Goal: Task Accomplishment & Management: Use online tool/utility

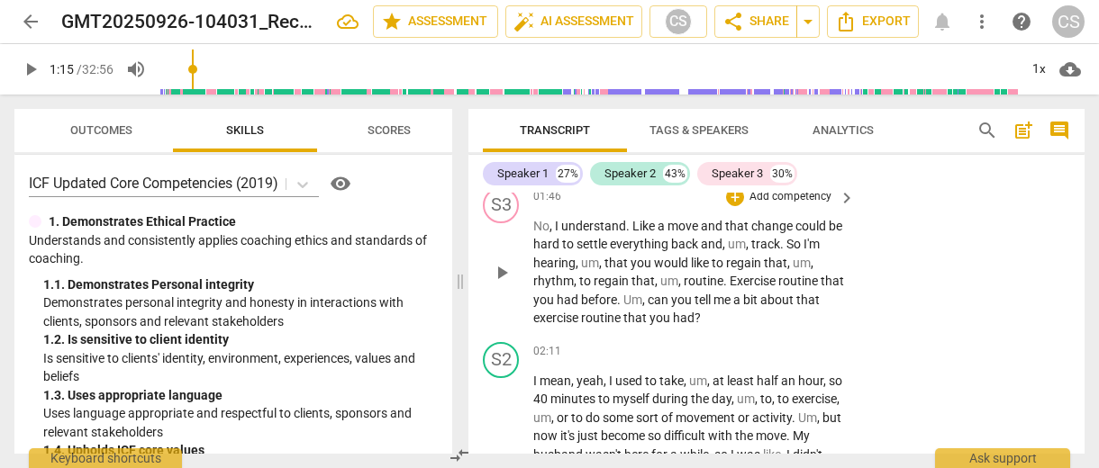
scroll to position [1174, 0]
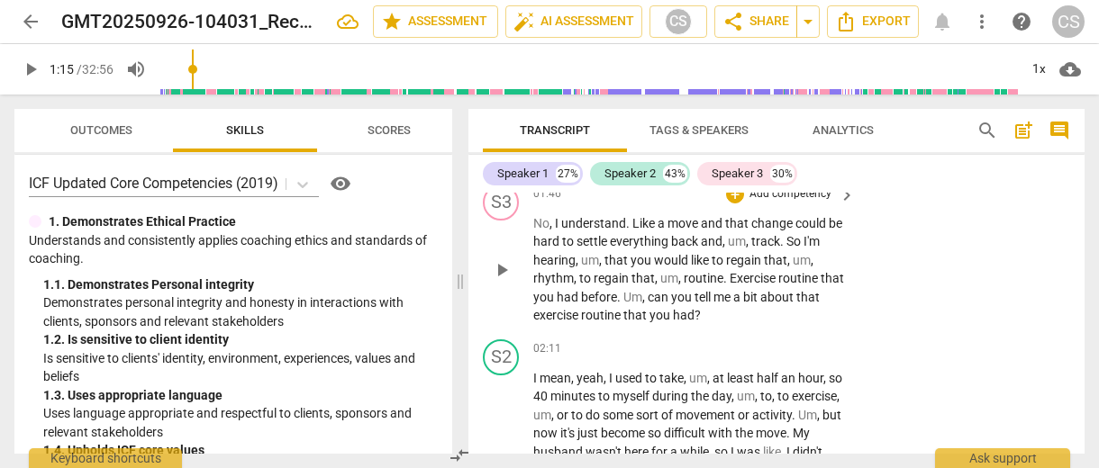
click at [775, 201] on p "Add competency" at bounding box center [791, 194] width 86 height 16
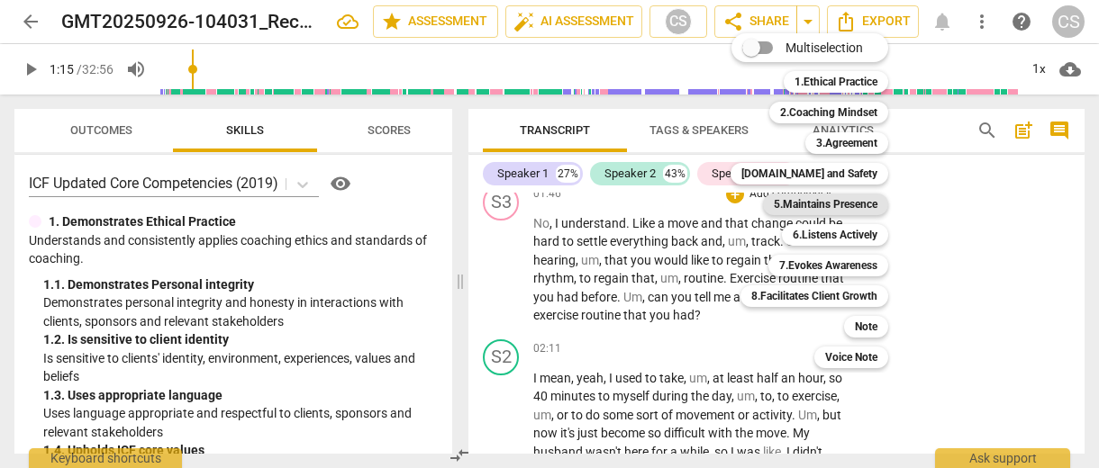
click at [809, 209] on b "5.Maintains Presence" at bounding box center [826, 205] width 104 height 22
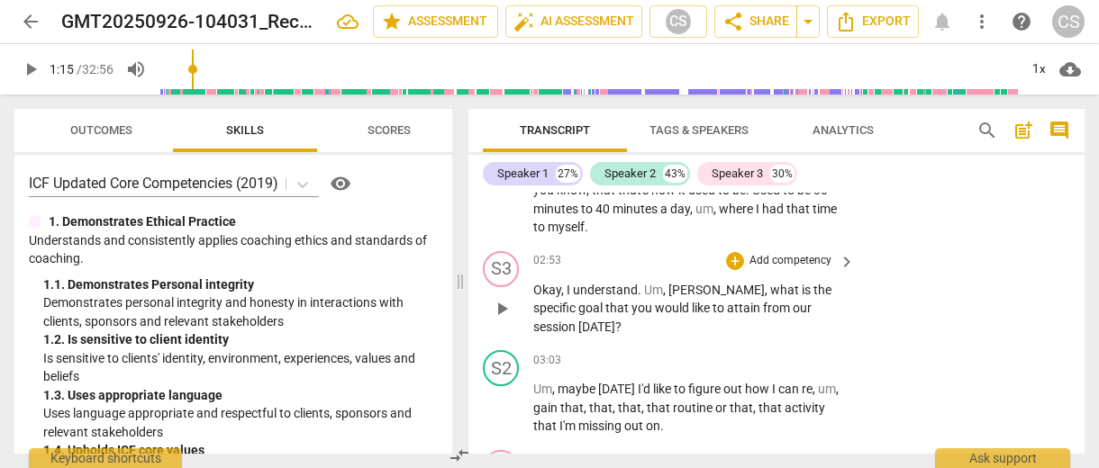
scroll to position [1535, 0]
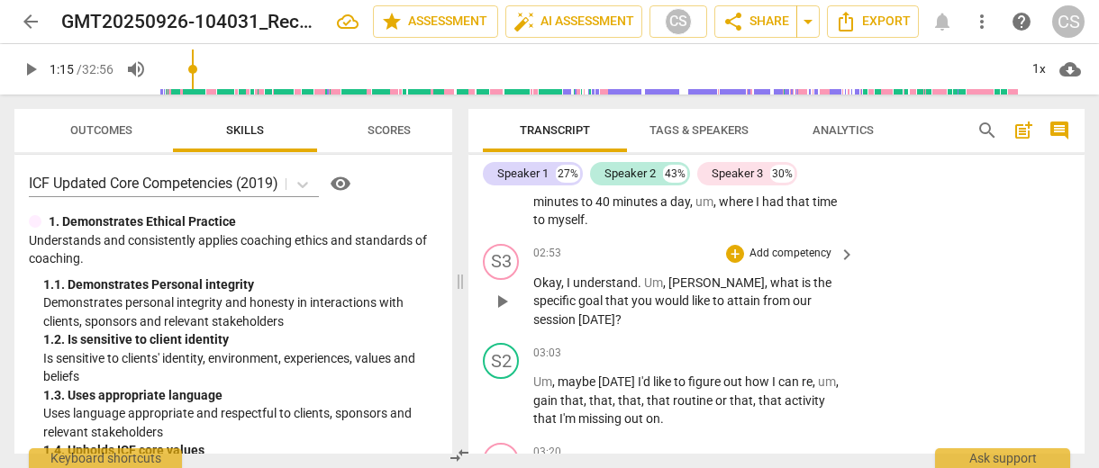
click at [787, 253] on p "Add competency" at bounding box center [791, 254] width 86 height 16
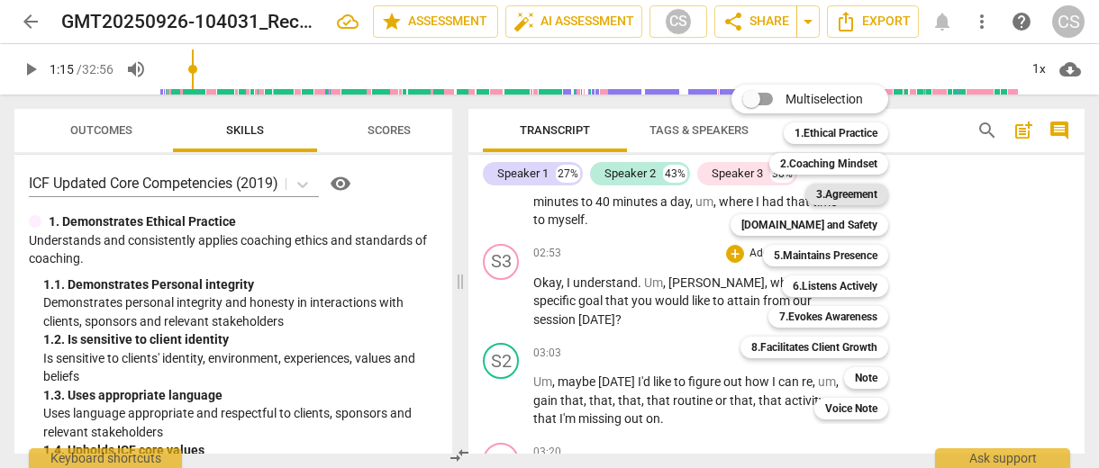
click at [838, 199] on b "3.Agreement" at bounding box center [846, 195] width 61 height 22
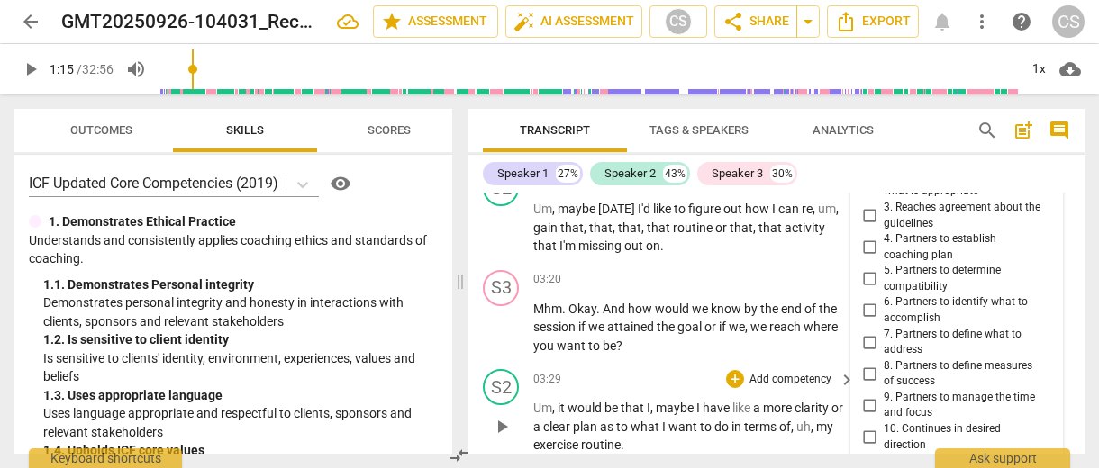
scroll to position [1709, 0]
click at [783, 277] on p "Add competency" at bounding box center [791, 279] width 86 height 16
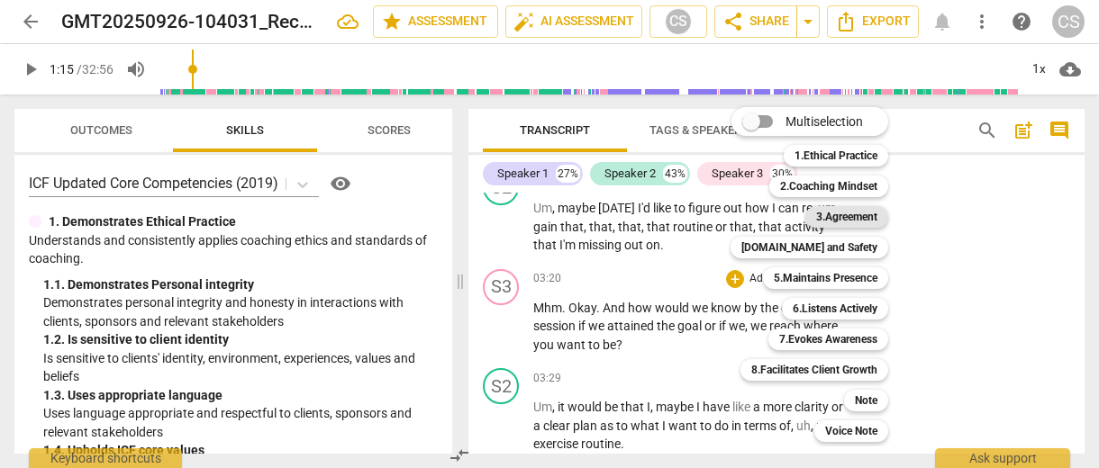
click at [836, 218] on b "3.Agreement" at bounding box center [846, 217] width 61 height 22
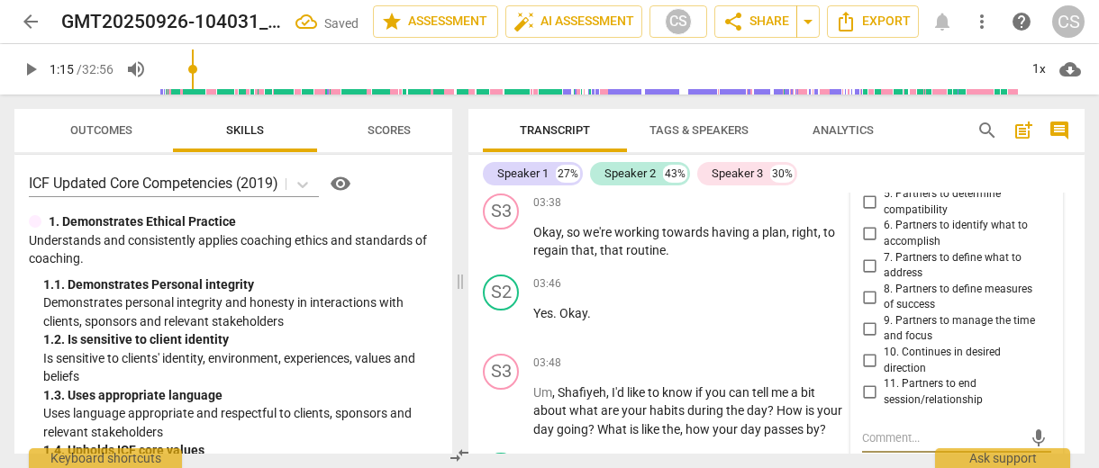
scroll to position [1979, 0]
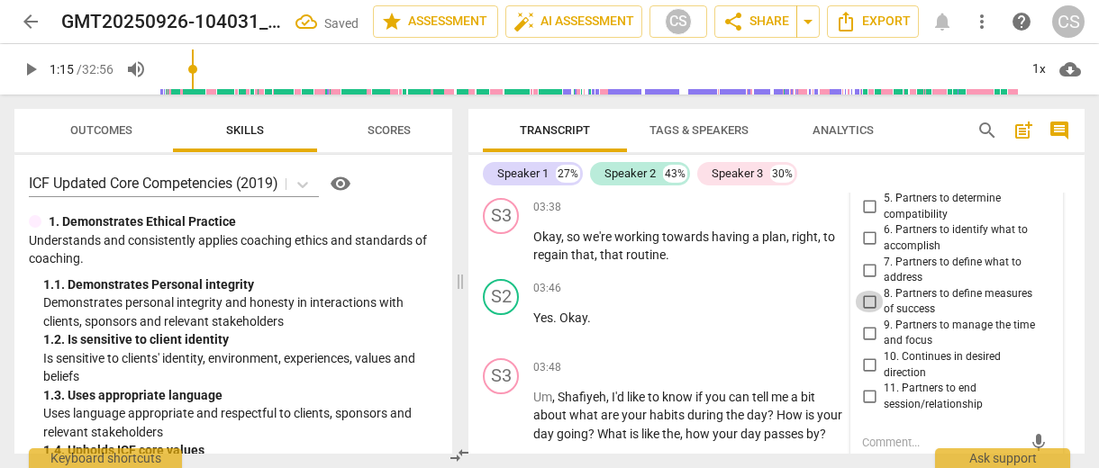
click at [869, 295] on input "8. Partners to define measures of success" at bounding box center [869, 302] width 29 height 22
checkbox input "true"
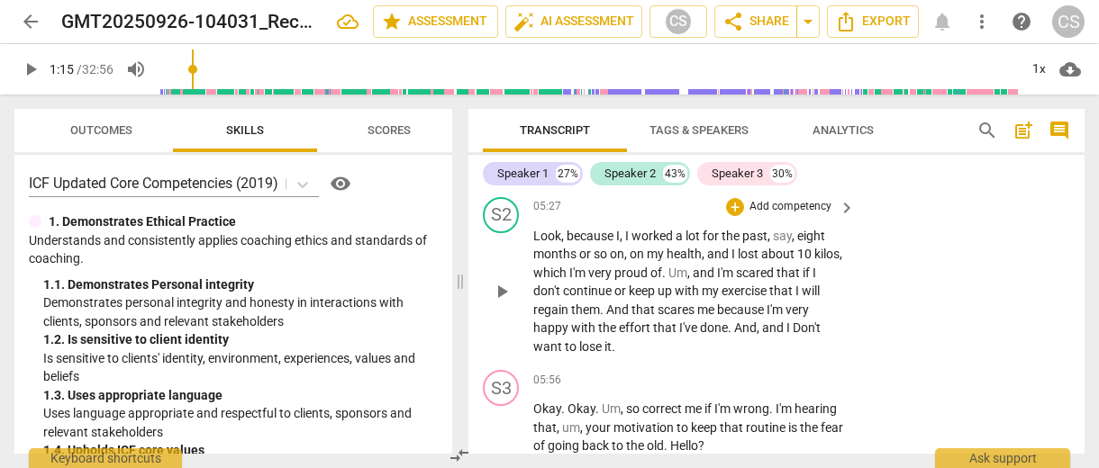
scroll to position [2840, 0]
click at [798, 372] on p "Add competency" at bounding box center [791, 380] width 86 height 16
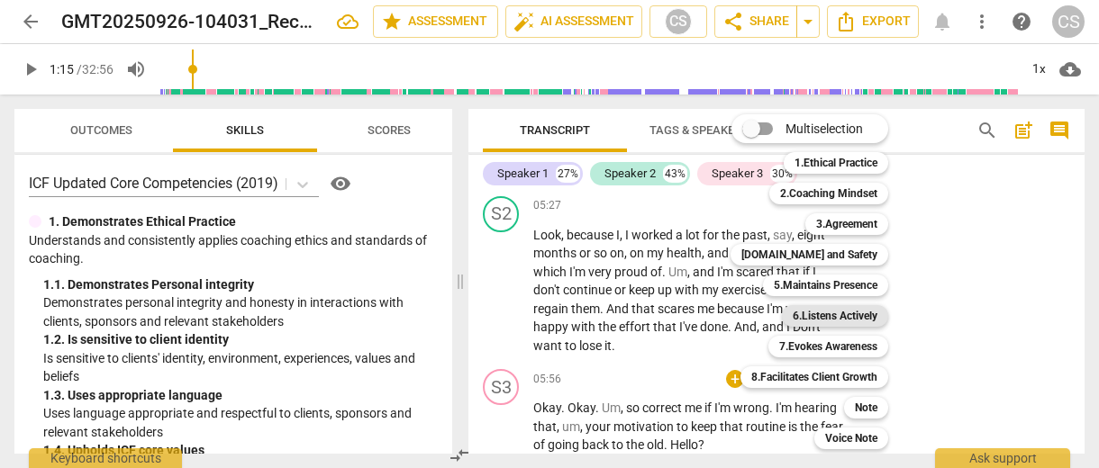
click at [833, 315] on b "6.Listens Actively" at bounding box center [835, 316] width 85 height 22
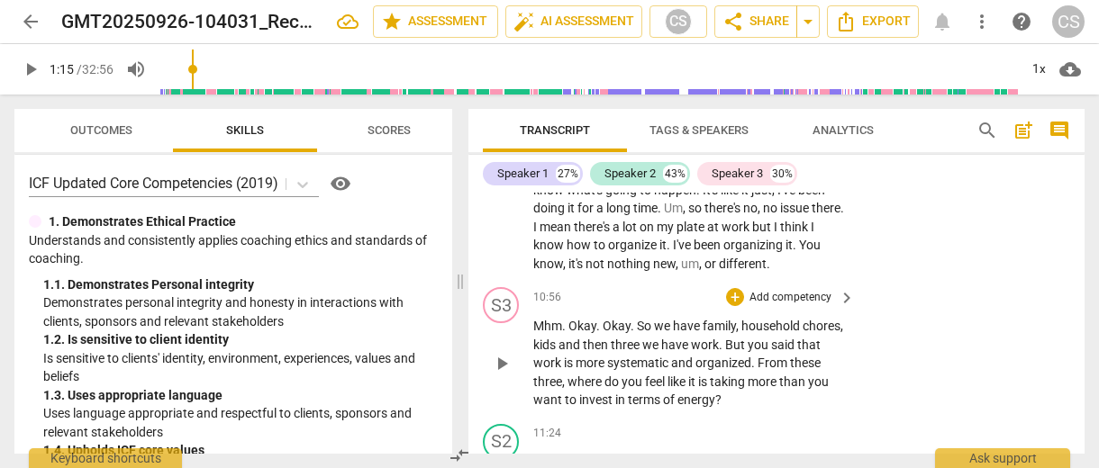
scroll to position [5232, 0]
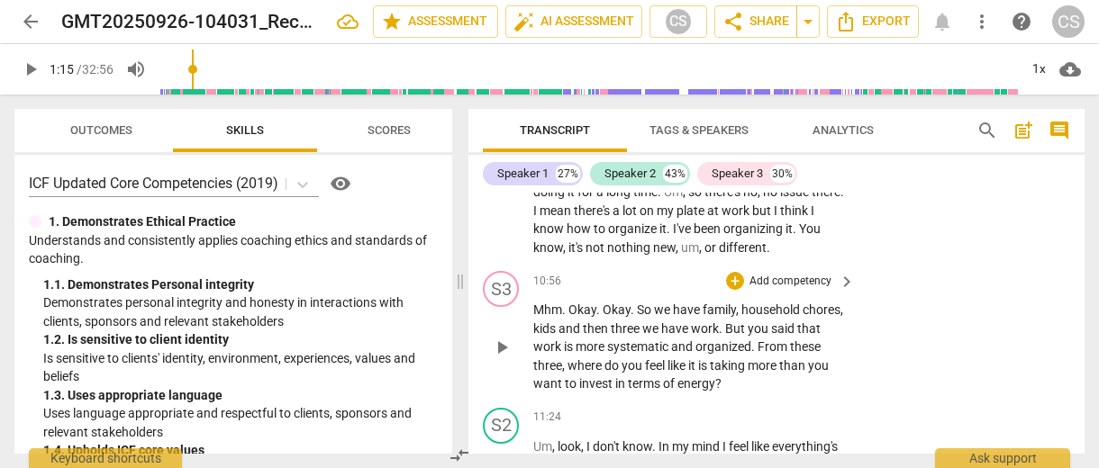
click at [766, 290] on p "Add competency" at bounding box center [791, 282] width 86 height 16
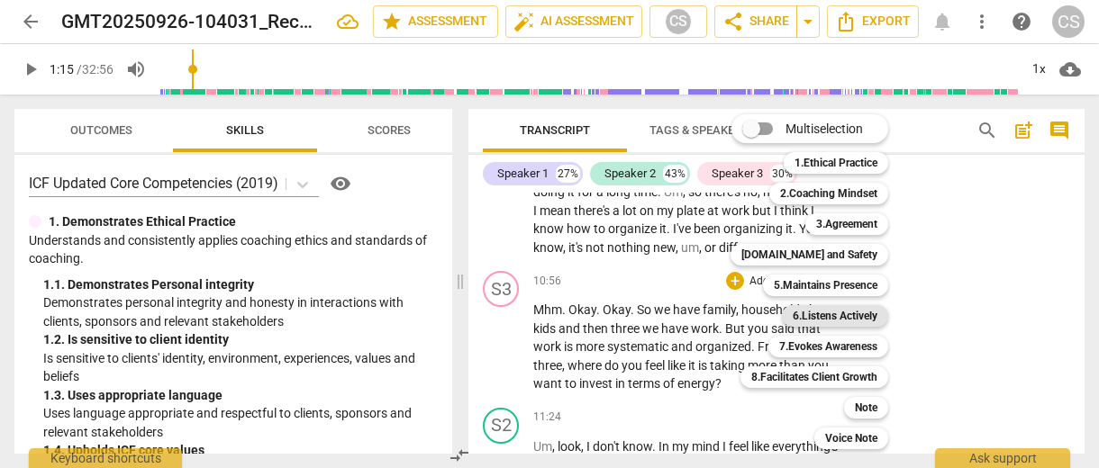
click at [812, 316] on b "6.Listens Actively" at bounding box center [835, 316] width 85 height 22
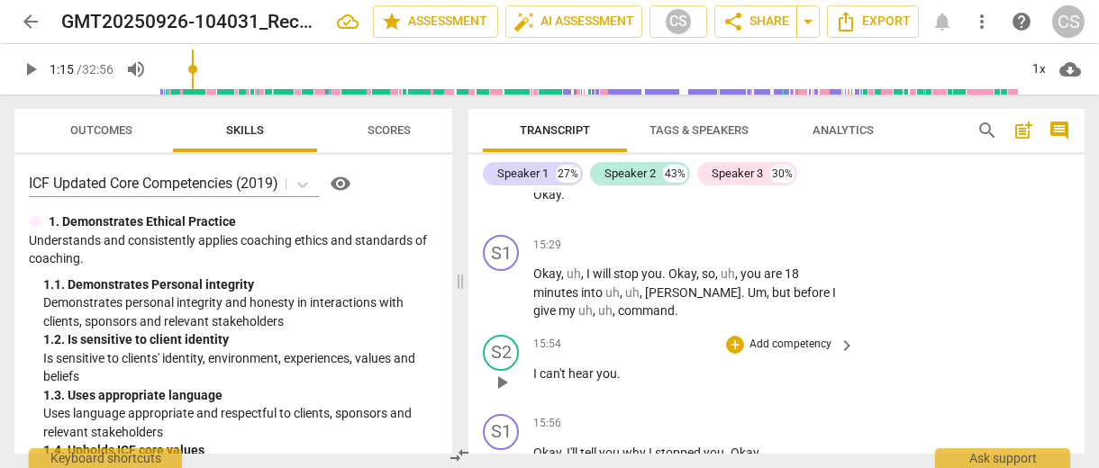
scroll to position [7165, 0]
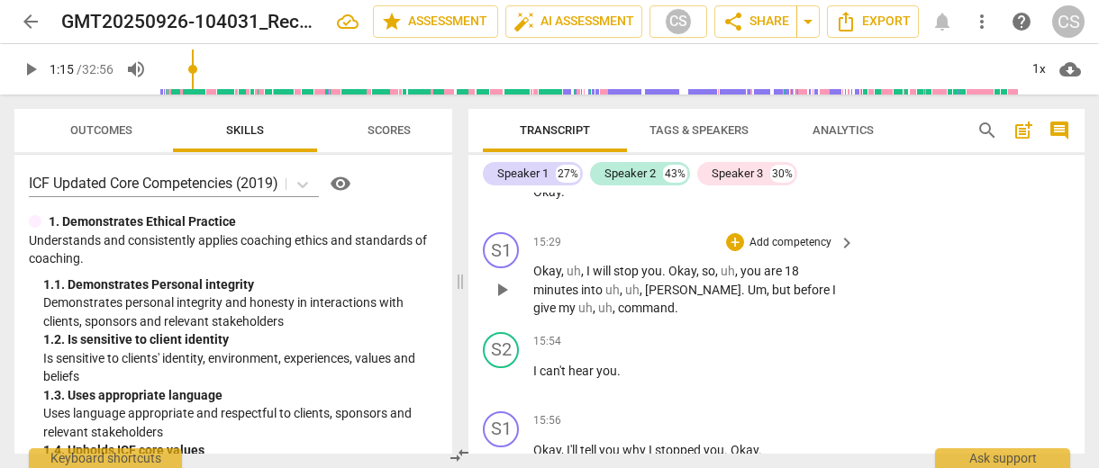
click at [586, 278] on span "I" at bounding box center [589, 271] width 6 height 14
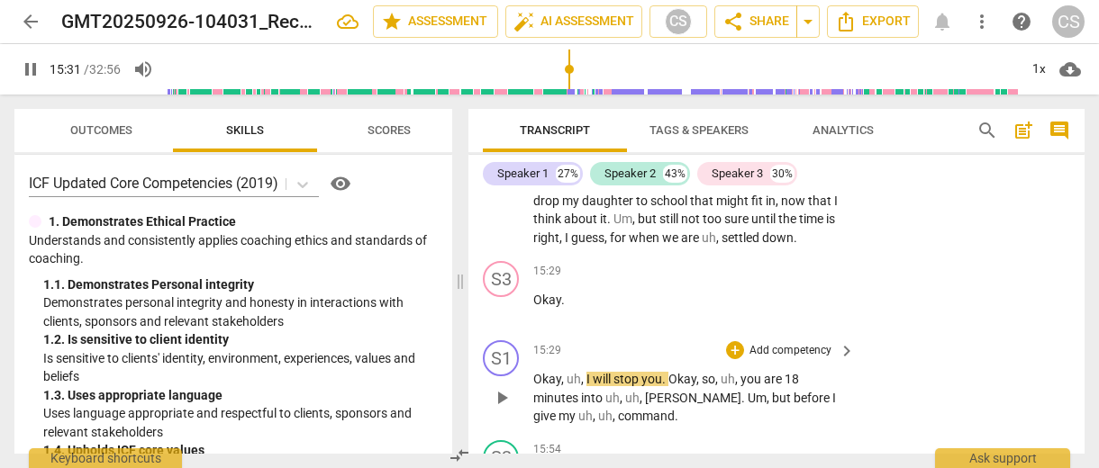
scroll to position [7052, 0]
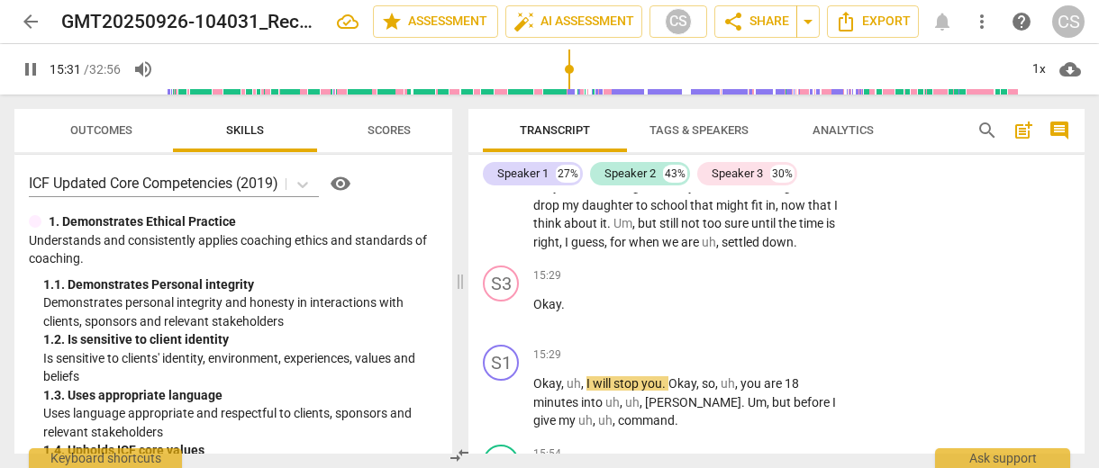
click at [799, 231] on span "time" at bounding box center [812, 223] width 27 height 14
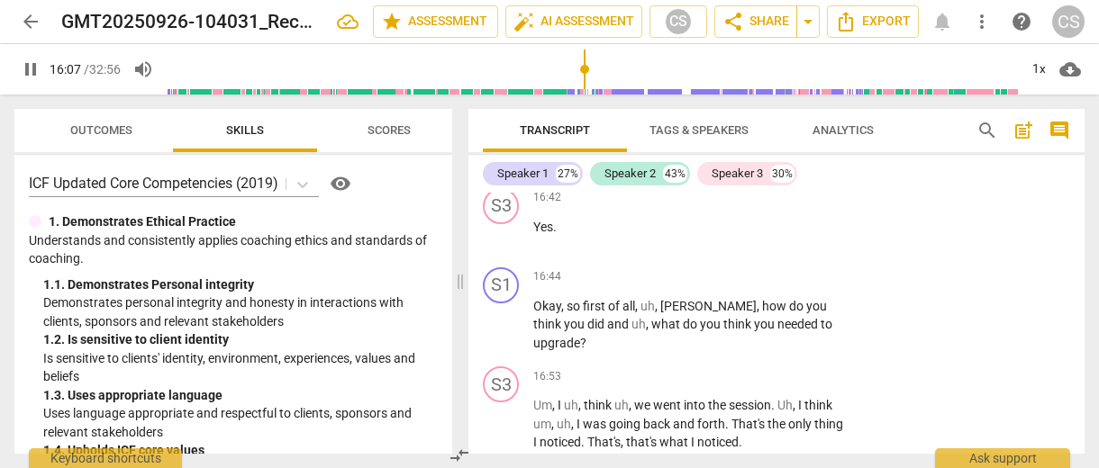
scroll to position [7949, 0]
click at [672, 313] on span "[PERSON_NAME]" at bounding box center [708, 305] width 96 height 14
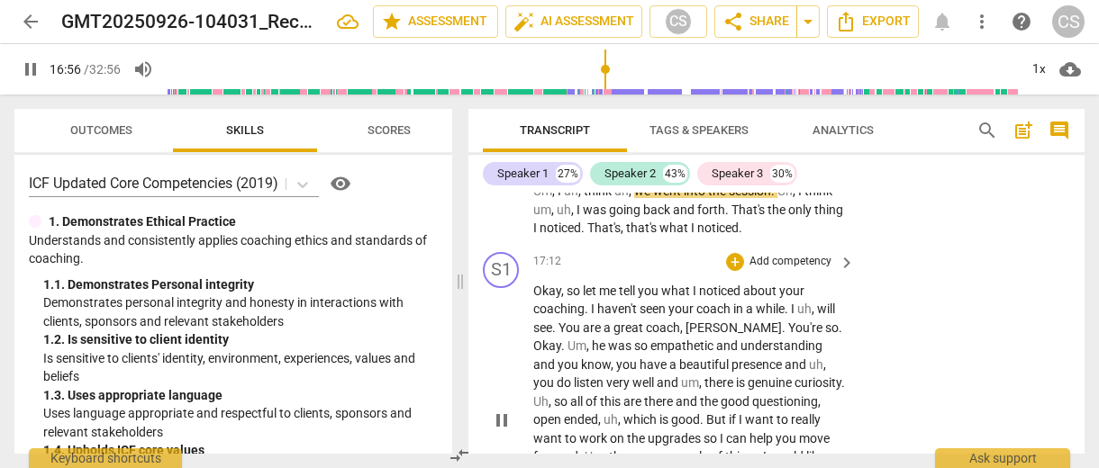
scroll to position [8181, 0]
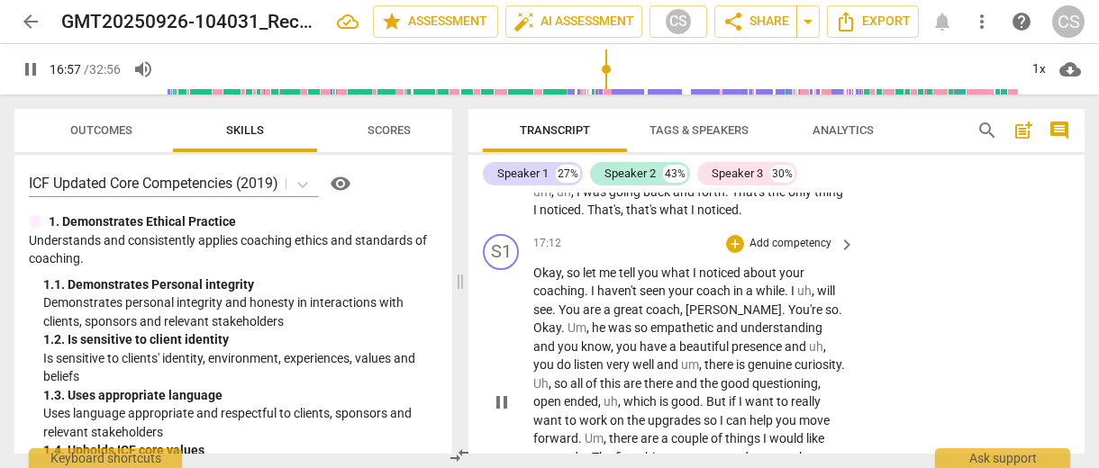
click at [630, 298] on span "haven't" at bounding box center [618, 291] width 42 height 14
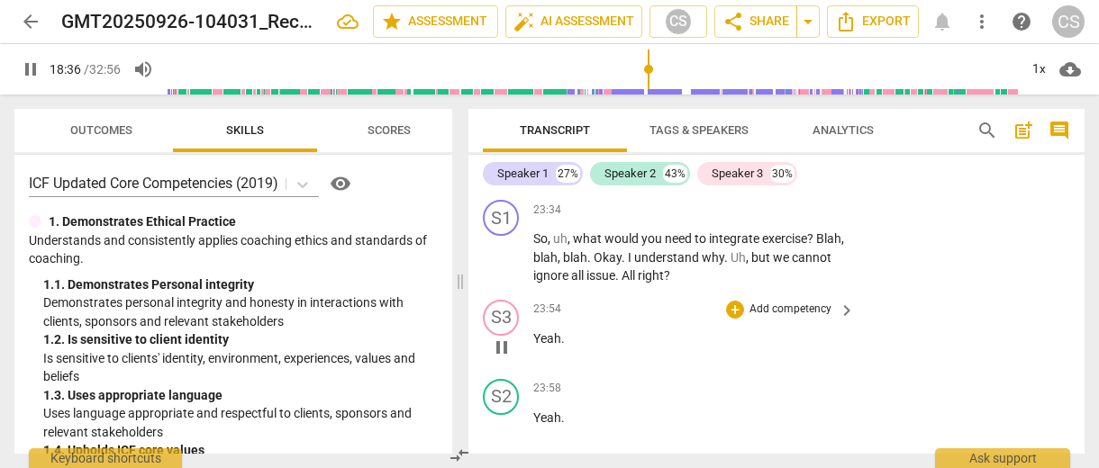
scroll to position [9822, 0]
click at [881, 24] on span "Export" at bounding box center [873, 22] width 76 height 22
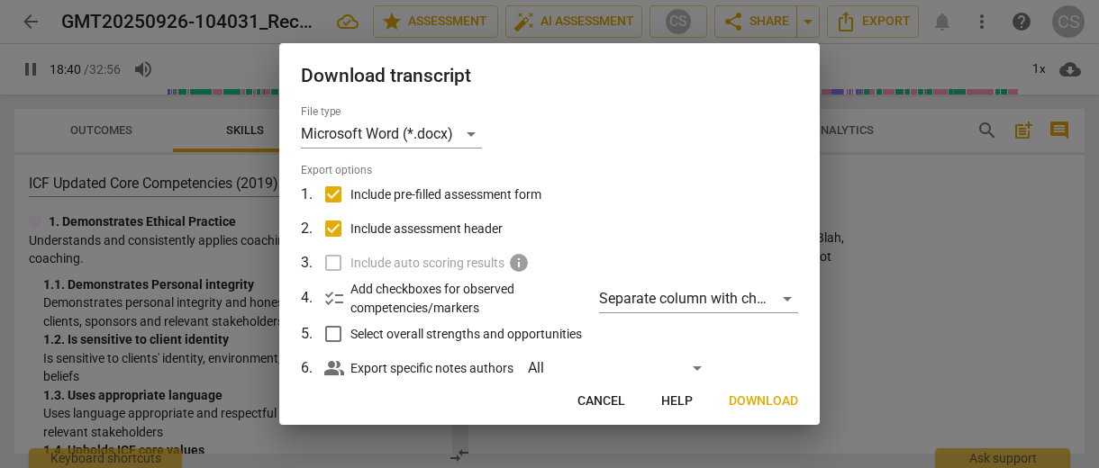
click at [766, 402] on span "Download" at bounding box center [763, 402] width 69 height 18
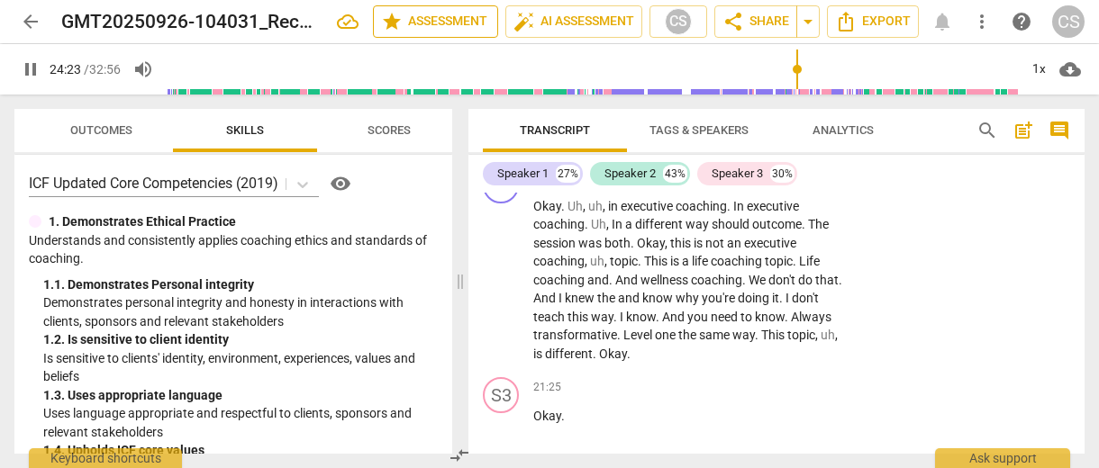
scroll to position [10100, 0]
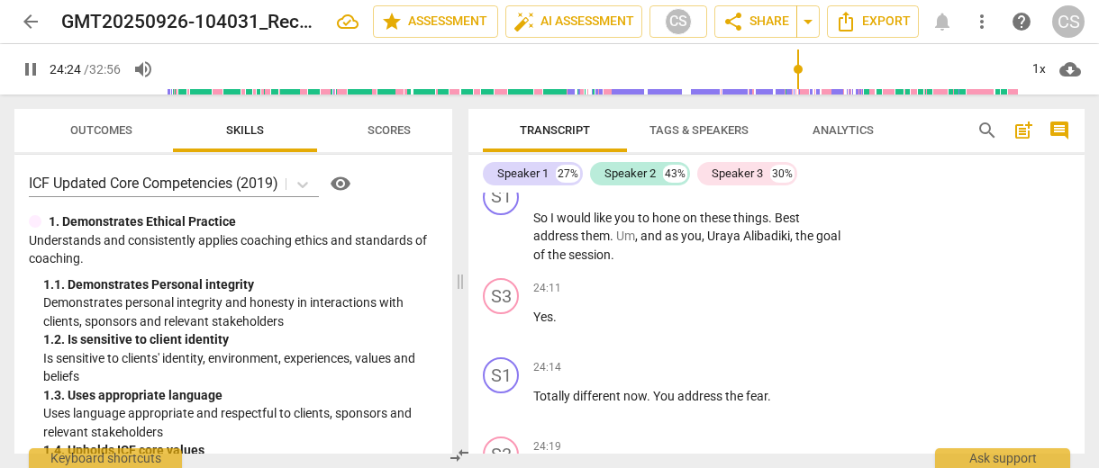
type input "1465"
click at [31, 15] on span "arrow_back" at bounding box center [31, 22] width 22 height 22
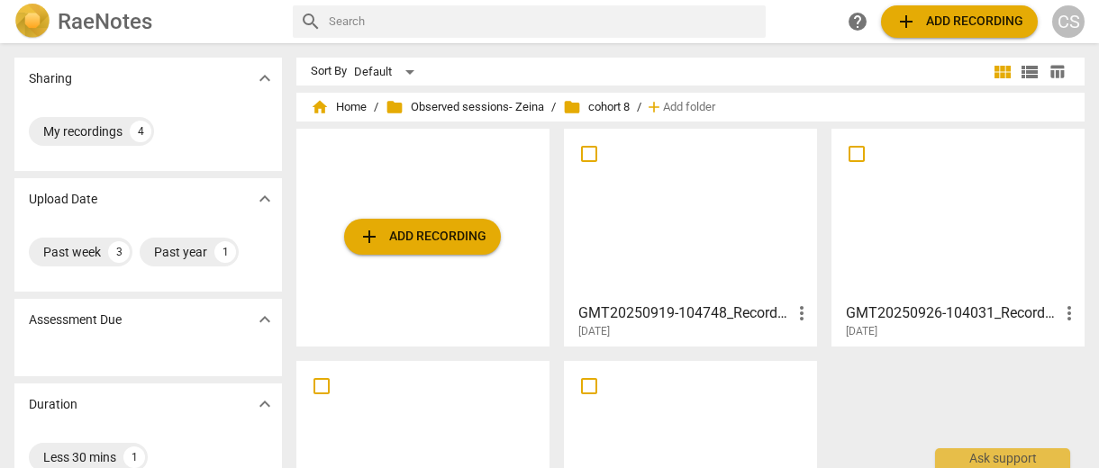
click at [587, 186] on div at bounding box center [690, 214] width 240 height 159
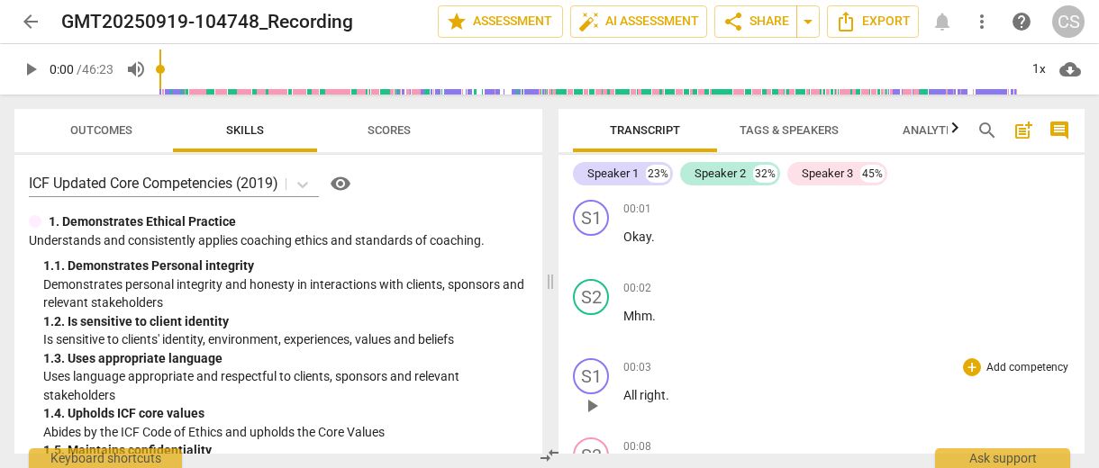
click at [806, 404] on p "All right ." at bounding box center [846, 395] width 447 height 19
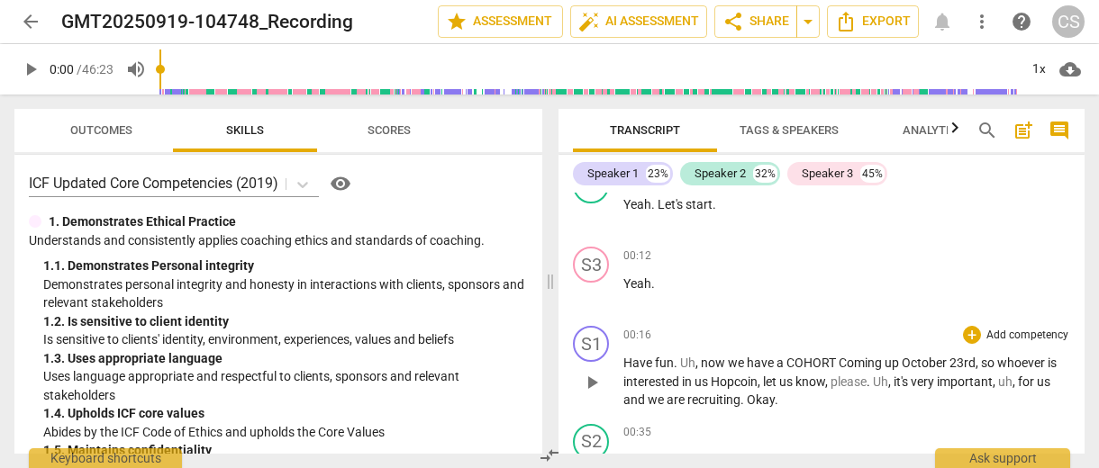
scroll to position [350, 0]
click at [667, 364] on span "fun" at bounding box center [664, 362] width 19 height 14
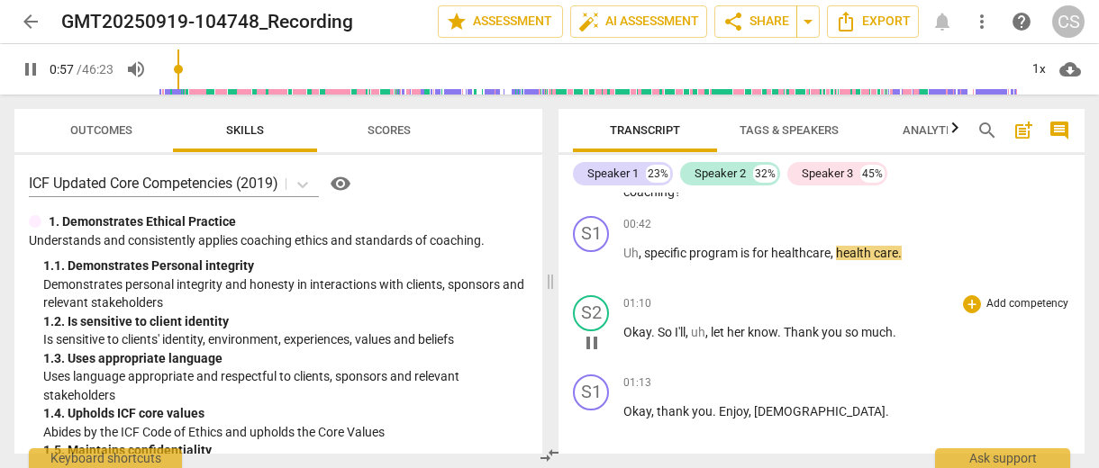
scroll to position [696, 0]
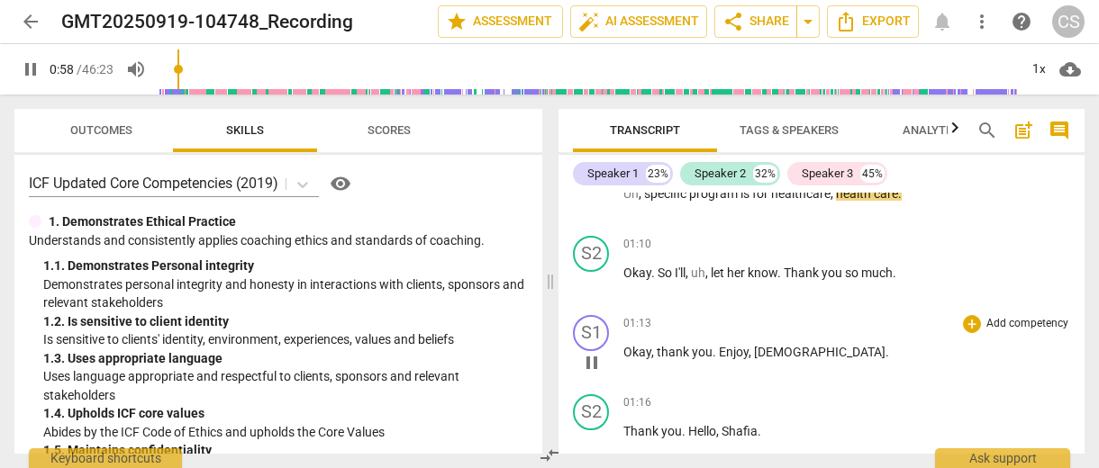
click at [635, 352] on span "Okay" at bounding box center [637, 352] width 28 height 14
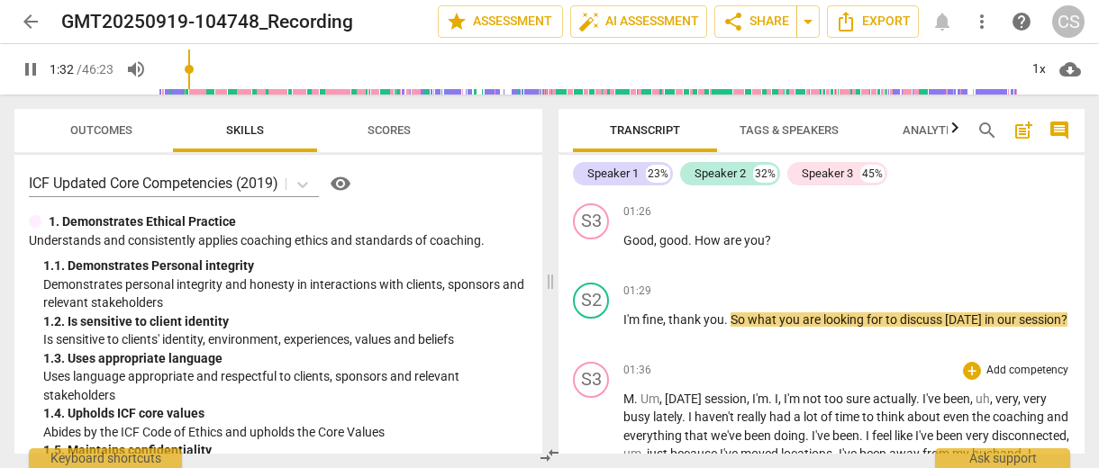
scroll to position [1108, 0]
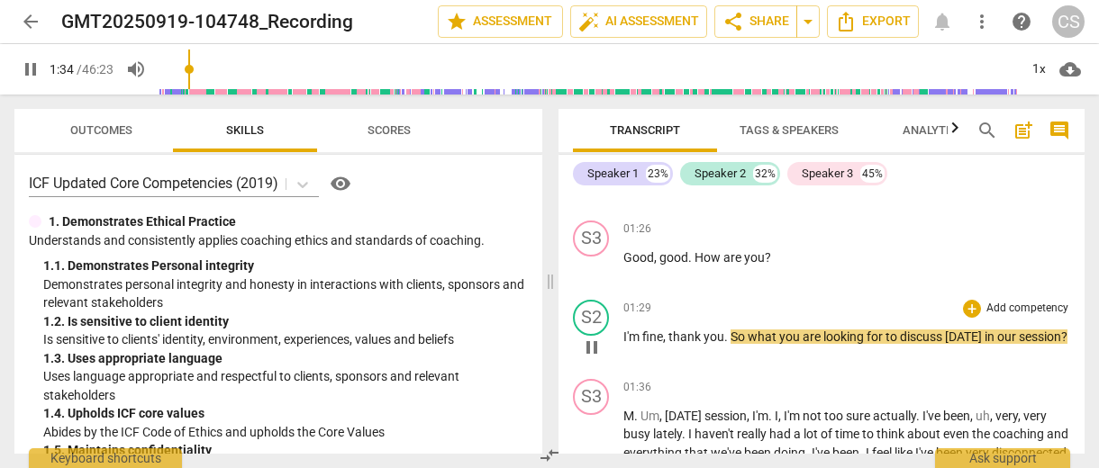
click at [1011, 304] on p "Add competency" at bounding box center [1027, 309] width 86 height 16
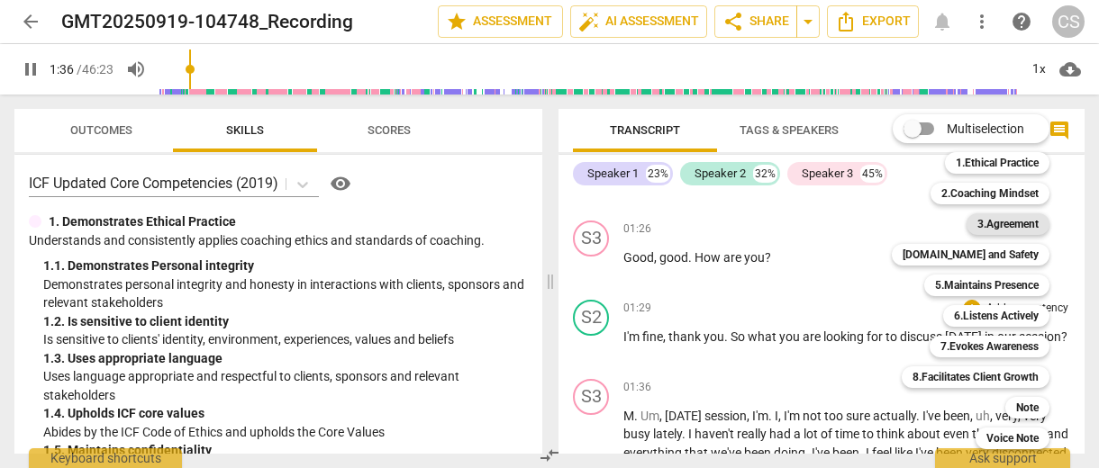
click at [1004, 222] on b "3.Agreement" at bounding box center [1007, 224] width 61 height 22
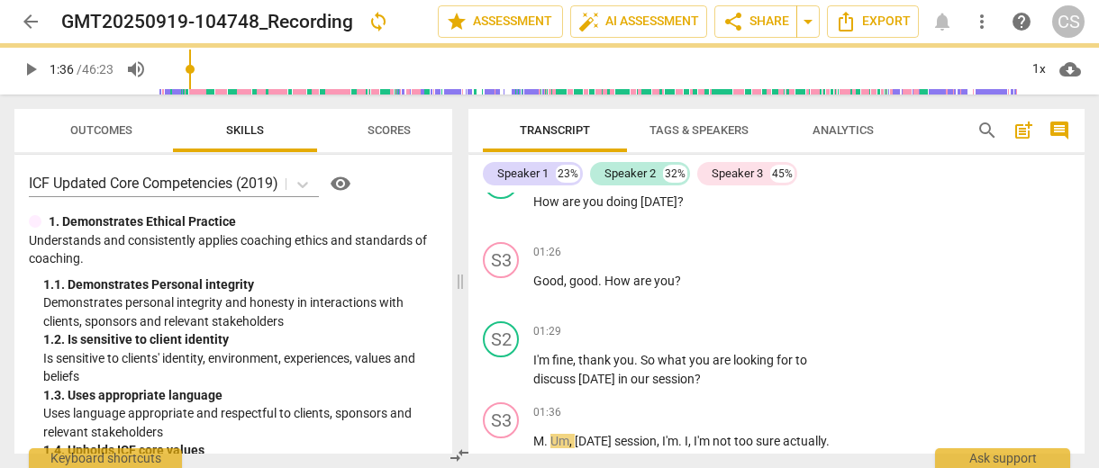
type input "97"
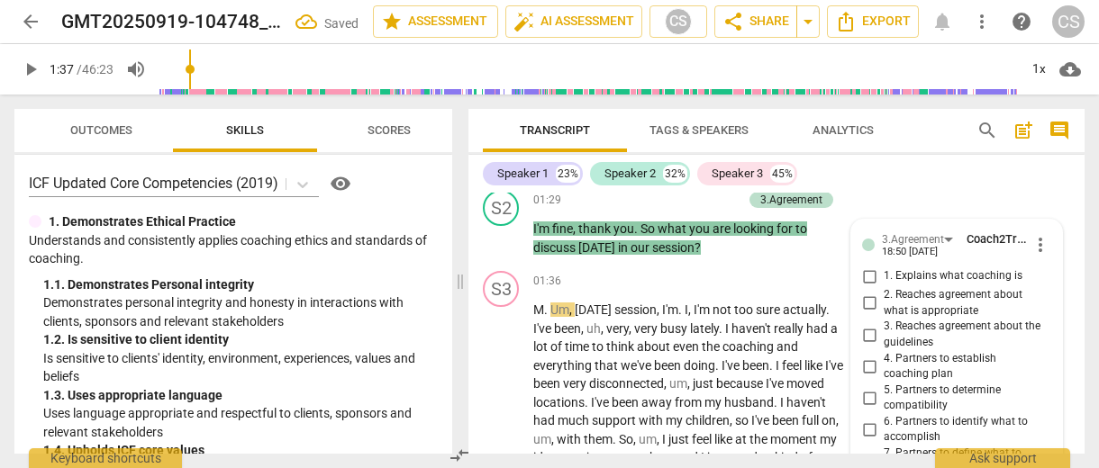
scroll to position [1236, 0]
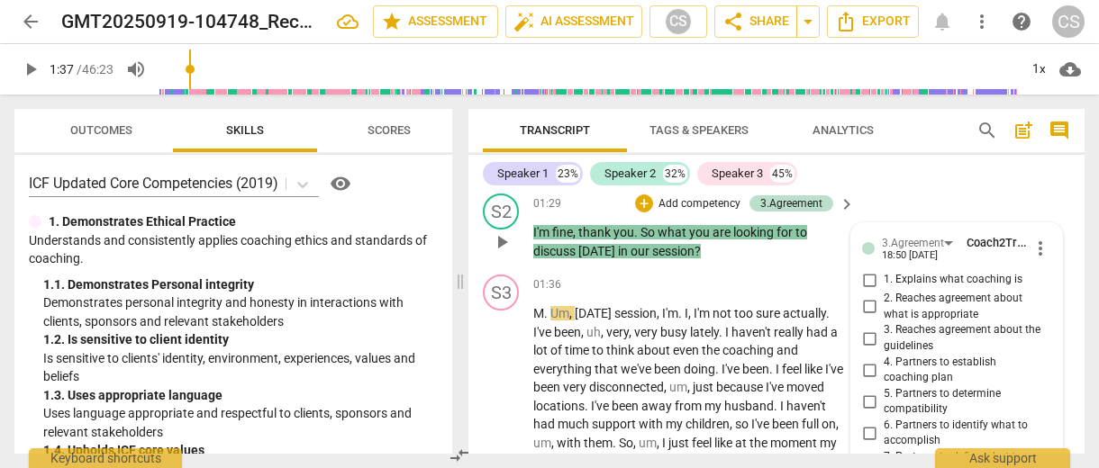
click at [874, 391] on input "5. Partners to determine compatibility" at bounding box center [869, 402] width 29 height 22
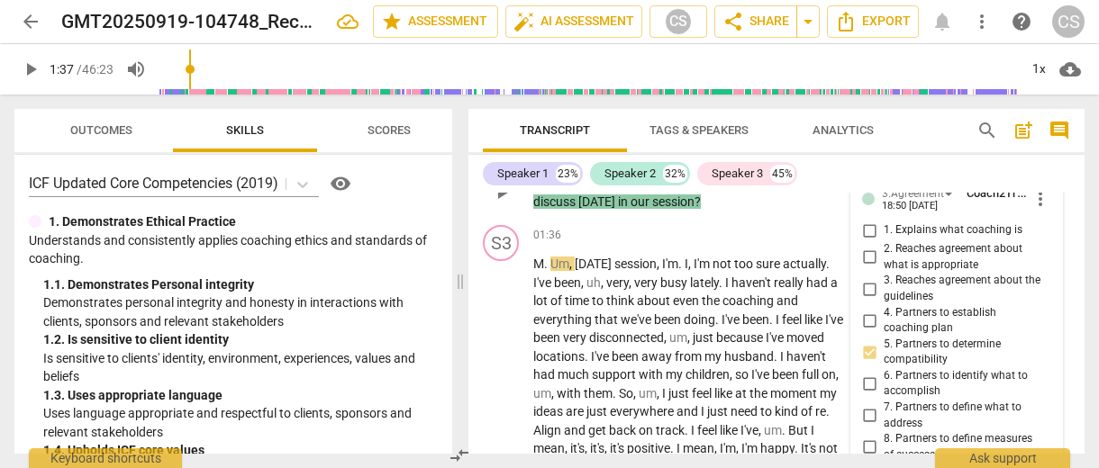
scroll to position [1288, 0]
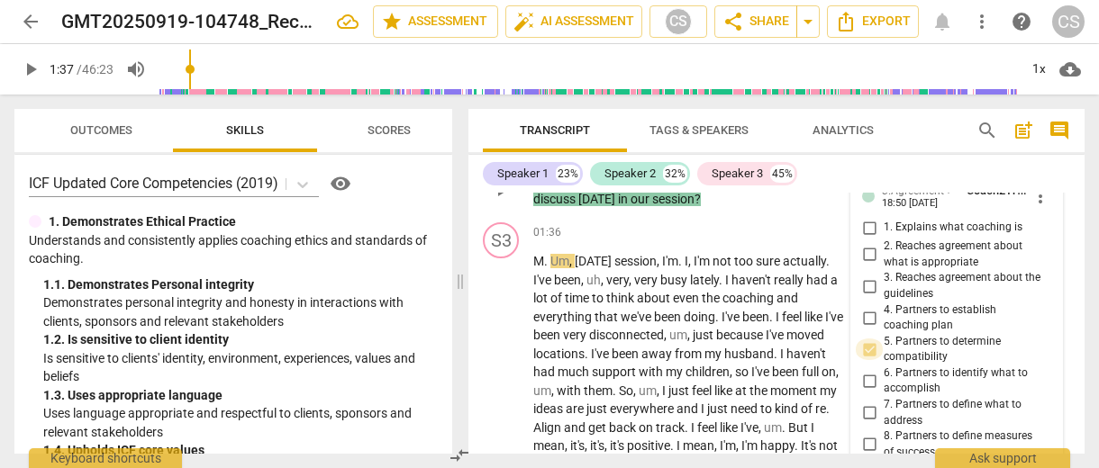
click at [865, 339] on input "5. Partners to determine compatibility" at bounding box center [869, 350] width 29 height 22
checkbox input "false"
click at [868, 379] on input "6. Partners to identify what to accomplish" at bounding box center [869, 381] width 29 height 22
checkbox input "true"
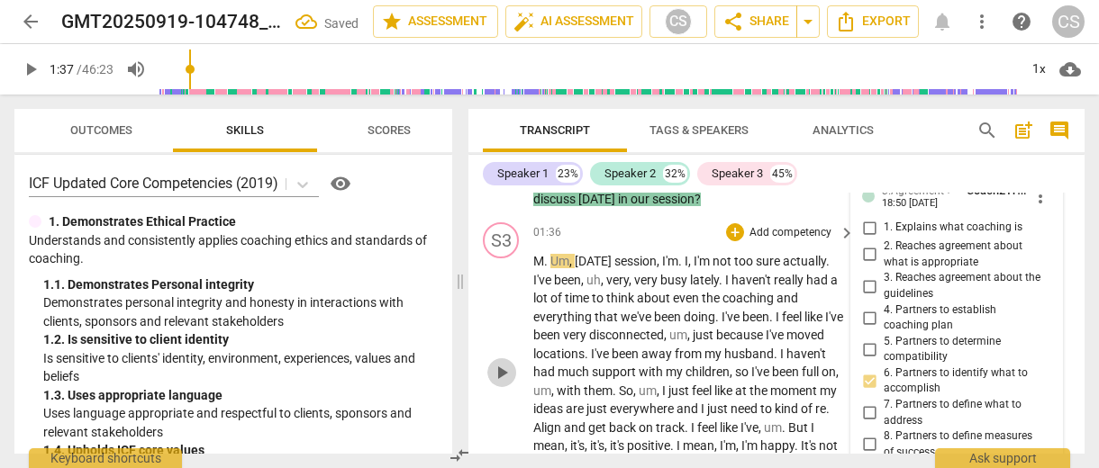
click at [506, 371] on span "play_arrow" at bounding box center [502, 373] width 22 height 22
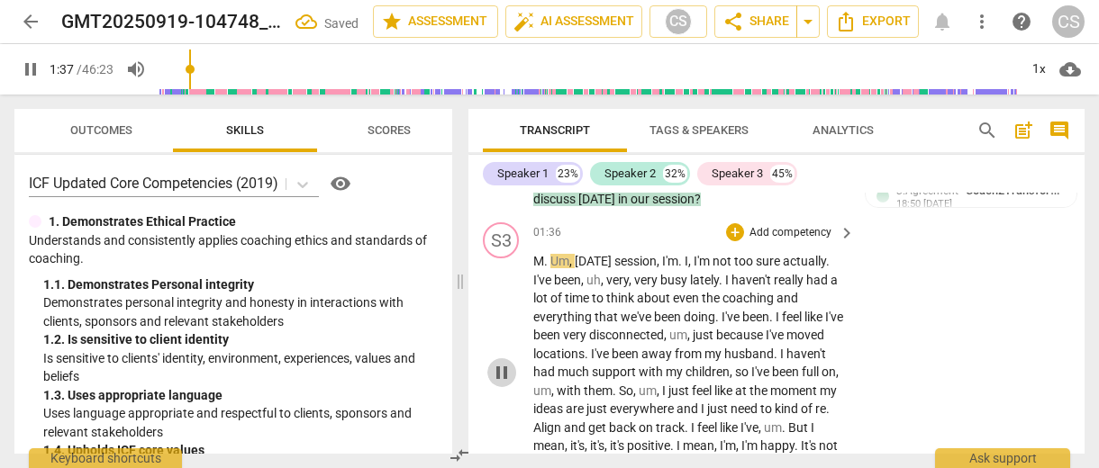
click at [506, 371] on span "pause" at bounding box center [502, 373] width 22 height 22
type input "97"
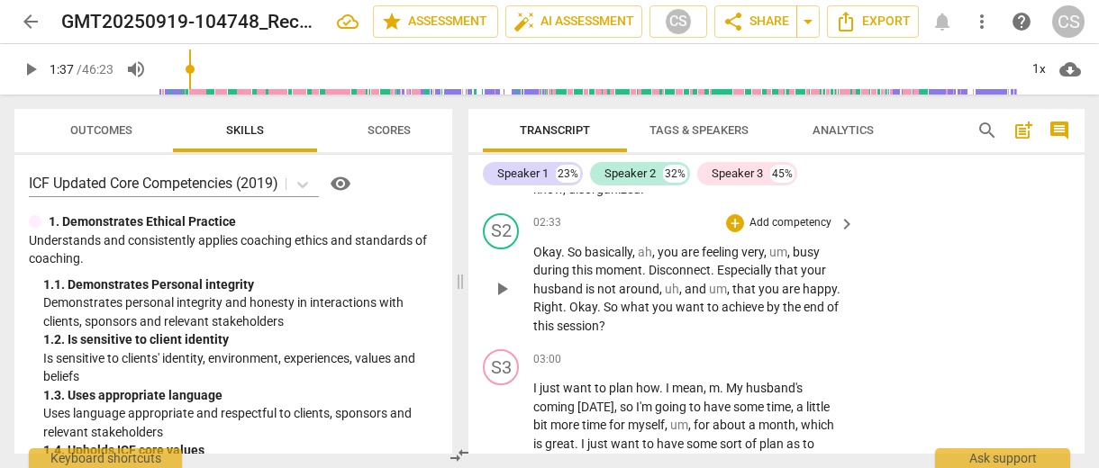
scroll to position [1585, 0]
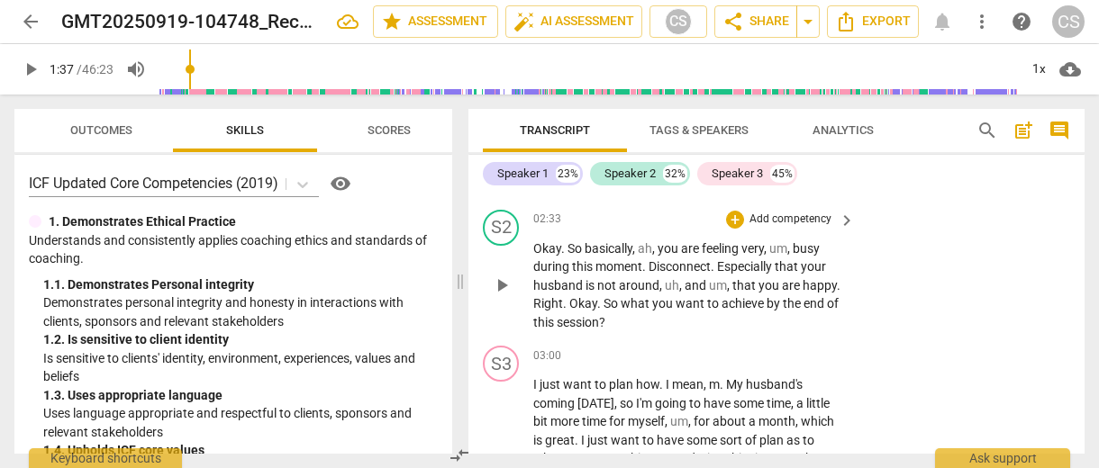
click at [770, 212] on p "Add competency" at bounding box center [791, 220] width 86 height 16
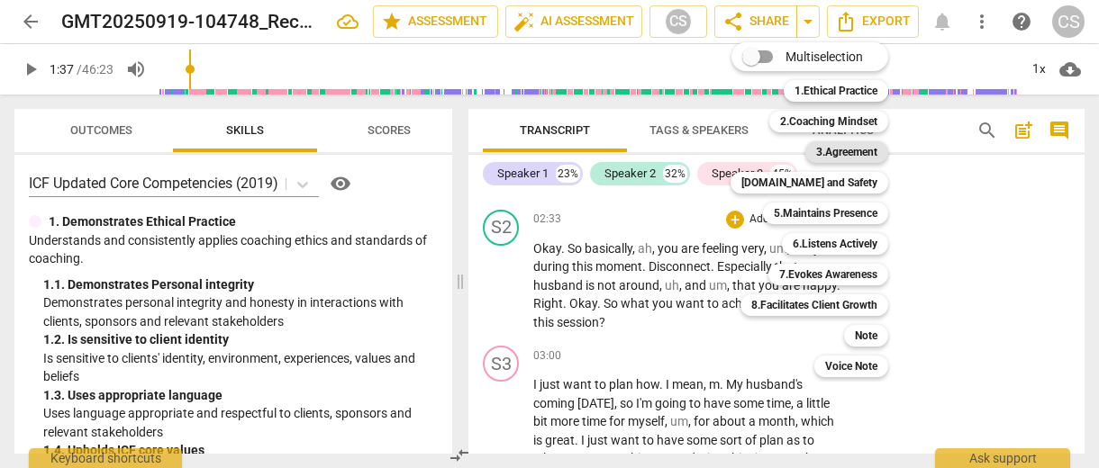
click at [839, 154] on b "3.Agreement" at bounding box center [846, 152] width 61 height 22
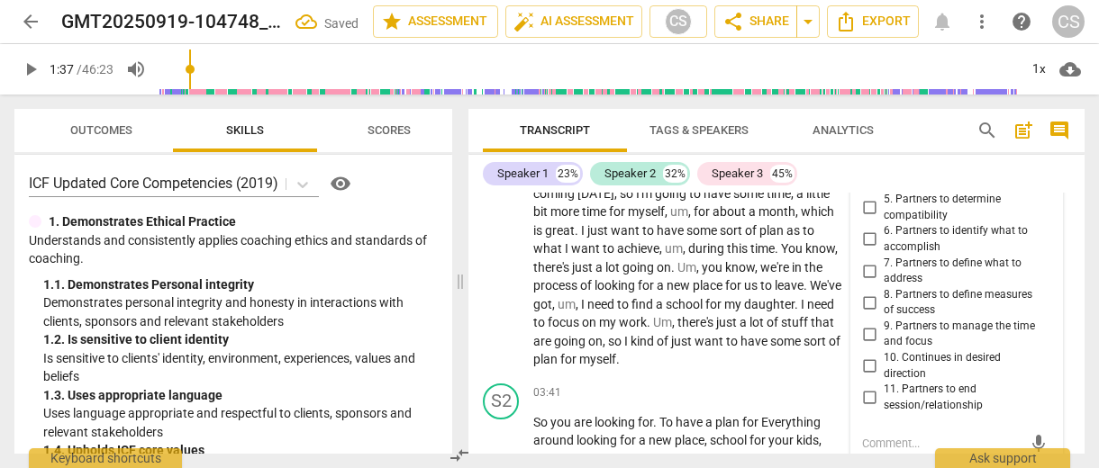
scroll to position [1789, 0]
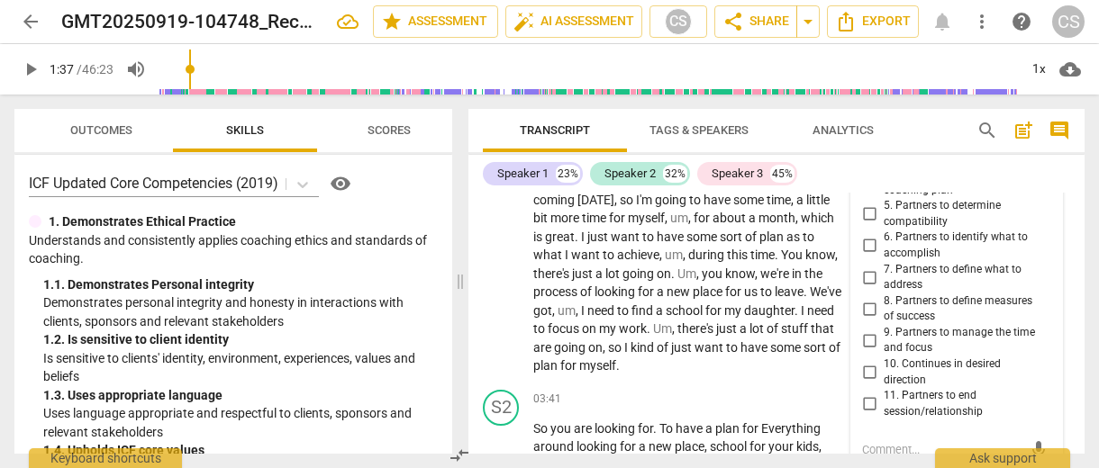
click at [866, 235] on input "6. Partners to identify what to accomplish" at bounding box center [869, 246] width 29 height 22
checkbox input "true"
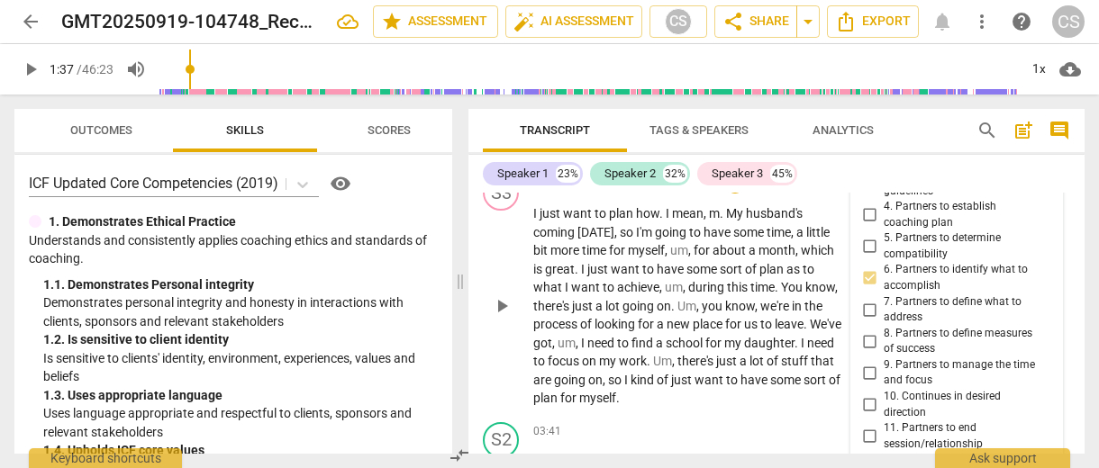
scroll to position [1764, 0]
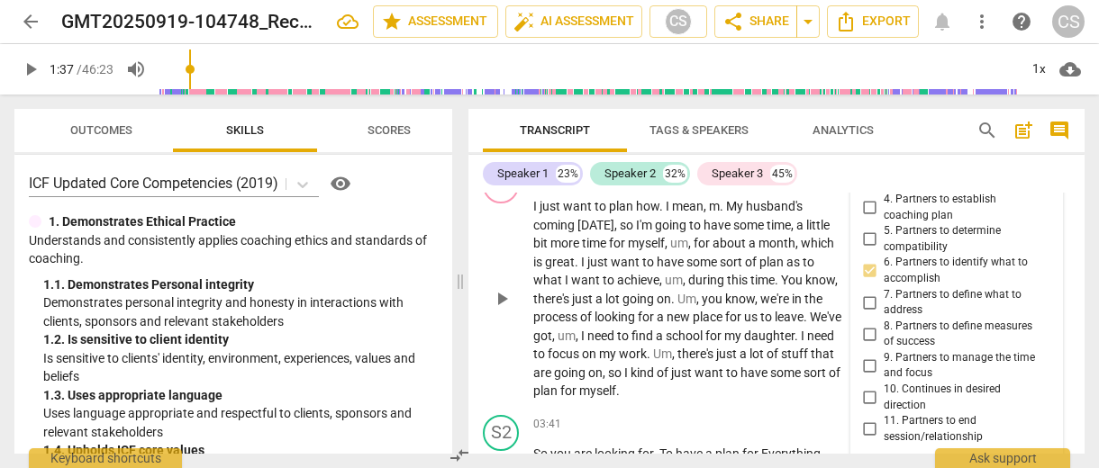
click at [750, 273] on span "this" at bounding box center [738, 280] width 23 height 14
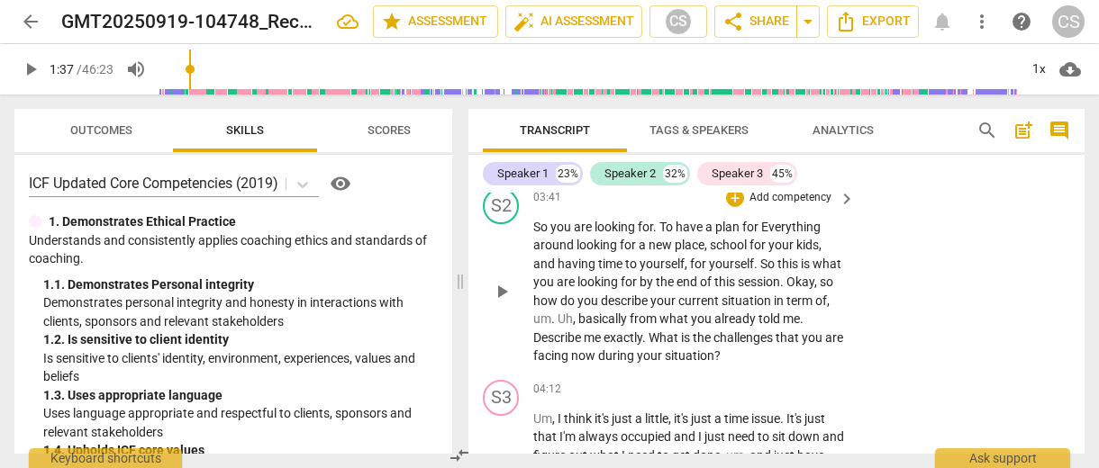
scroll to position [1969, 0]
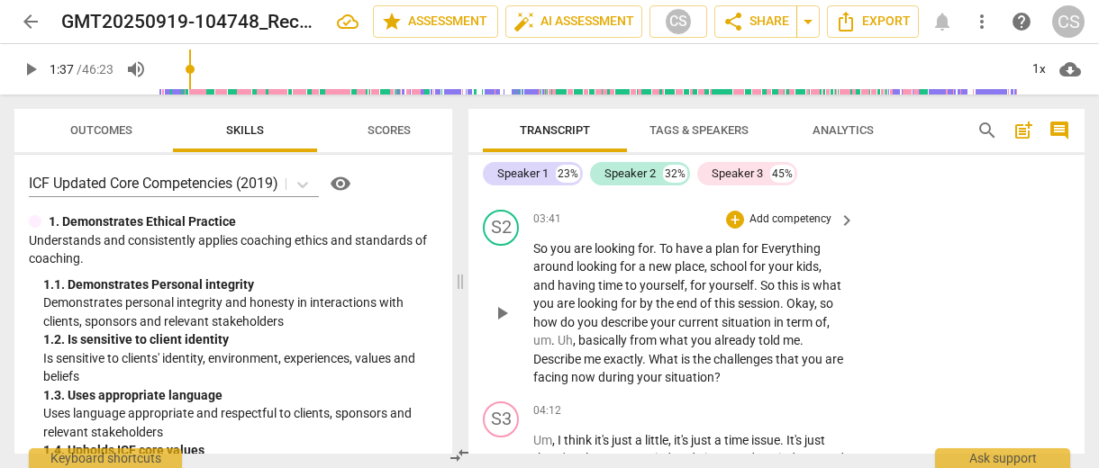
click at [784, 212] on p "Add competency" at bounding box center [791, 220] width 86 height 16
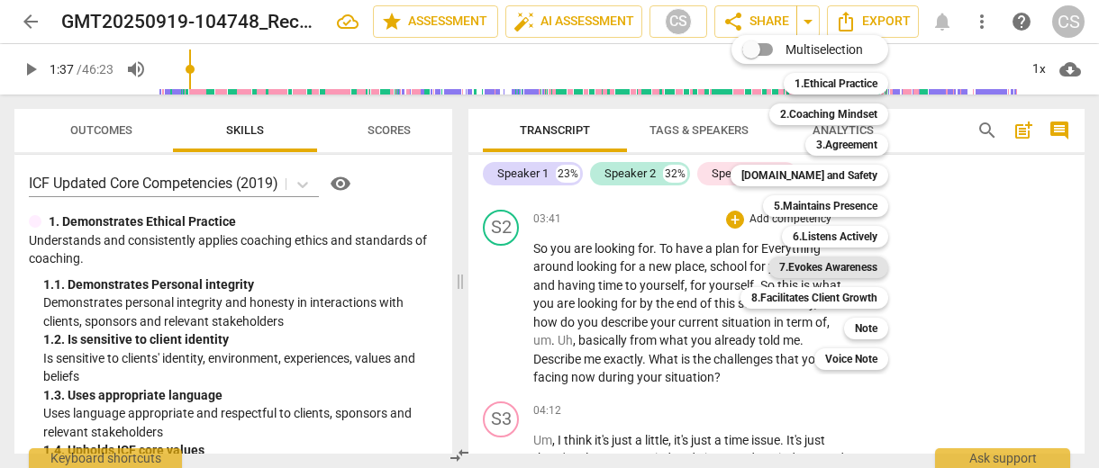
click at [832, 264] on b "7.Evokes Awareness" at bounding box center [828, 268] width 98 height 22
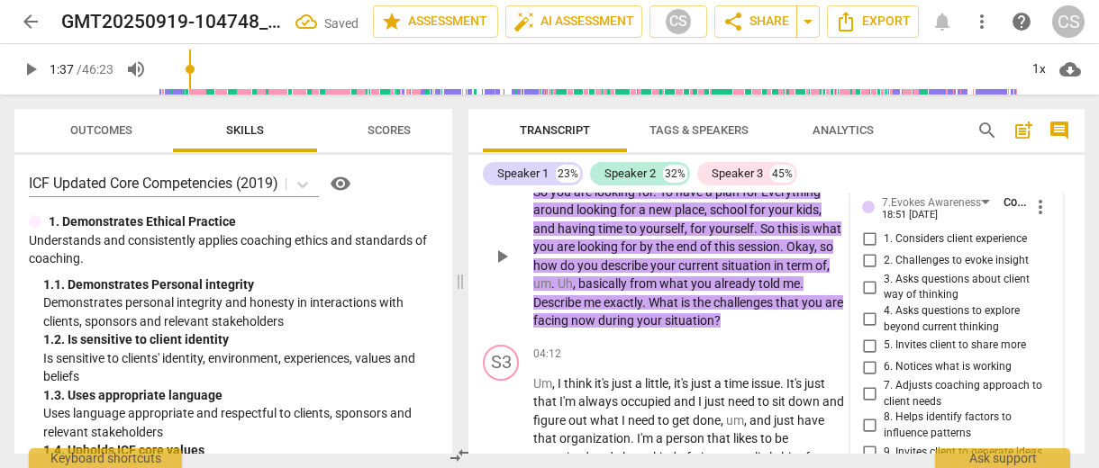
scroll to position [2008, 0]
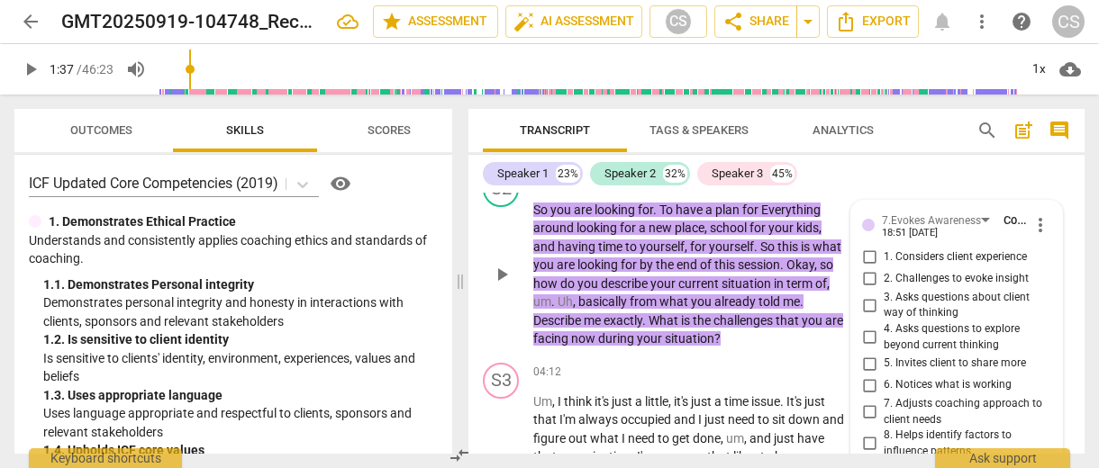
click at [866, 295] on input "3. Asks questions about client way of thinking" at bounding box center [869, 306] width 29 height 22
checkbox input "true"
click at [869, 353] on input "5. Invites client to share more" at bounding box center [869, 364] width 29 height 22
checkbox input "true"
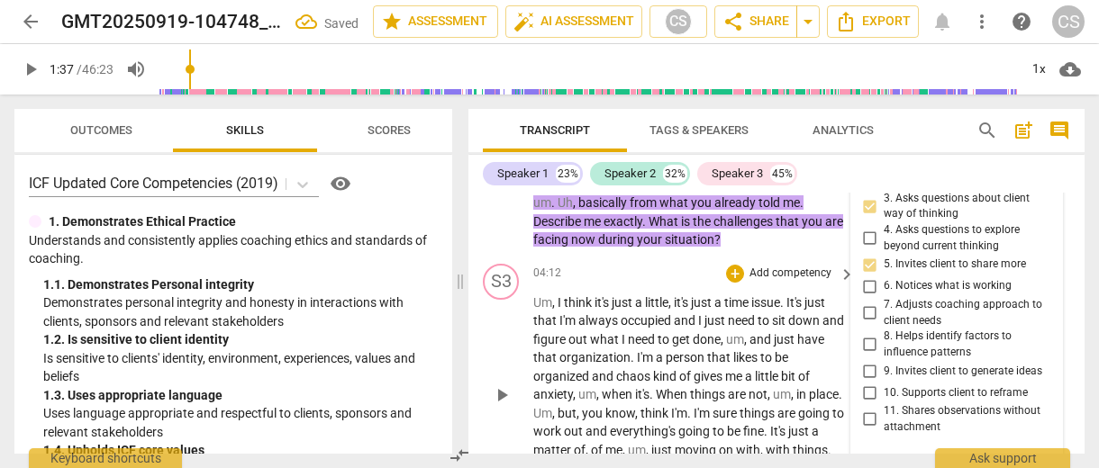
scroll to position [2109, 0]
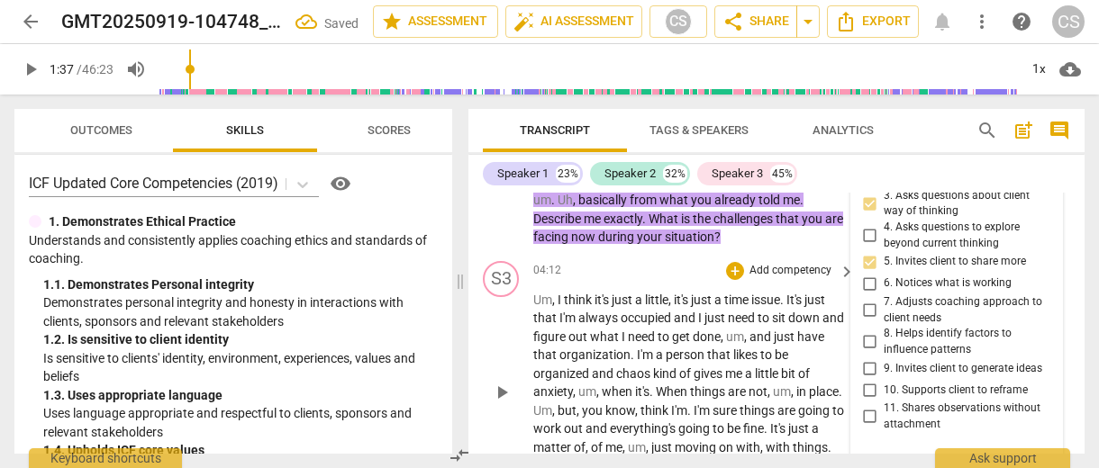
click at [671, 404] on span "think" at bounding box center [655, 411] width 31 height 14
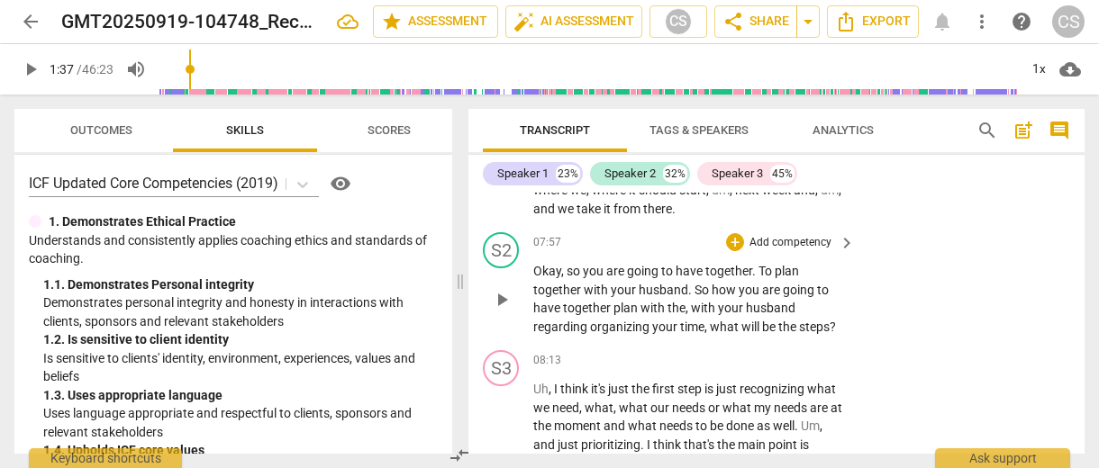
scroll to position [3508, 0]
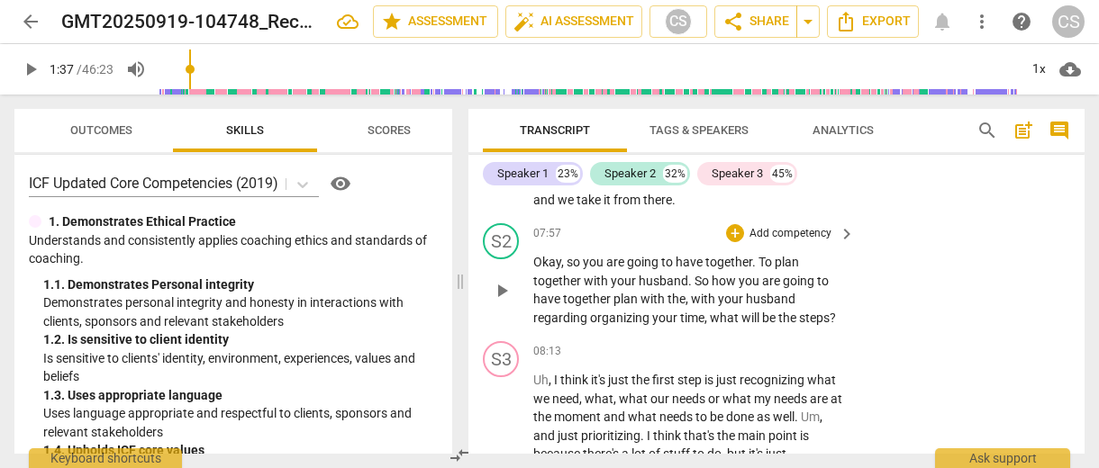
click at [783, 226] on p "Add competency" at bounding box center [791, 234] width 86 height 16
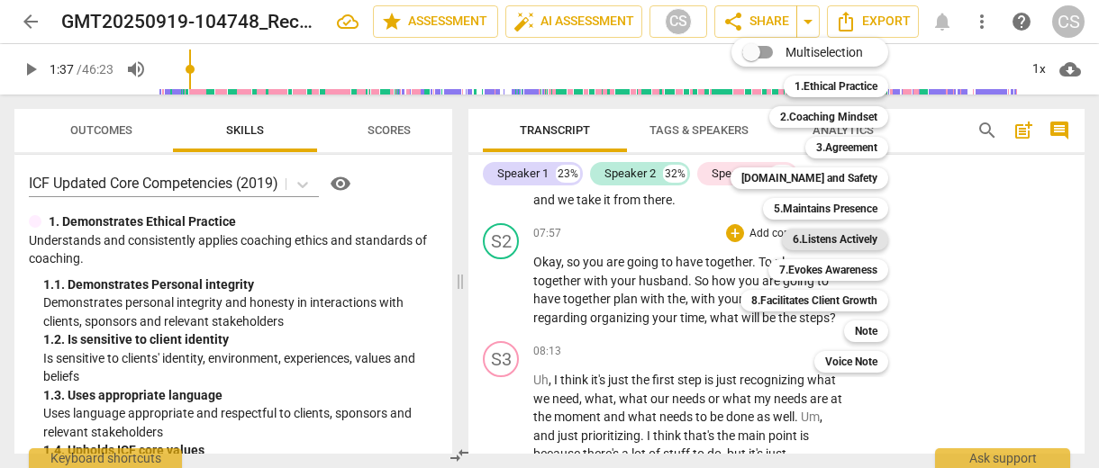
click at [830, 239] on b "6.Listens Actively" at bounding box center [835, 240] width 85 height 22
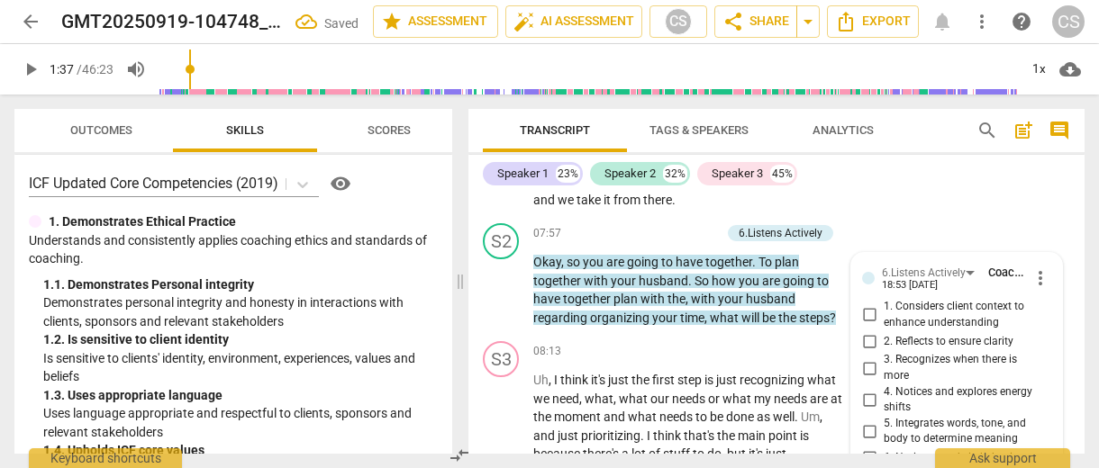
scroll to position [3651, 0]
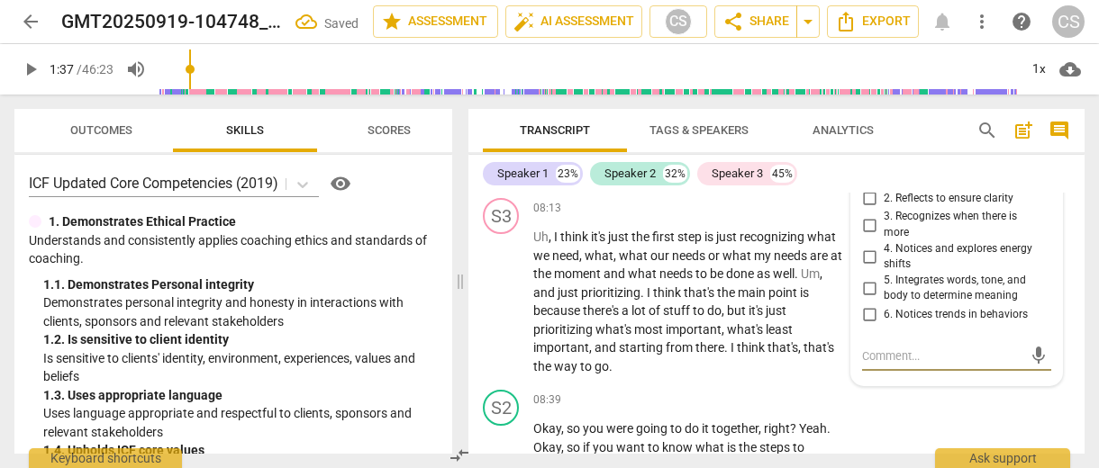
click at [898, 273] on span "5. Integrates words, tone, and body to determine meaning" at bounding box center [964, 289] width 160 height 32
click at [884, 277] on input "5. Integrates words, tone, and body to determine meaning" at bounding box center [869, 288] width 29 height 22
checkbox input "true"
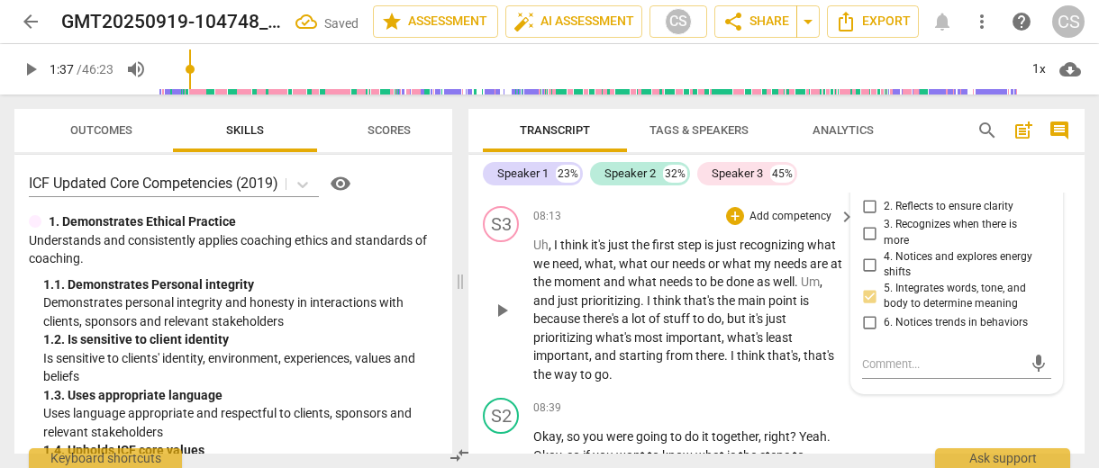
scroll to position [3640, 0]
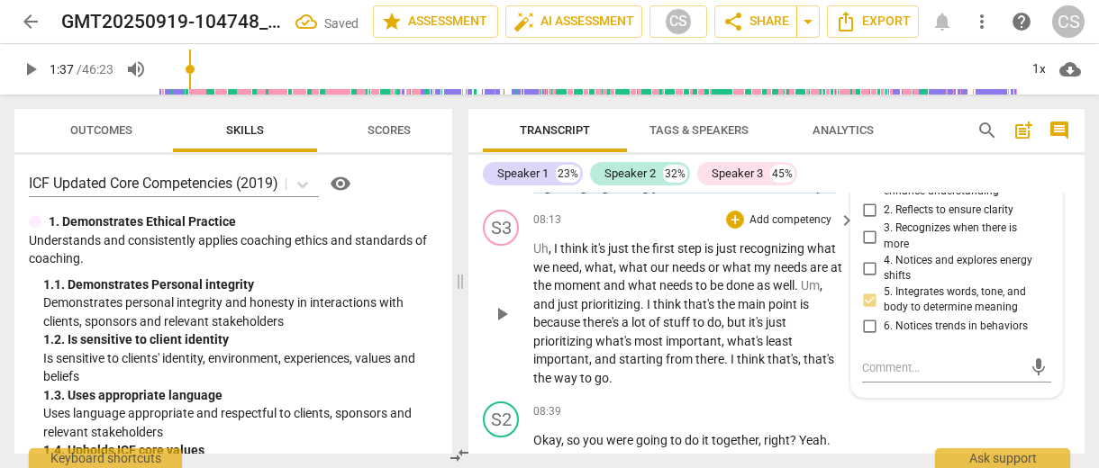
click at [727, 278] on span "done" at bounding box center [741, 285] width 31 height 14
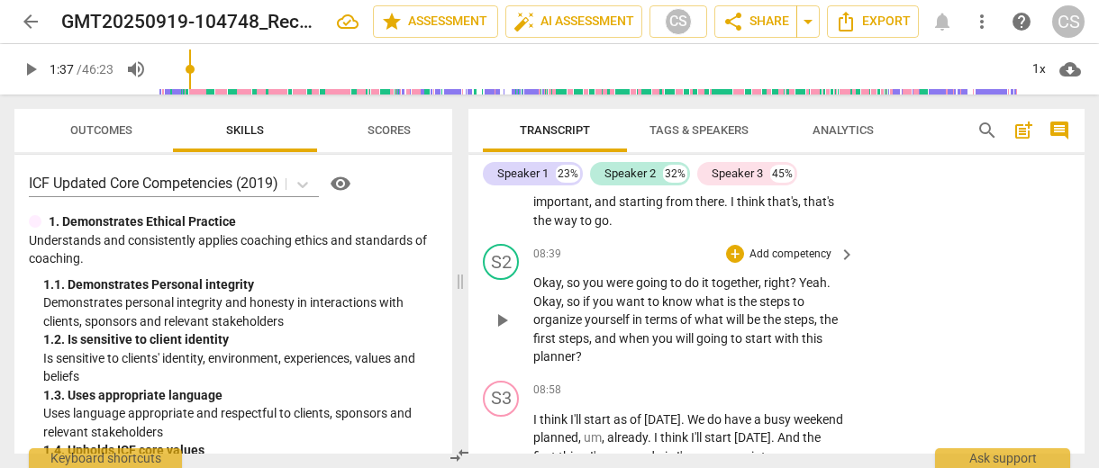
scroll to position [3792, 0]
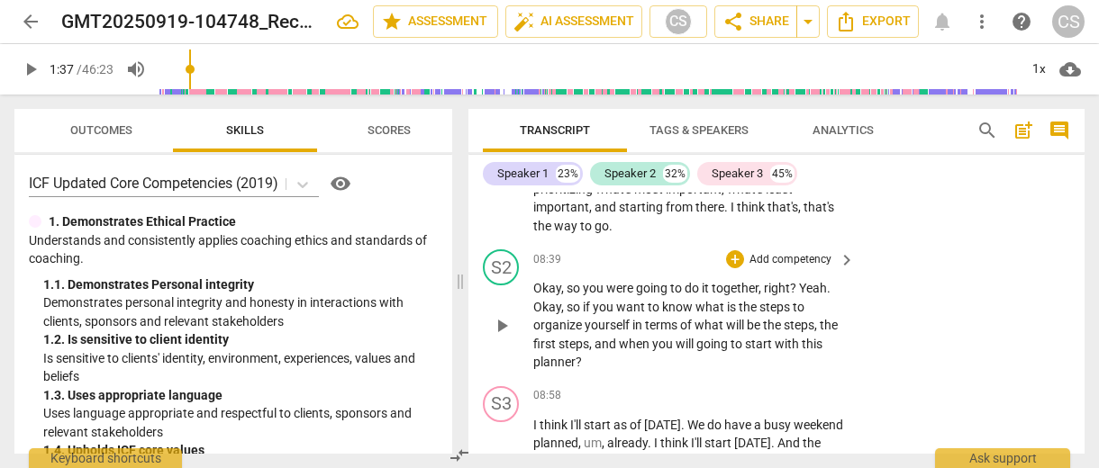
click at [796, 252] on p "Add competency" at bounding box center [791, 260] width 86 height 16
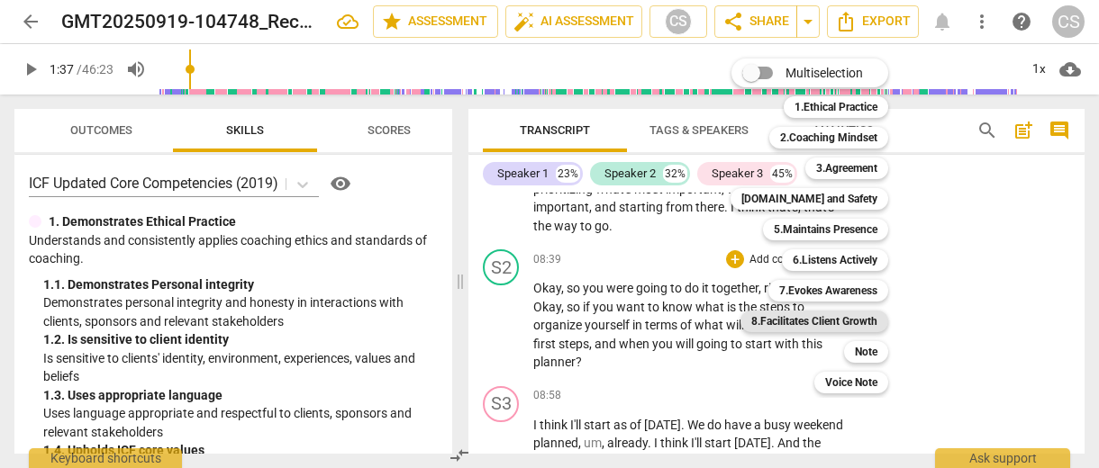
click at [809, 329] on b "8.Facilitates Client Growth" at bounding box center [814, 322] width 126 height 22
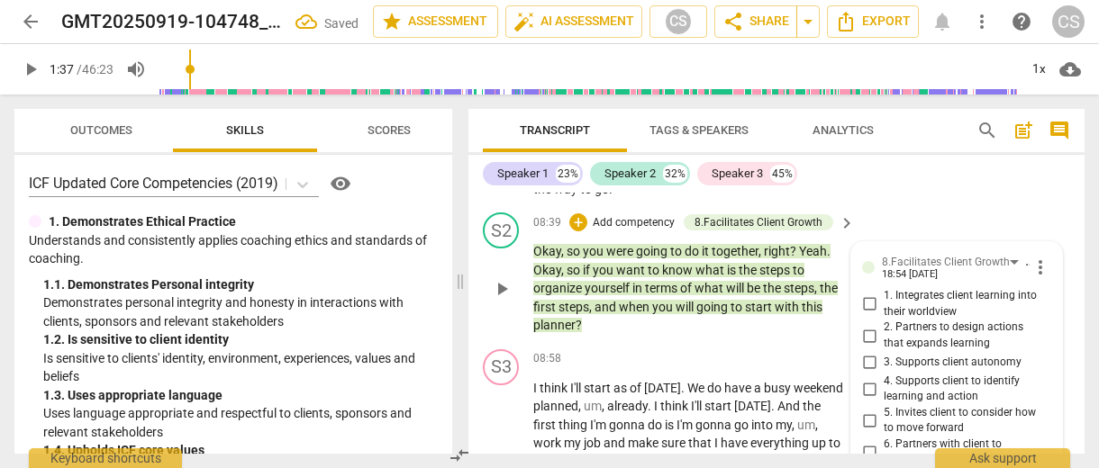
scroll to position [3822, 0]
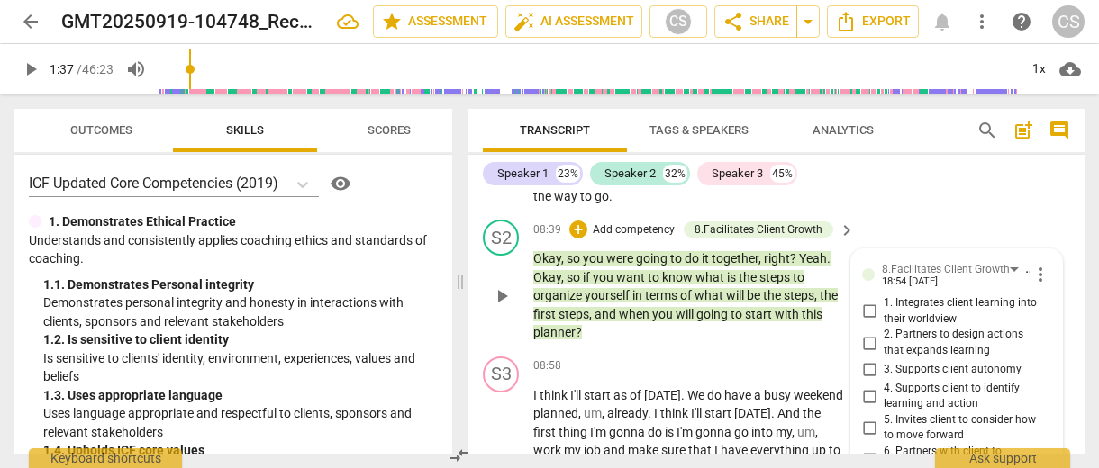
click at [860, 332] on input "2. Partners to design actions that expands learning" at bounding box center [869, 343] width 29 height 22
checkbox input "true"
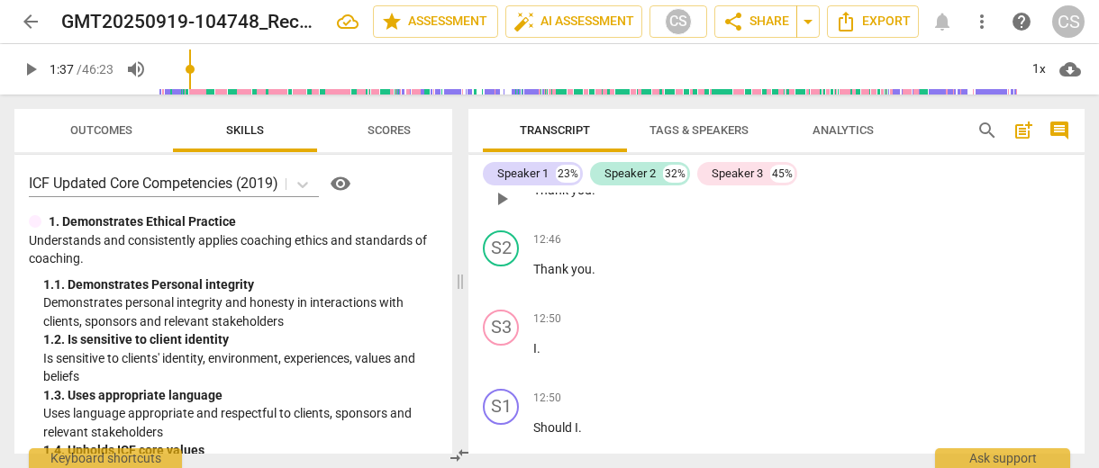
scroll to position [6055, 0]
click at [540, 336] on p "I ." at bounding box center [689, 345] width 313 height 19
click at [506, 343] on span "play_arrow" at bounding box center [502, 354] width 22 height 22
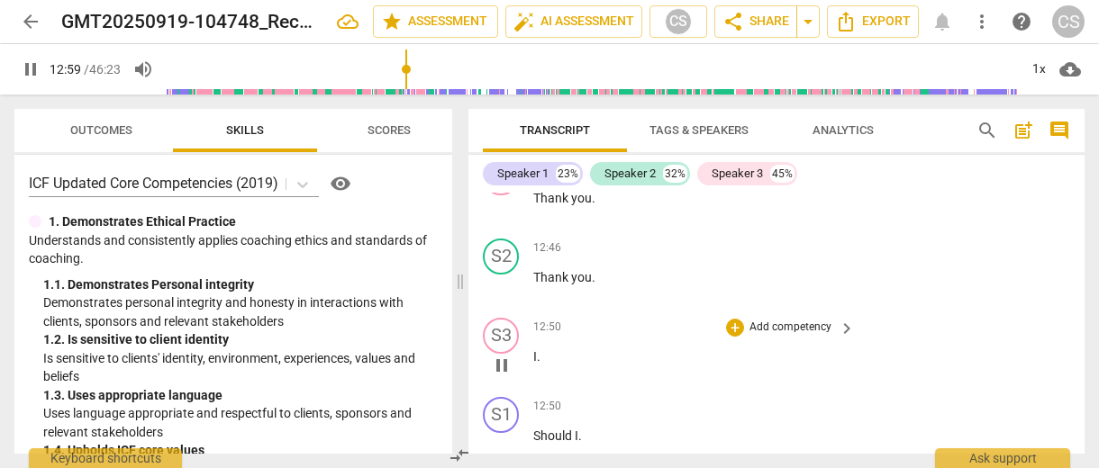
scroll to position [6037, 0]
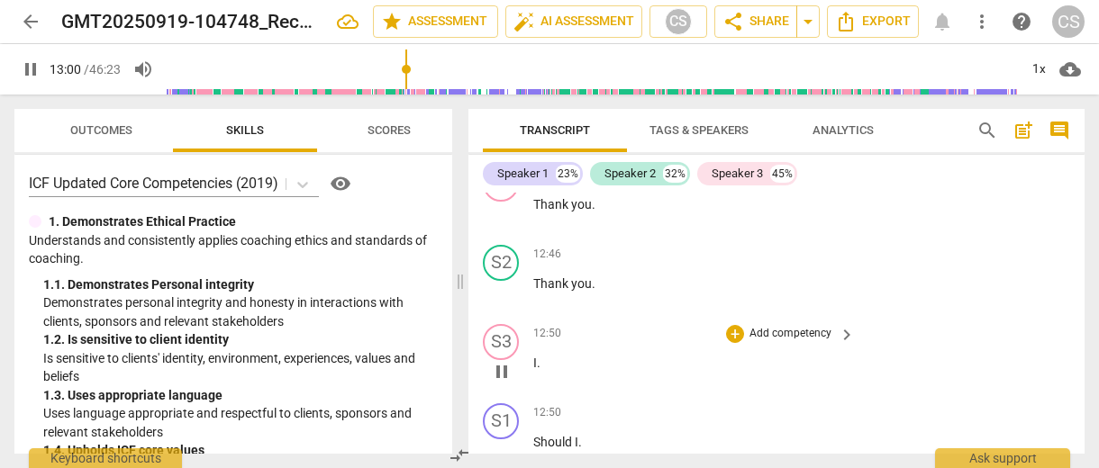
click at [538, 356] on span "." at bounding box center [539, 363] width 4 height 14
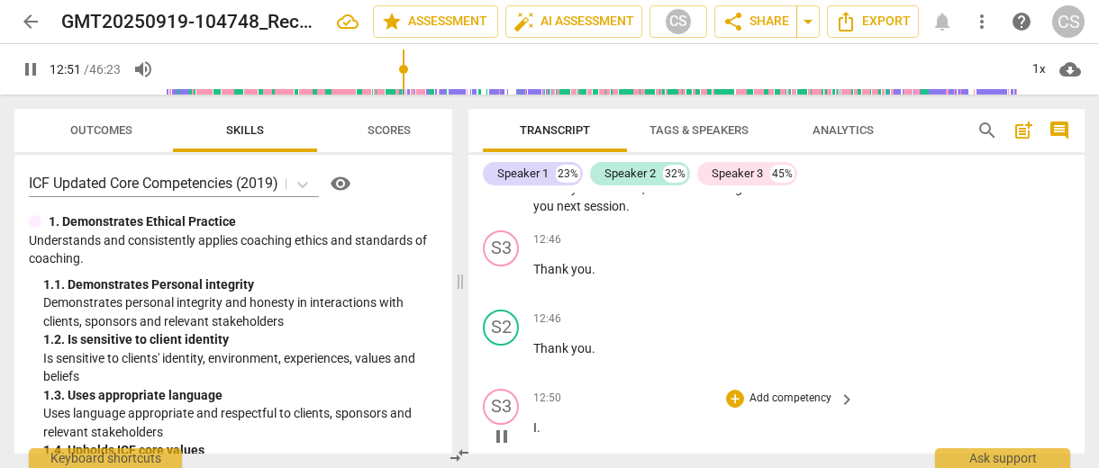
scroll to position [5970, 0]
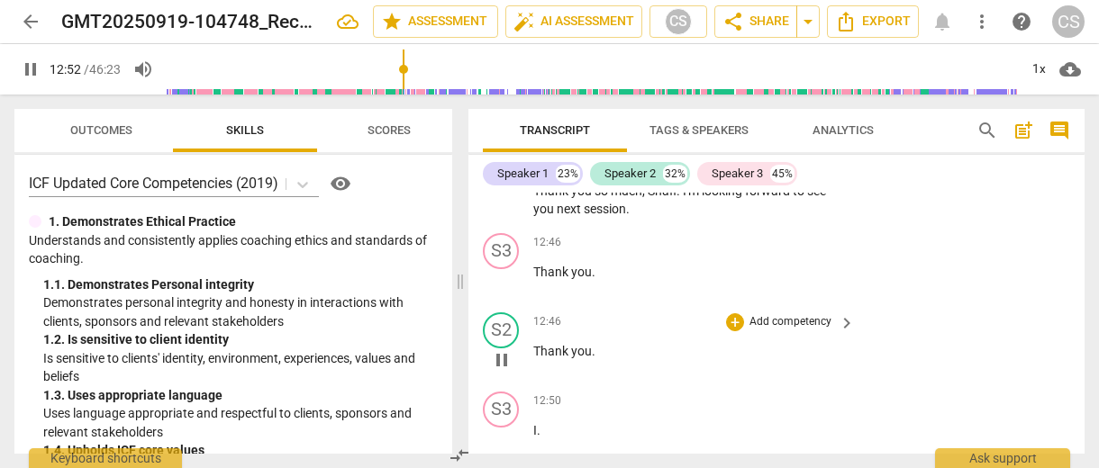
click at [541, 342] on p "Thank you ." at bounding box center [689, 351] width 313 height 19
click at [549, 344] on span "Thank" at bounding box center [552, 351] width 38 height 14
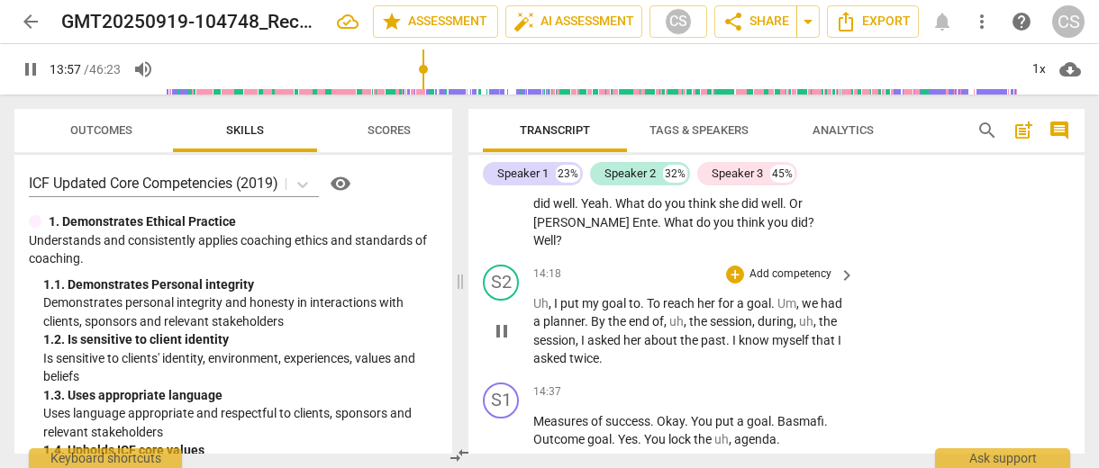
scroll to position [7124, 0]
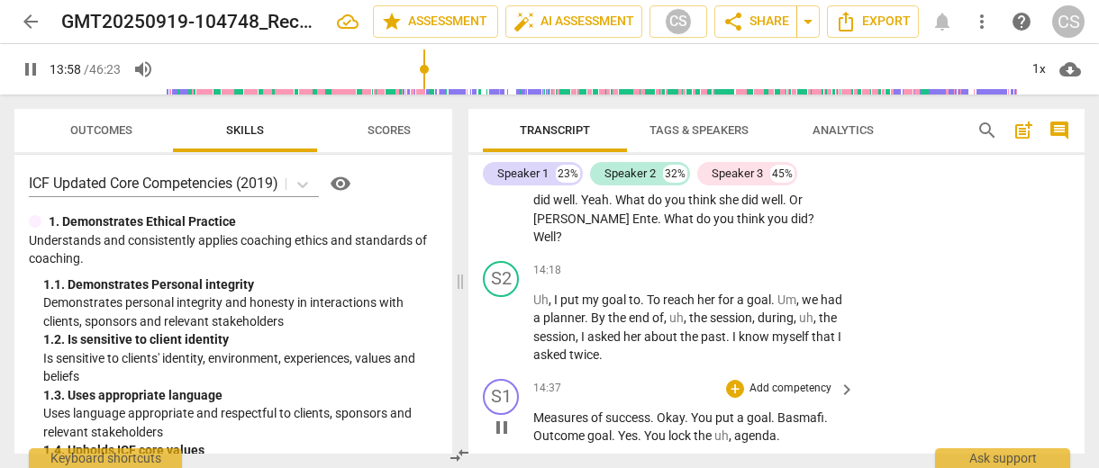
click at [547, 411] on span "Measures" at bounding box center [562, 418] width 58 height 14
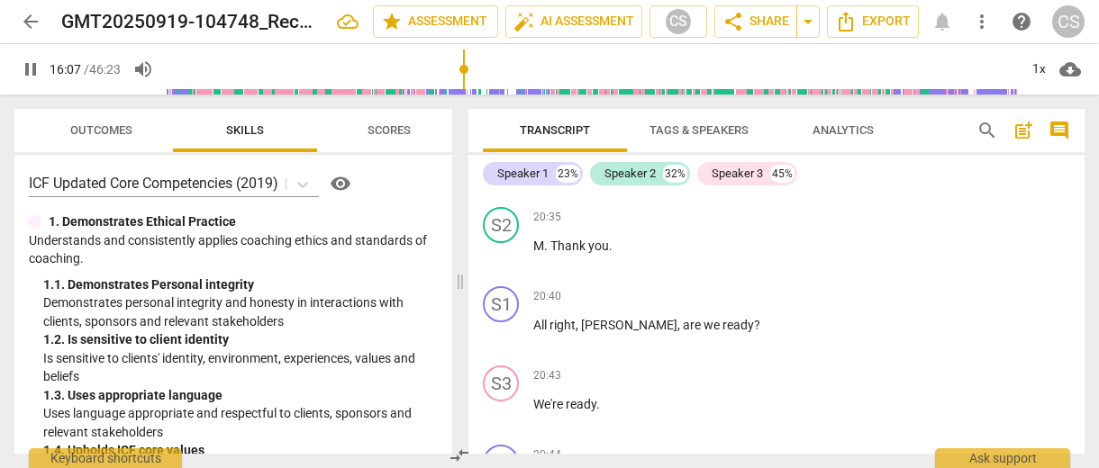
scroll to position [10086, 0]
click at [902, 23] on span "Export" at bounding box center [873, 22] width 76 height 22
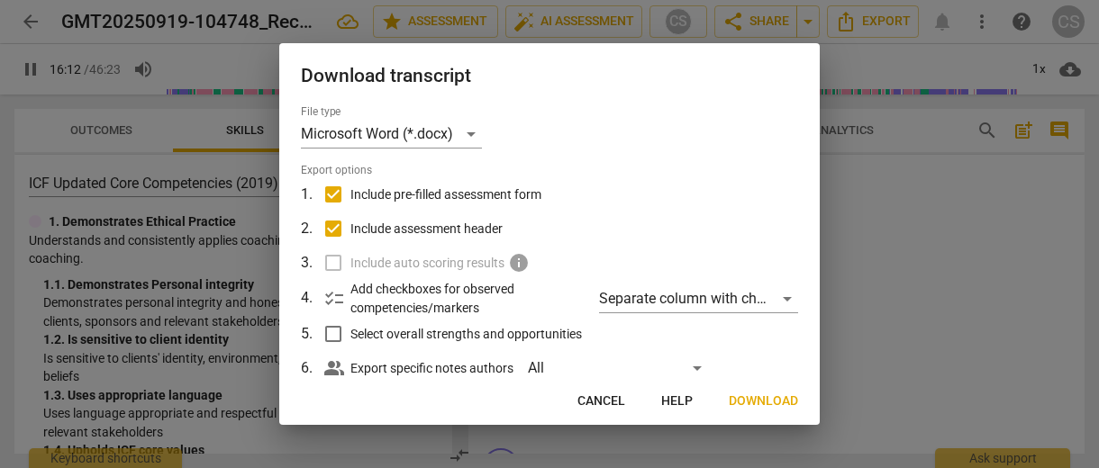
click at [732, 397] on span "Download" at bounding box center [763, 402] width 69 height 18
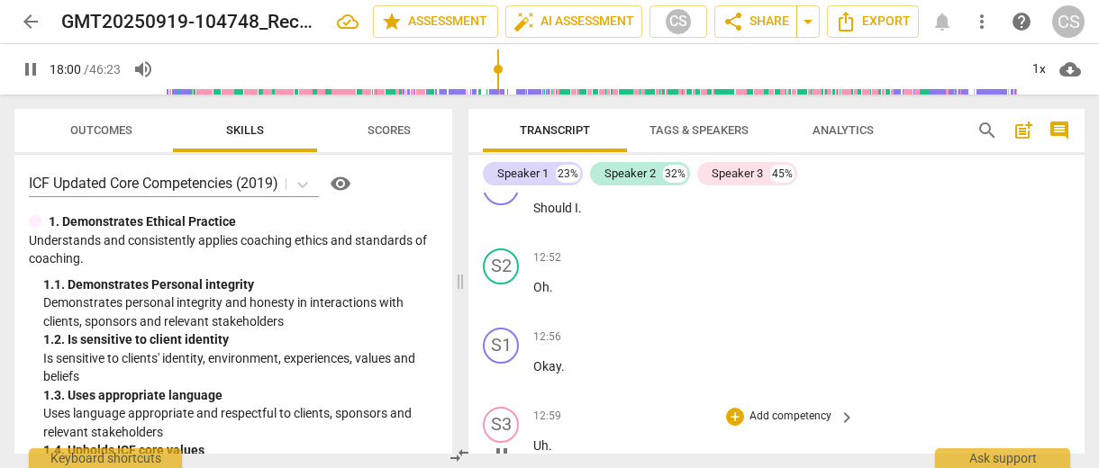
scroll to position [6274, 0]
click at [102, 117] on button "Outcomes" at bounding box center [101, 130] width 144 height 43
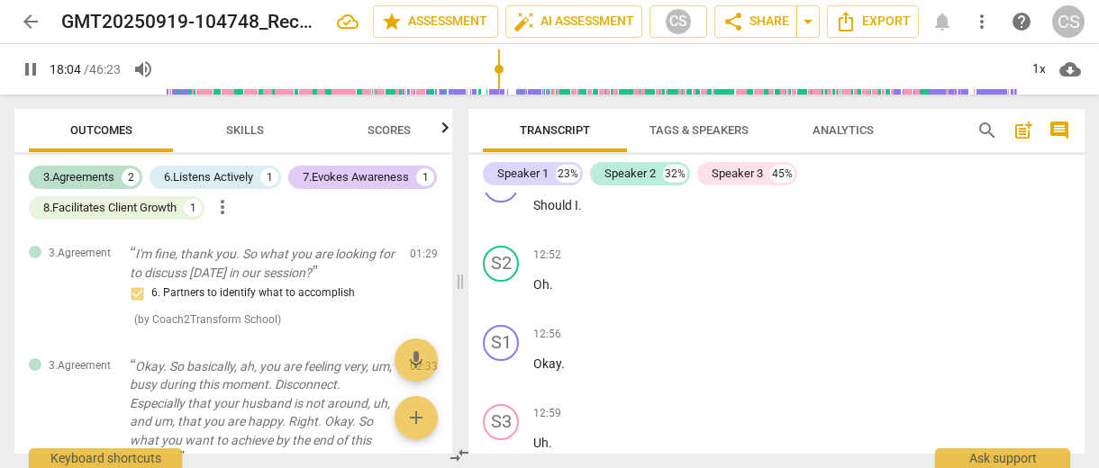
click at [231, 206] on span "more_vert" at bounding box center [223, 207] width 22 height 22
click at [120, 173] on div at bounding box center [549, 234] width 1099 height 468
click at [114, 175] on div "3.Agreements" at bounding box center [78, 177] width 71 height 18
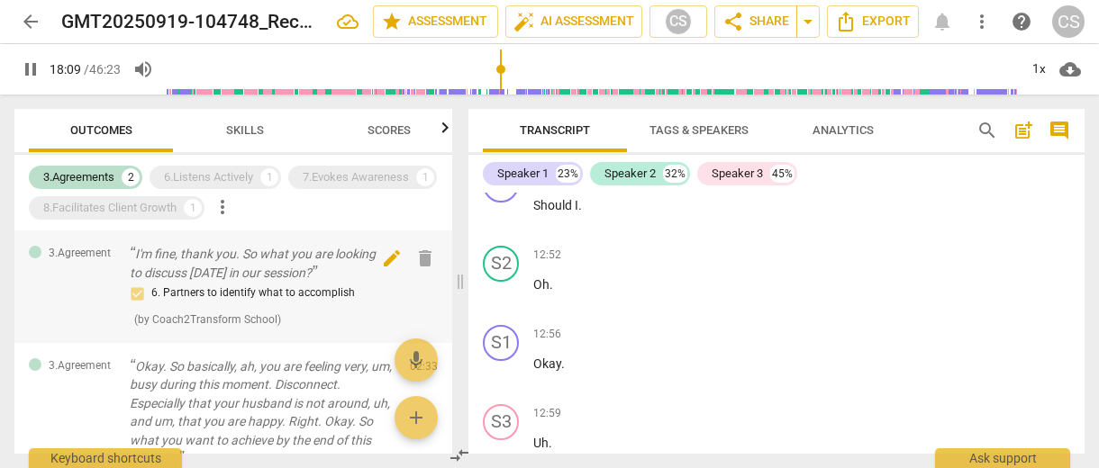
click at [426, 258] on span "delete" at bounding box center [425, 259] width 22 height 22
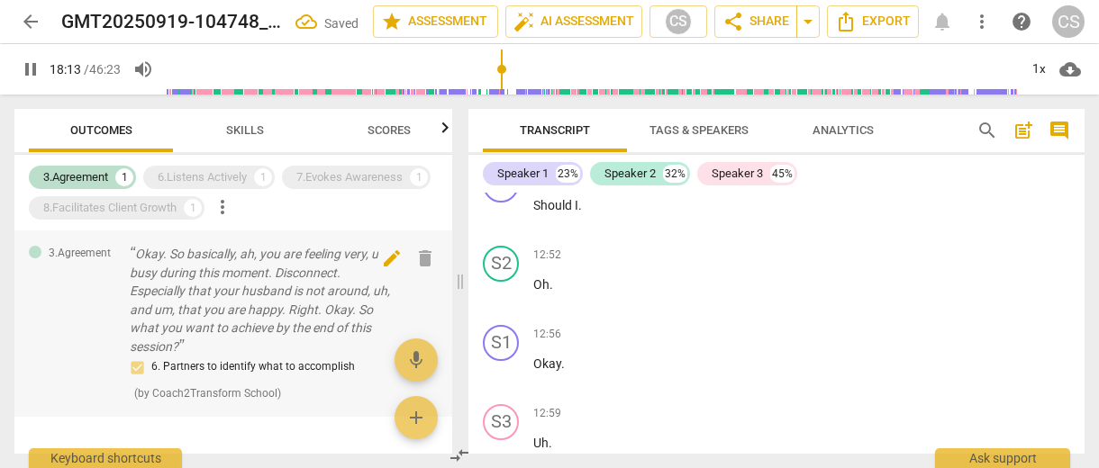
scroll to position [8489, 0]
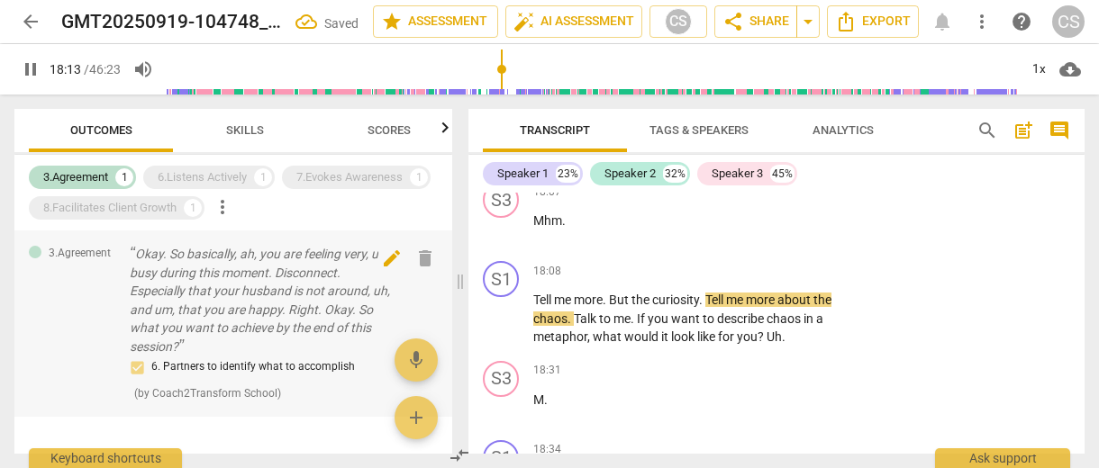
click at [415, 257] on span "delete" at bounding box center [425, 259] width 22 height 22
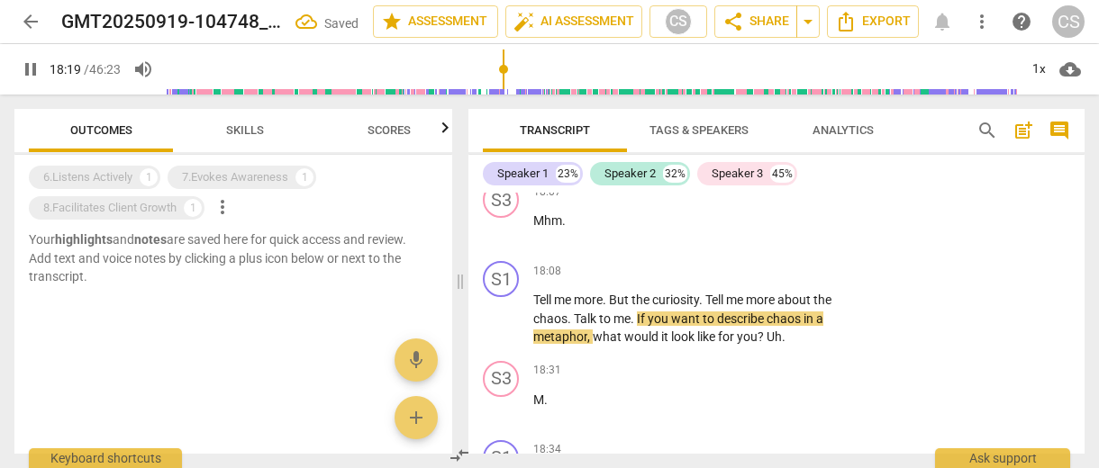
scroll to position [0, 0]
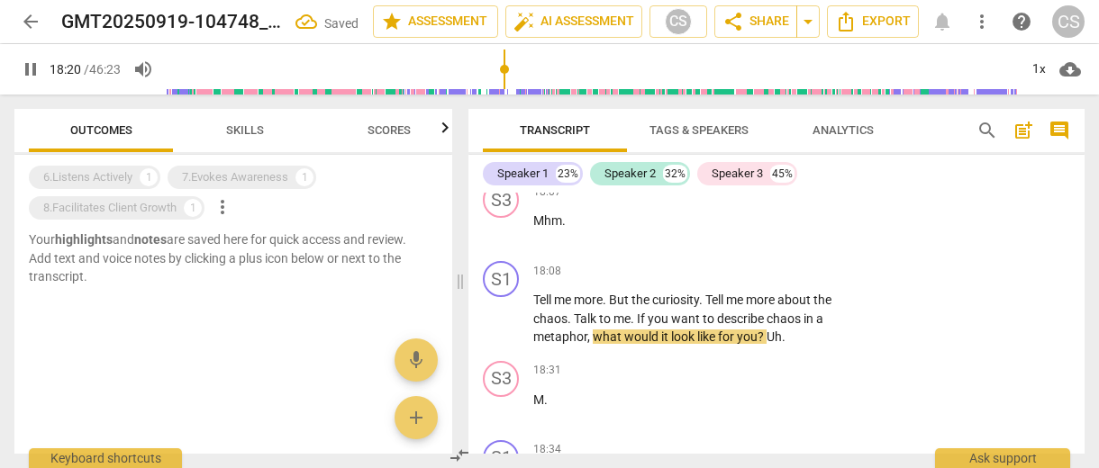
click at [226, 202] on span "more_vert" at bounding box center [223, 207] width 22 height 22
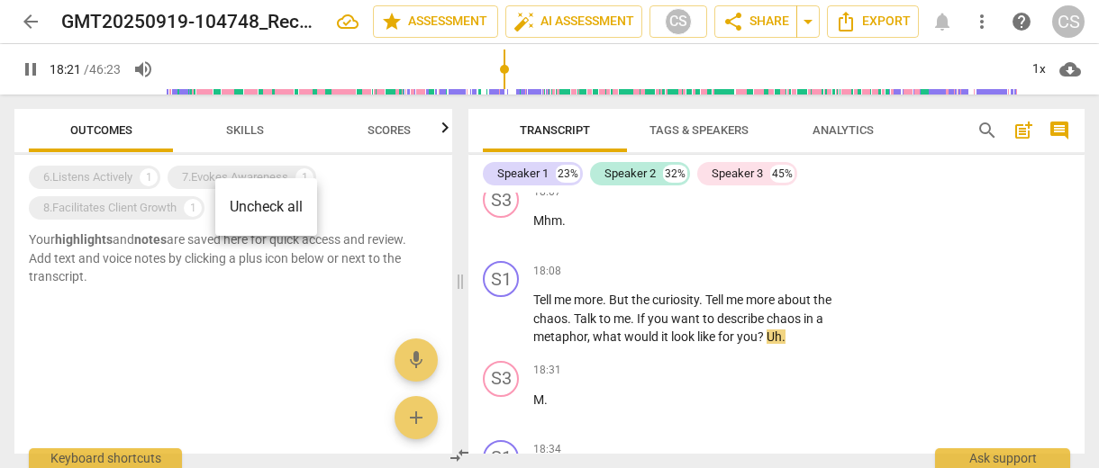
click at [236, 209] on li "Uncheck all" at bounding box center [266, 207] width 102 height 43
click at [234, 133] on span "Skills" at bounding box center [245, 130] width 38 height 14
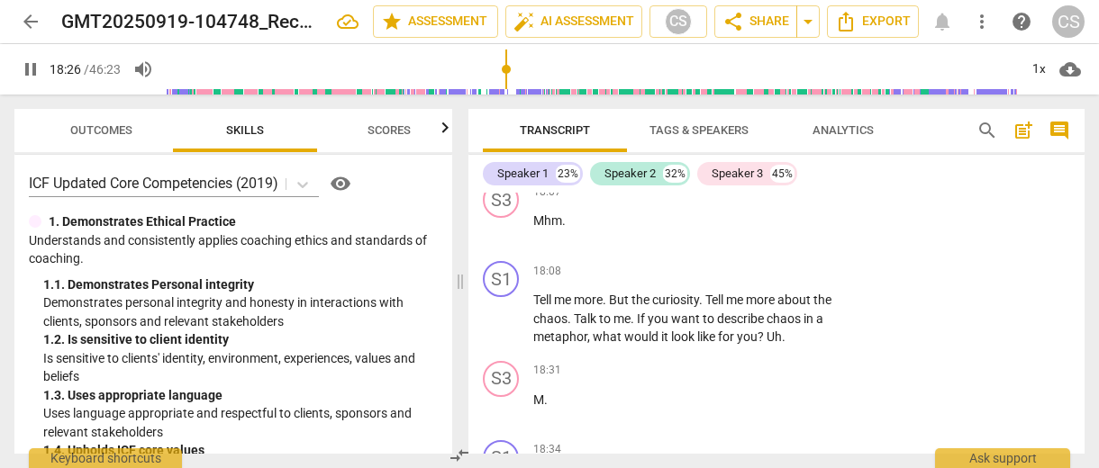
click at [124, 136] on span "Outcomes" at bounding box center [101, 130] width 62 height 14
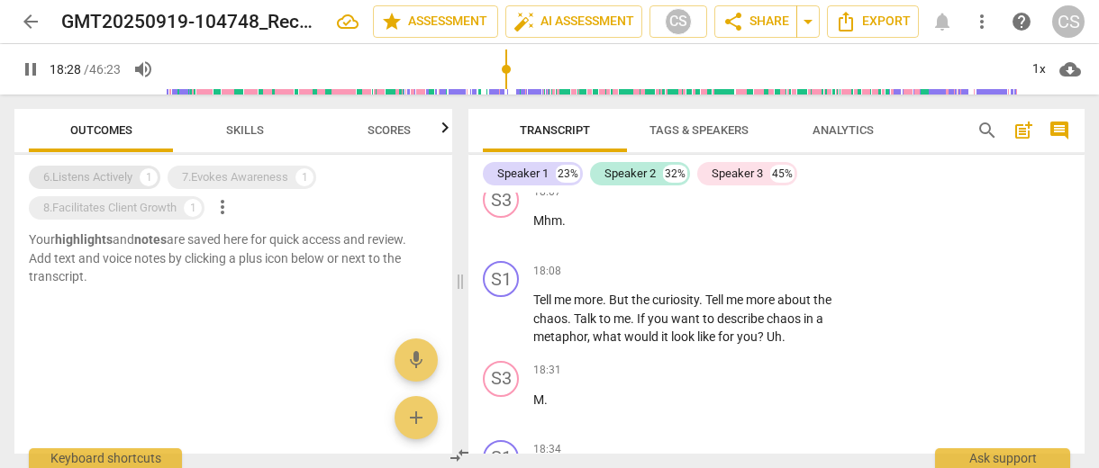
click at [137, 181] on div "6.Listens Actively 1" at bounding box center [95, 177] width 132 height 23
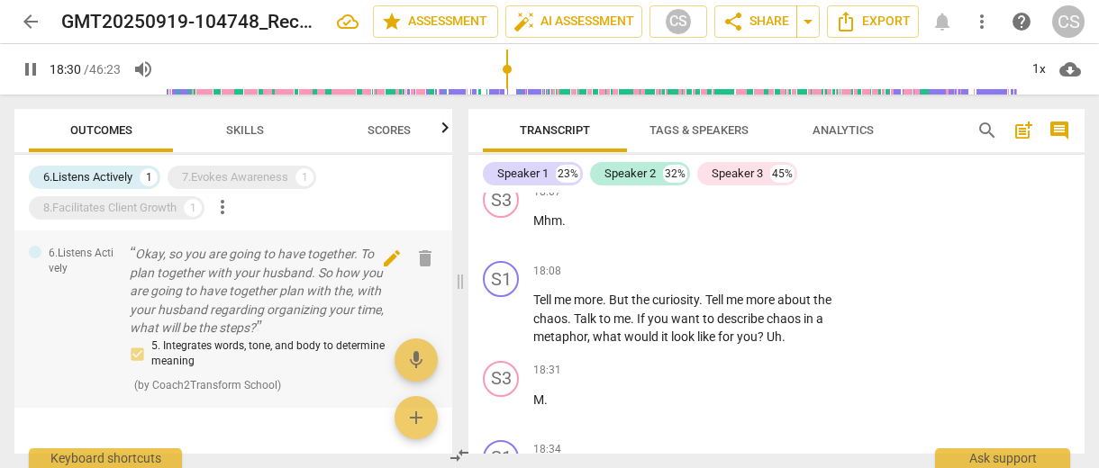
click at [419, 262] on span "delete" at bounding box center [425, 259] width 22 height 22
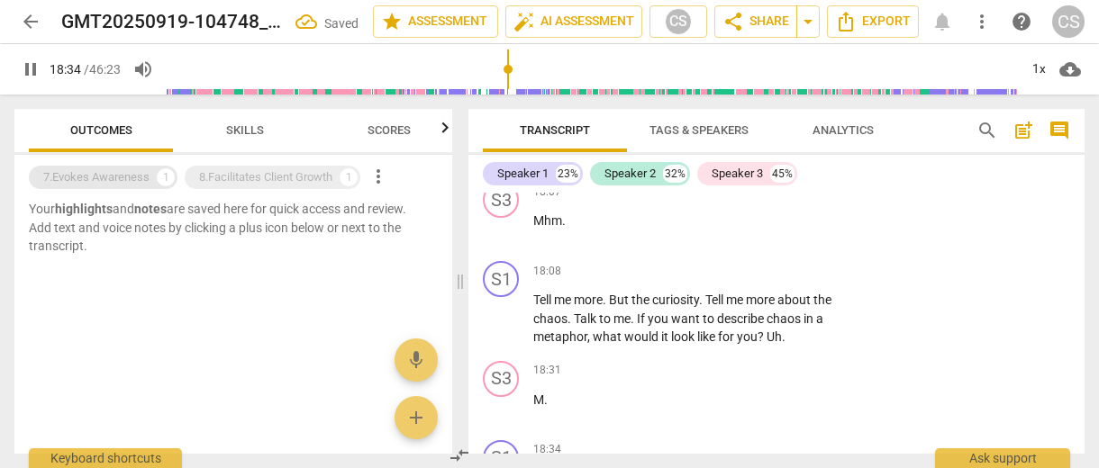
click at [142, 183] on div "7.Evokes Awareness" at bounding box center [96, 177] width 106 height 18
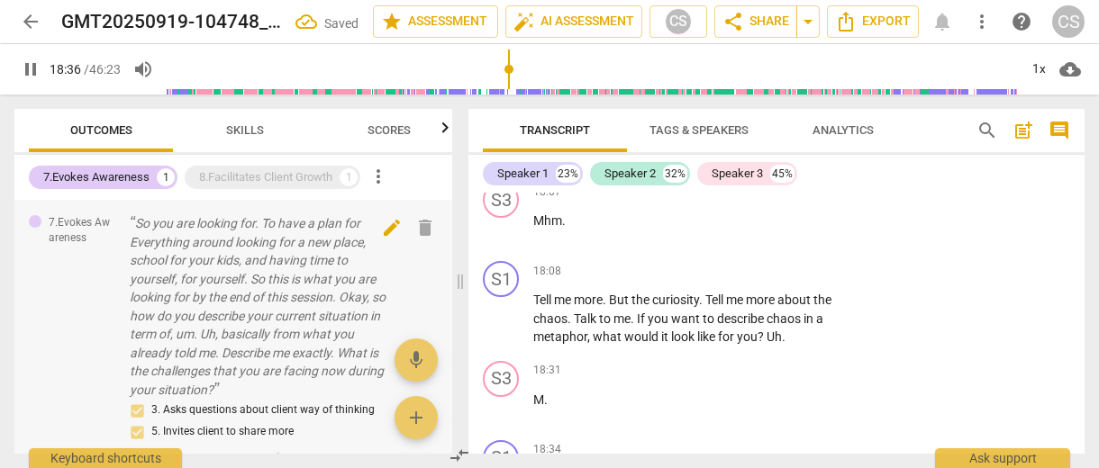
click at [422, 233] on span "delete" at bounding box center [425, 228] width 22 height 22
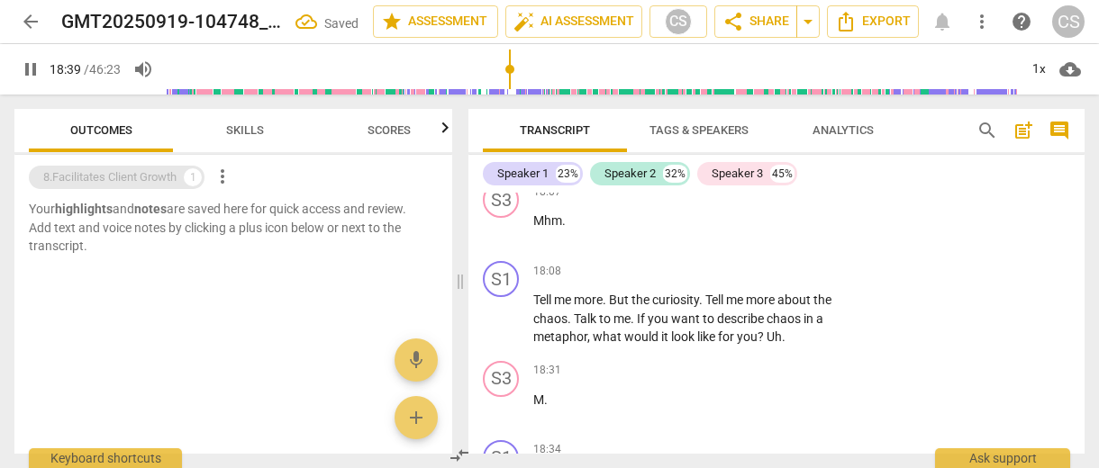
click at [142, 176] on div "8.Facilitates Client Growth" at bounding box center [109, 177] width 133 height 18
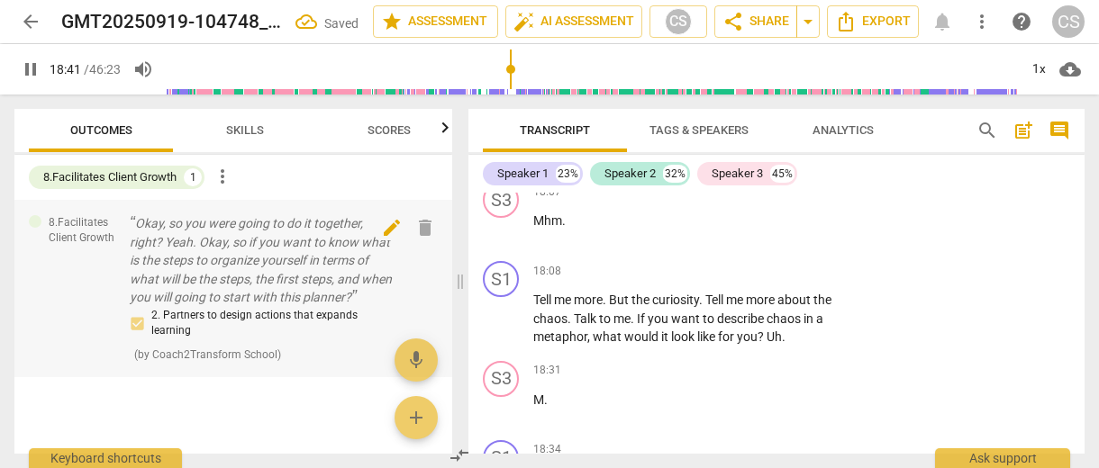
click at [416, 231] on span "delete" at bounding box center [425, 228] width 22 height 22
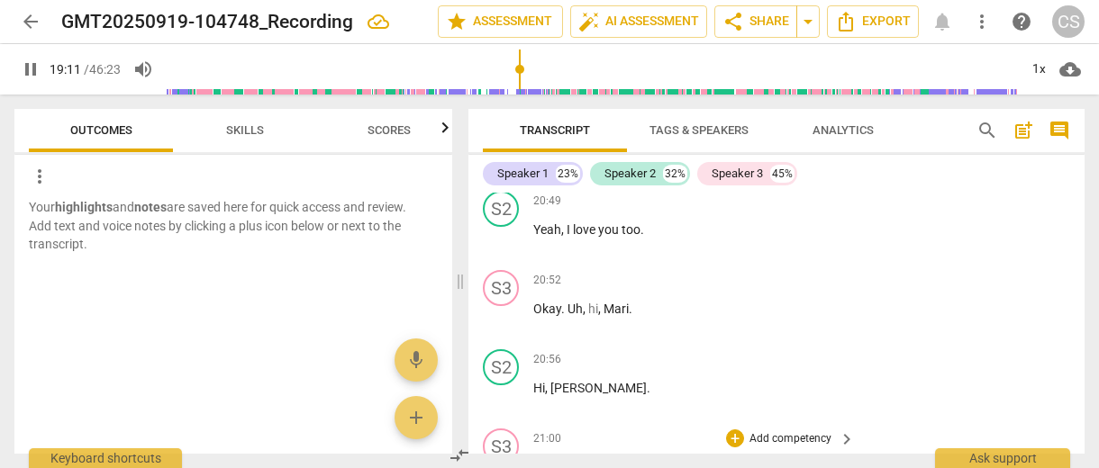
scroll to position [10502, 0]
click at [563, 381] on span "[PERSON_NAME]" at bounding box center [598, 388] width 96 height 14
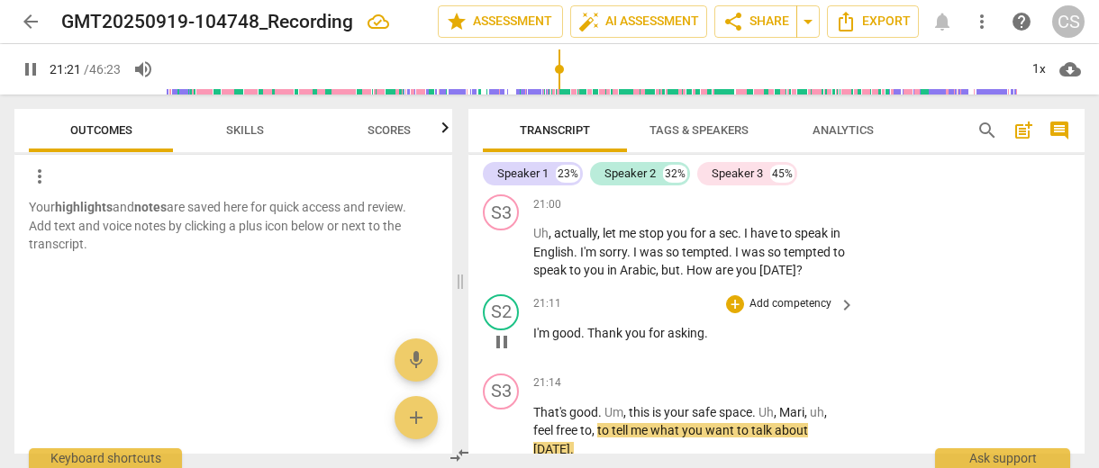
scroll to position [10746, 0]
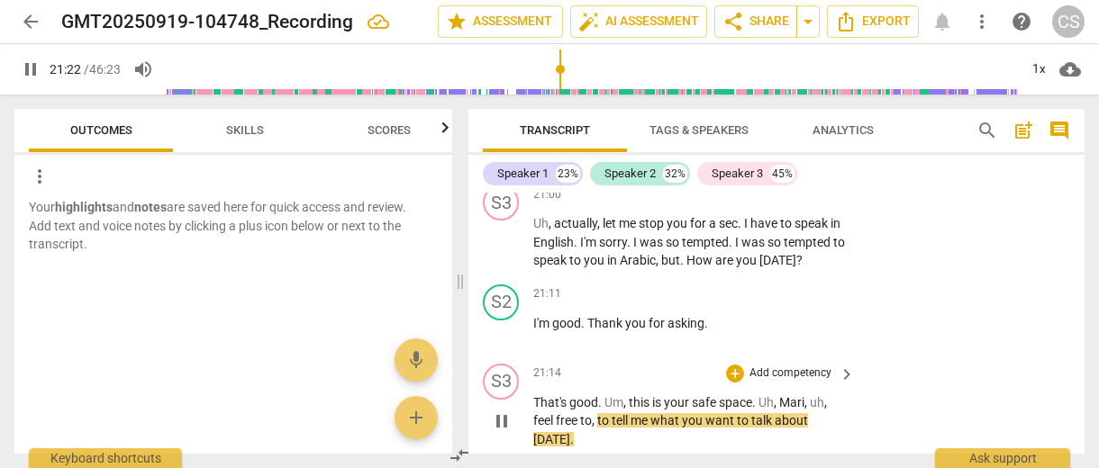
click at [802, 366] on p "Add competency" at bounding box center [791, 374] width 86 height 16
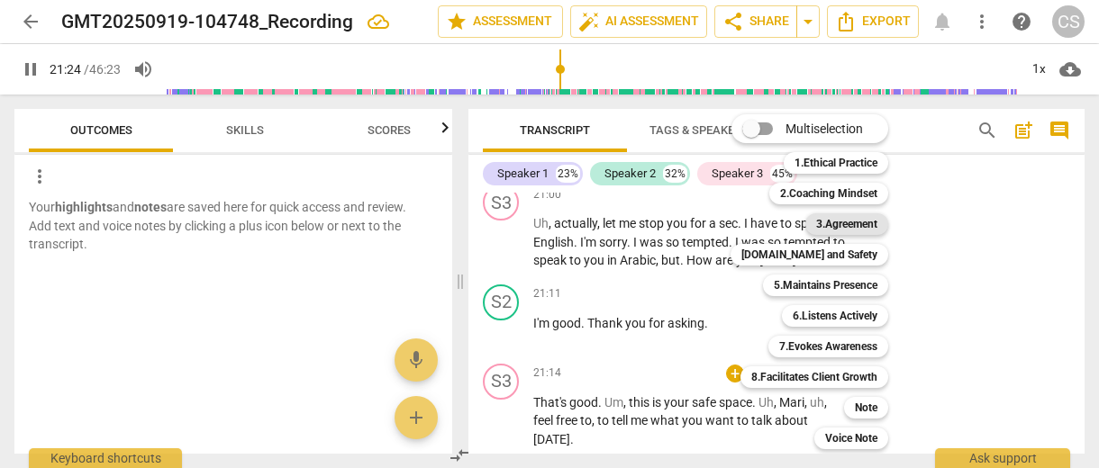
click at [831, 224] on b "3.Agreement" at bounding box center [846, 224] width 61 height 22
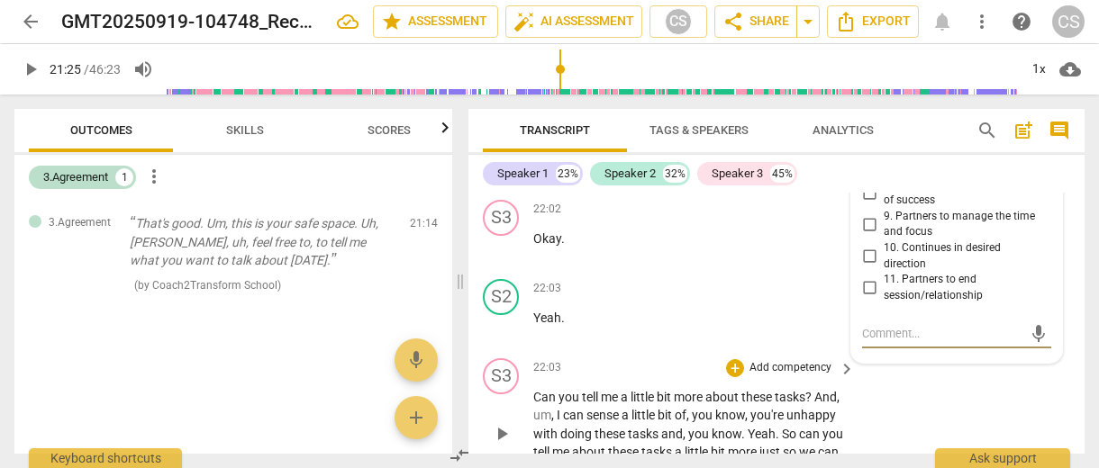
scroll to position [11221, 0]
click at [505, 422] on span "play_arrow" at bounding box center [502, 433] width 22 height 22
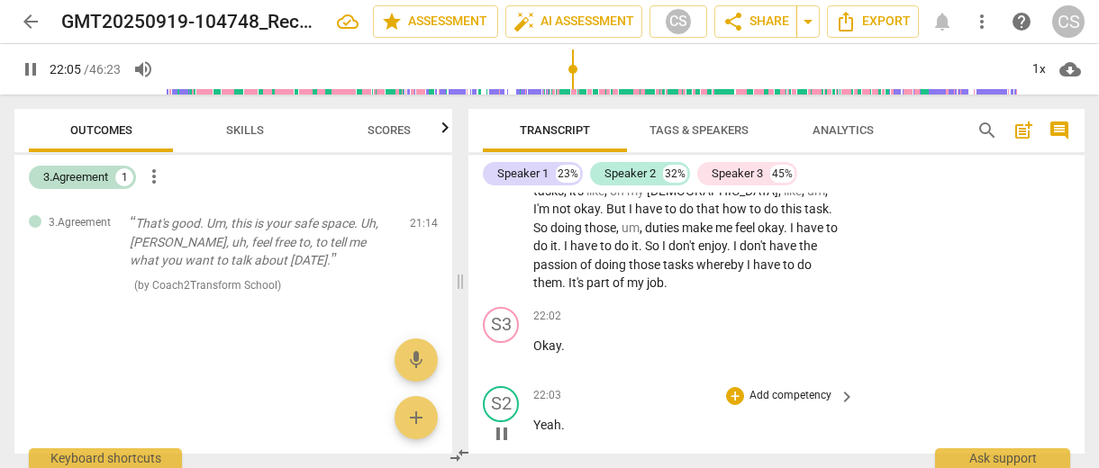
scroll to position [11107, 0]
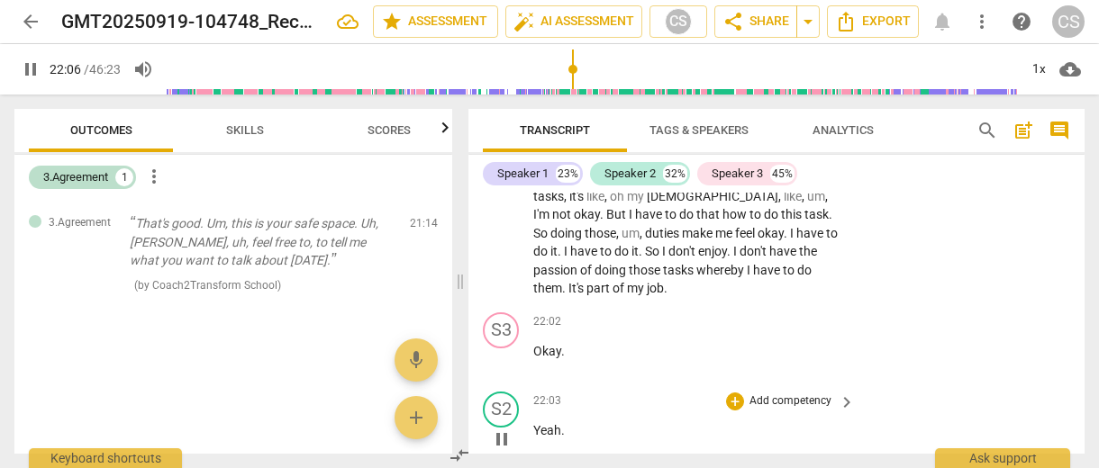
click at [504, 429] on span "pause" at bounding box center [502, 440] width 22 height 22
click at [504, 429] on span "play_arrow" at bounding box center [502, 440] width 22 height 22
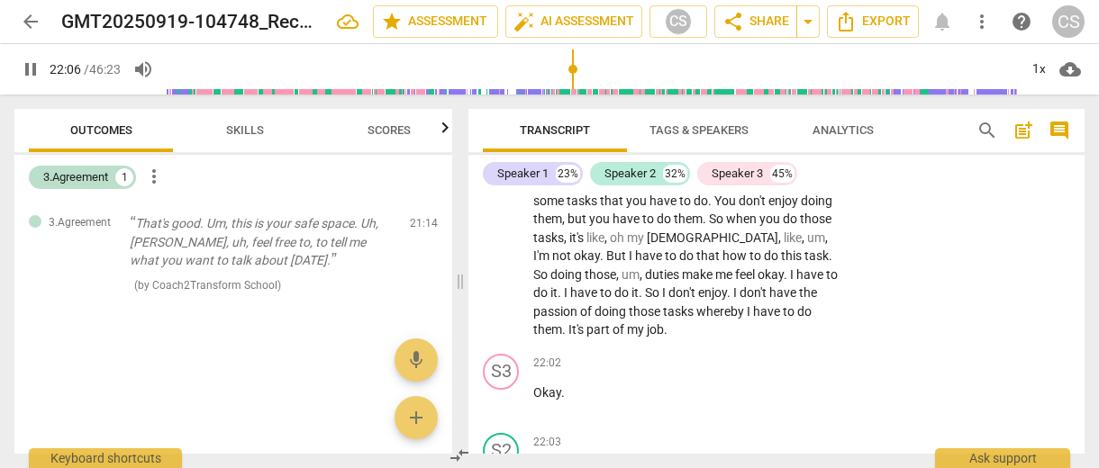
scroll to position [11060, 0]
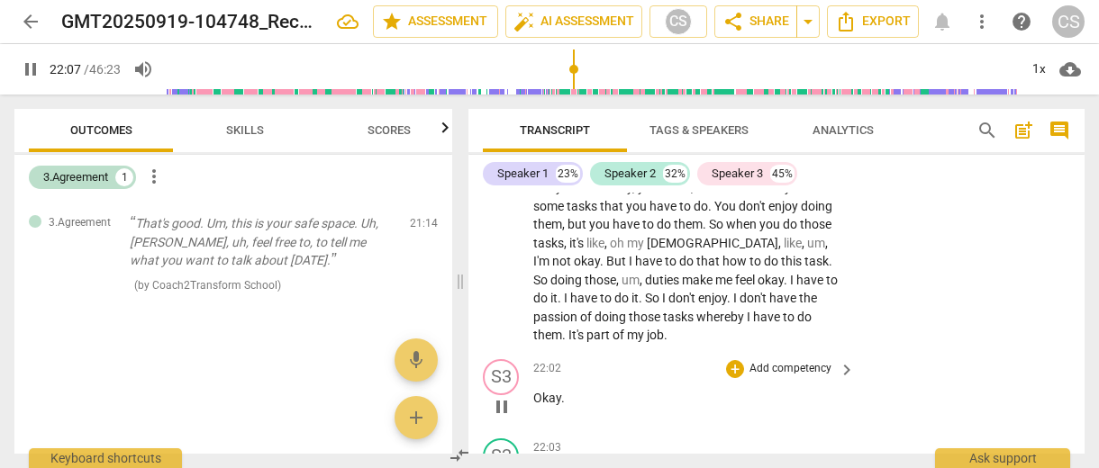
click at [534, 391] on span "Okay" at bounding box center [547, 398] width 28 height 14
click at [540, 391] on span "Okay" at bounding box center [547, 398] width 28 height 14
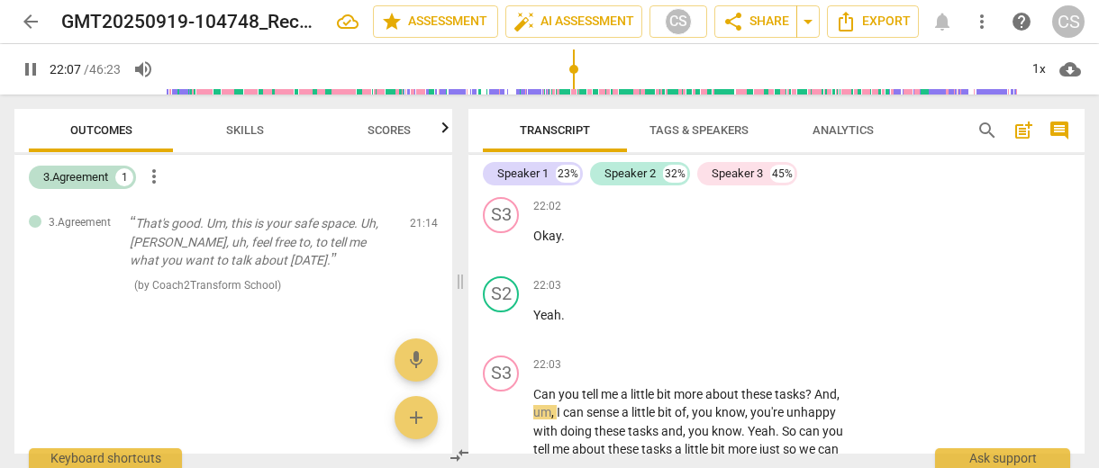
scroll to position [11232, 0]
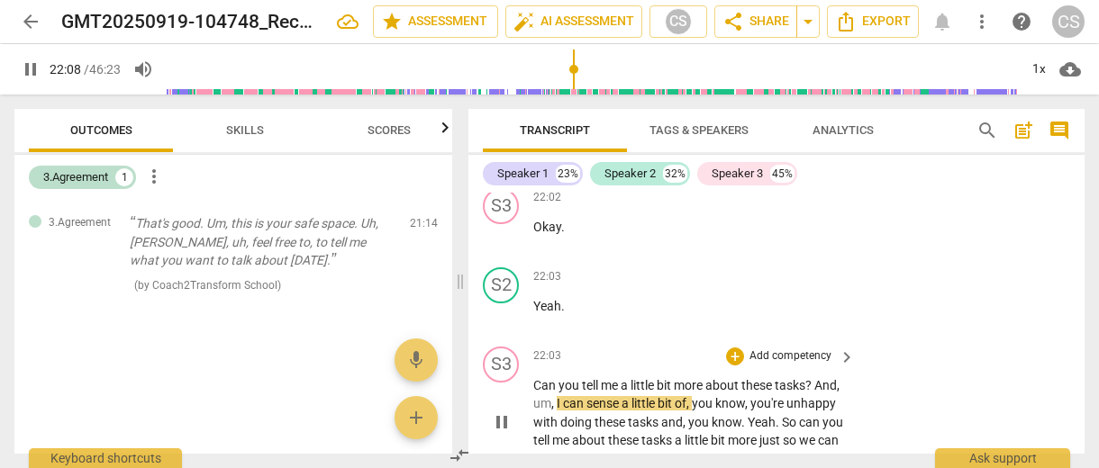
click at [769, 349] on p "Add competency" at bounding box center [791, 357] width 86 height 16
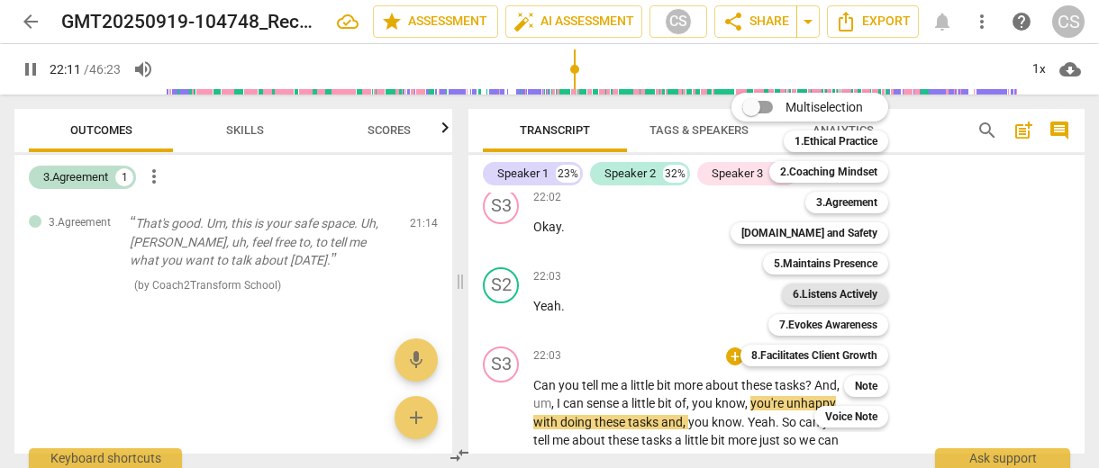
click at [815, 285] on b "6.Listens Actively" at bounding box center [835, 295] width 85 height 22
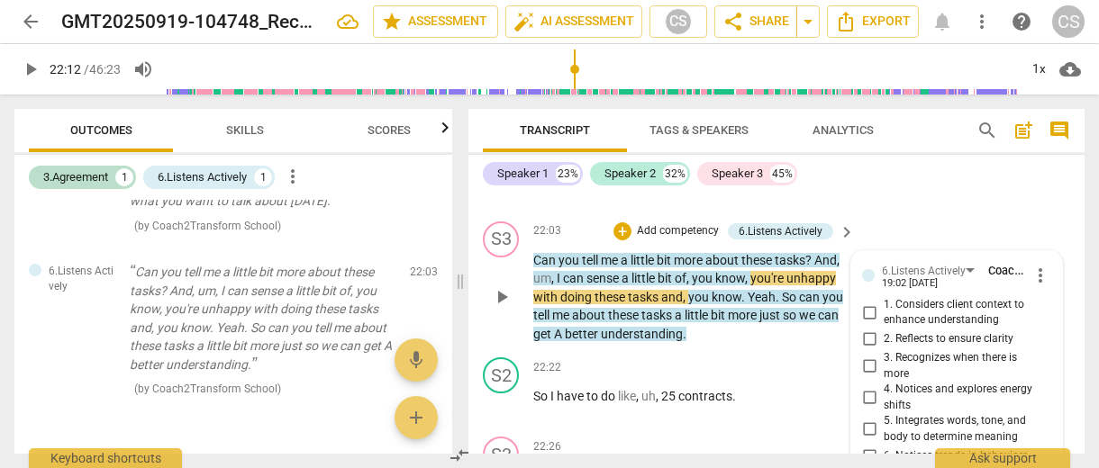
scroll to position [11360, 0]
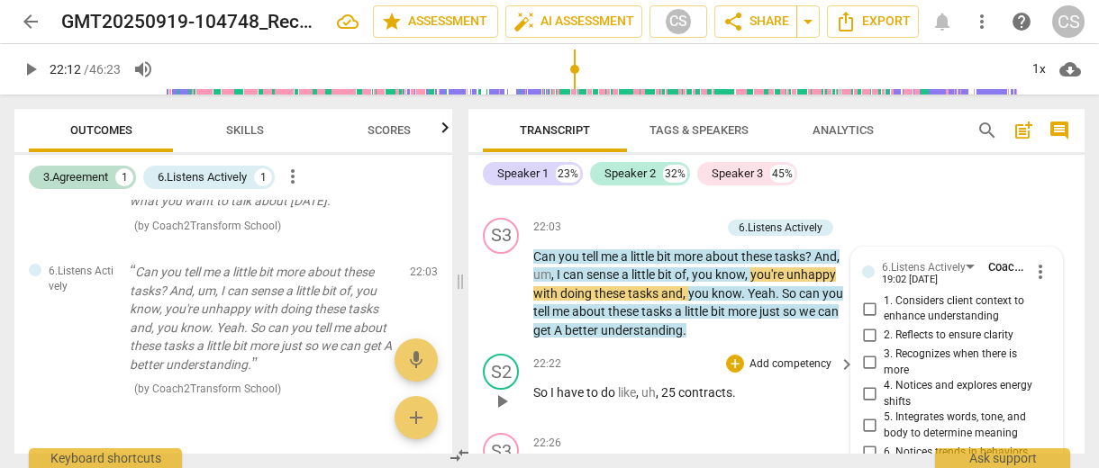
click at [501, 391] on span "play_arrow" at bounding box center [502, 402] width 22 height 22
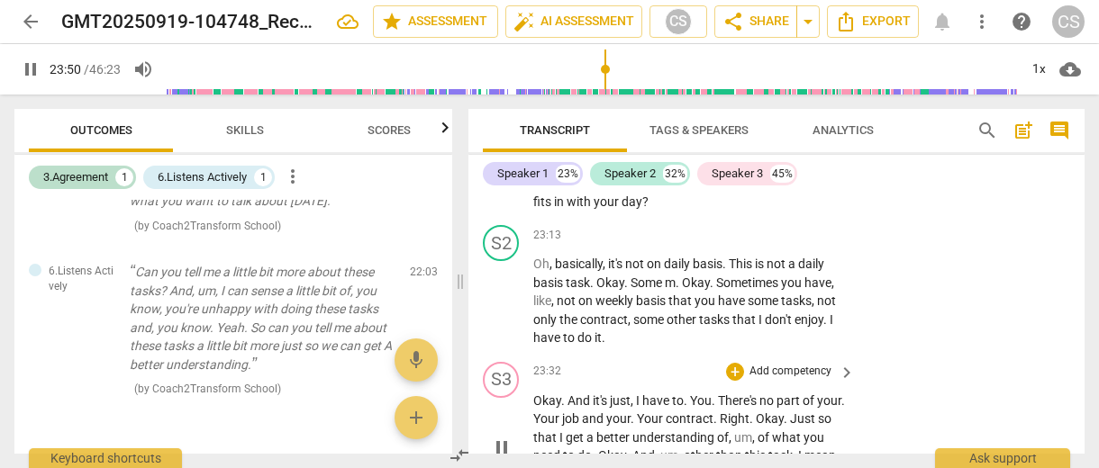
scroll to position [11930, 0]
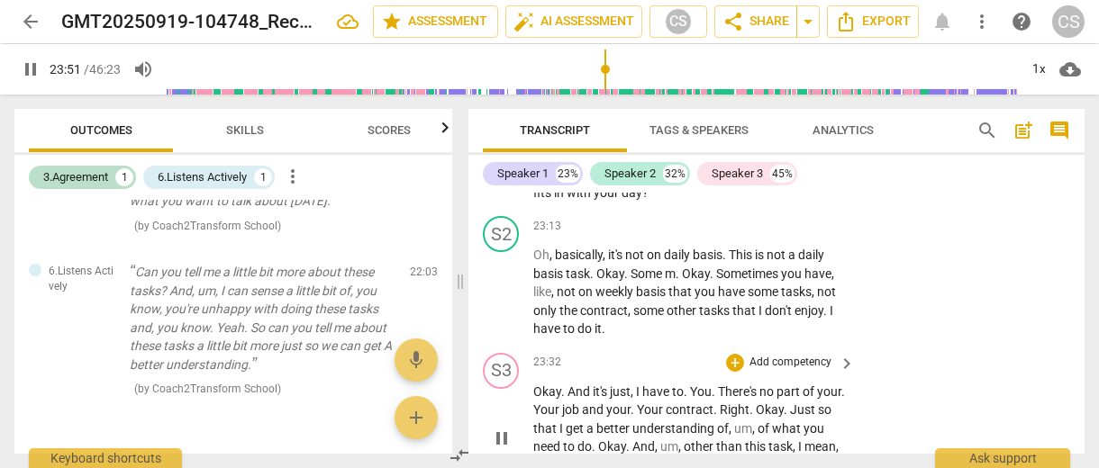
click at [777, 354] on div "+ Add competency" at bounding box center [779, 363] width 107 height 18
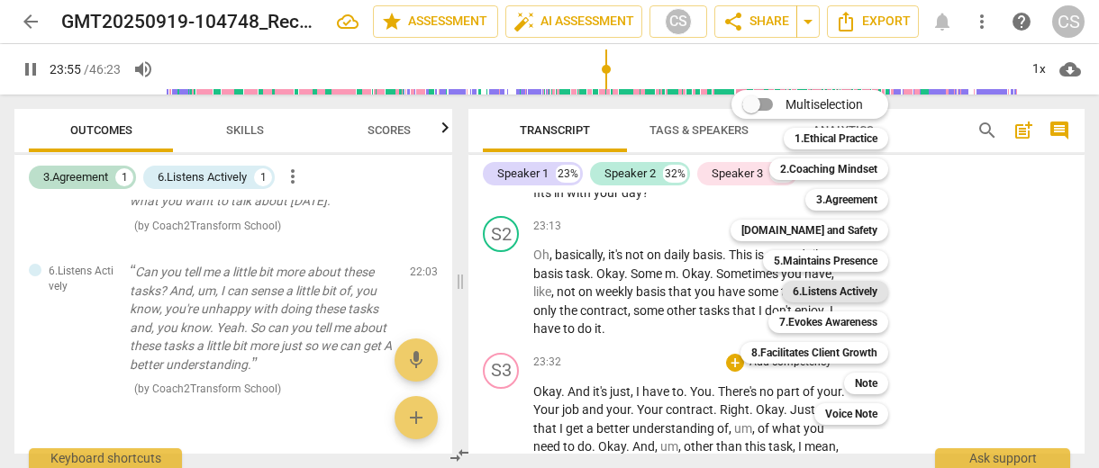
click at [816, 283] on b "6.Listens Actively" at bounding box center [835, 292] width 85 height 22
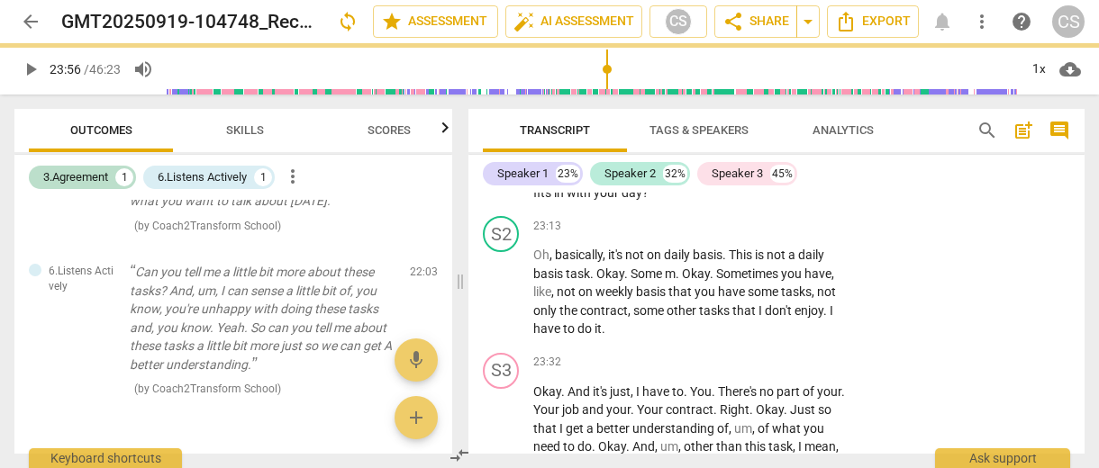
type input "1436"
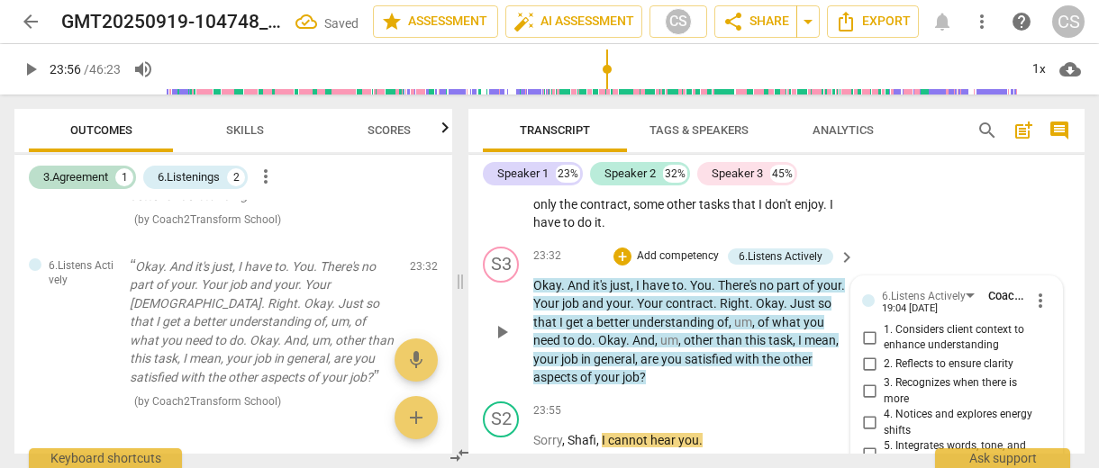
scroll to position [12029, 0]
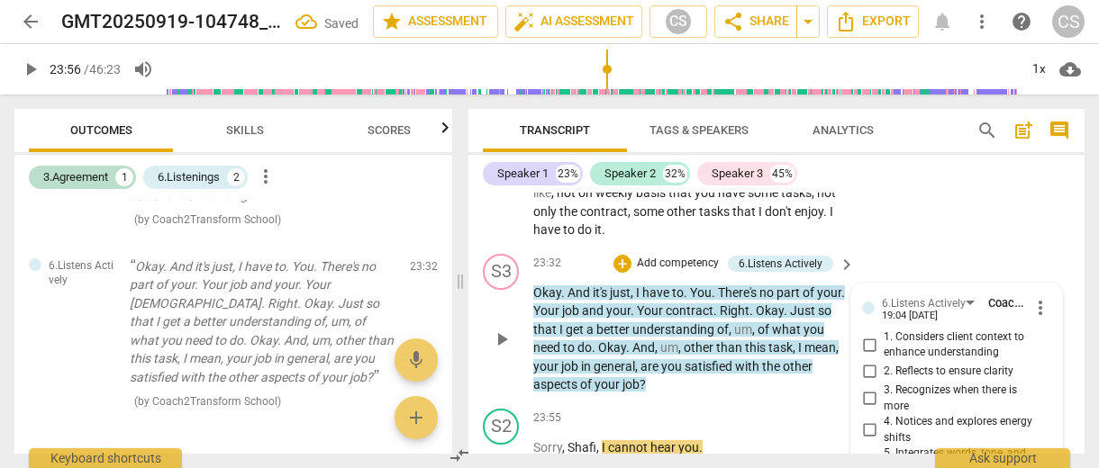
click at [871, 361] on input "2. Reflects to ensure clarity" at bounding box center [869, 372] width 29 height 22
checkbox input "true"
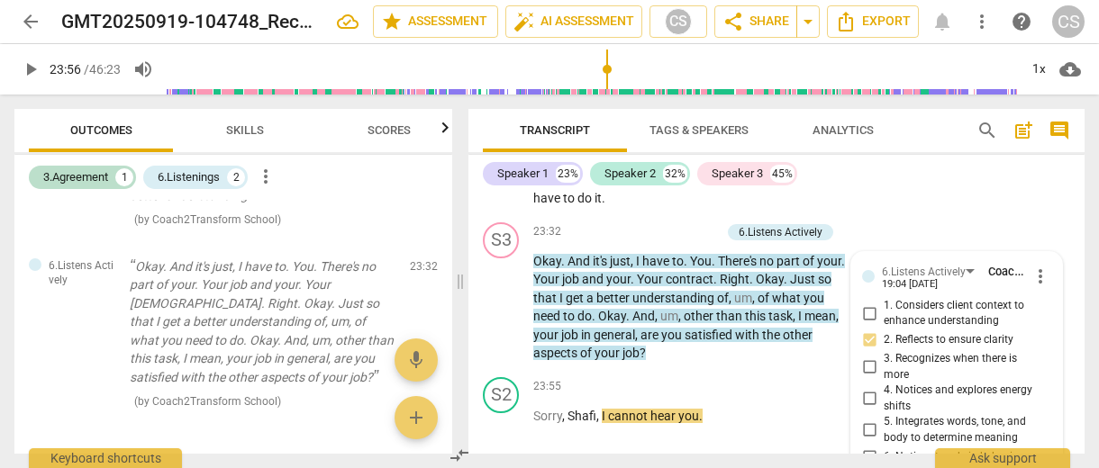
scroll to position [12091, 0]
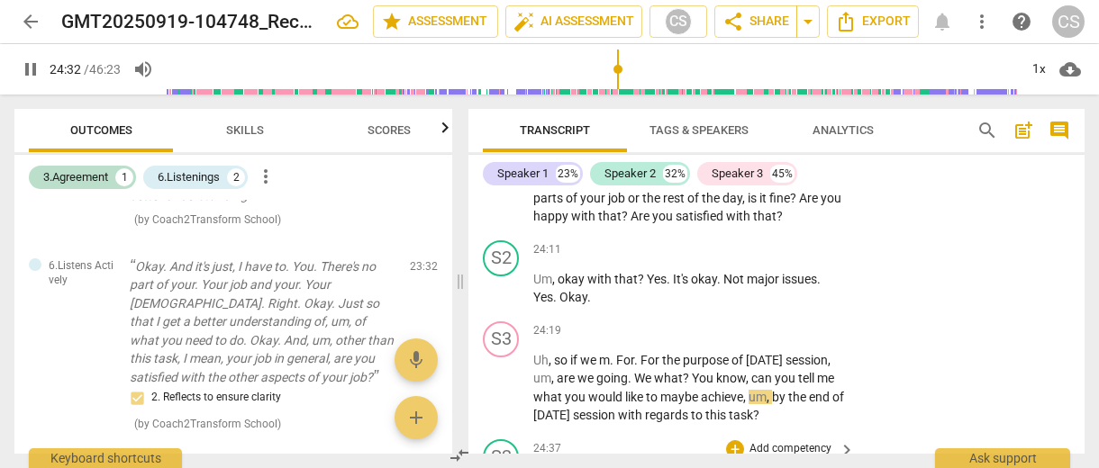
scroll to position [12400, 0]
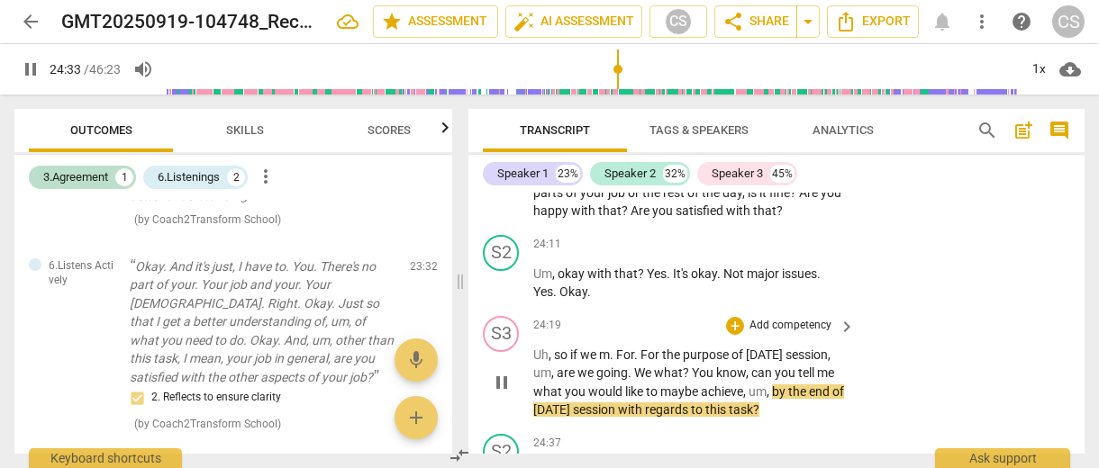
click at [783, 318] on p "Add competency" at bounding box center [791, 326] width 86 height 16
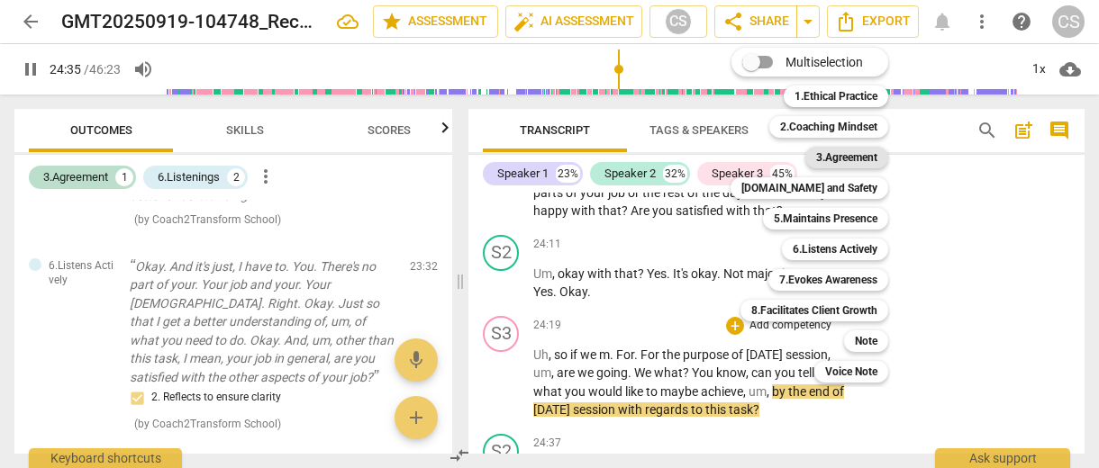
click at [841, 156] on b "3.Agreement" at bounding box center [846, 158] width 61 height 22
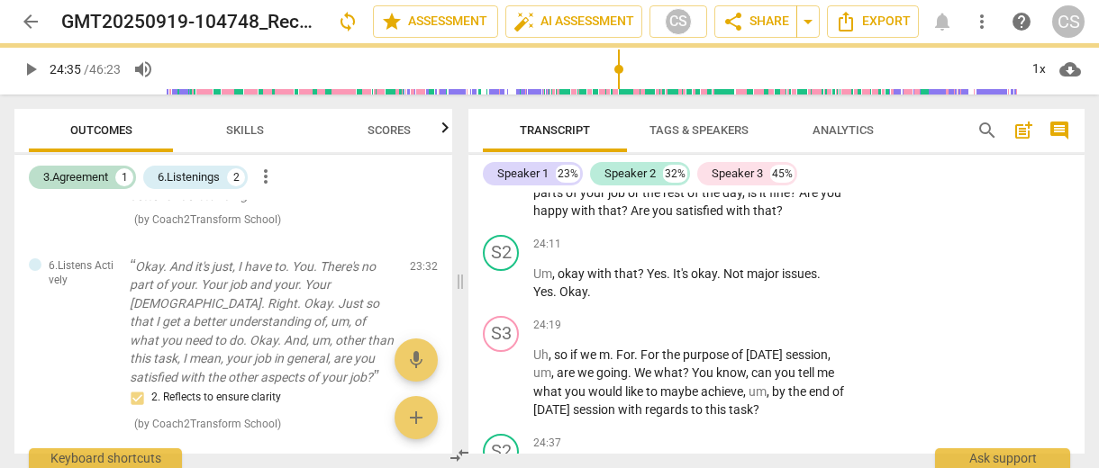
type input "1476"
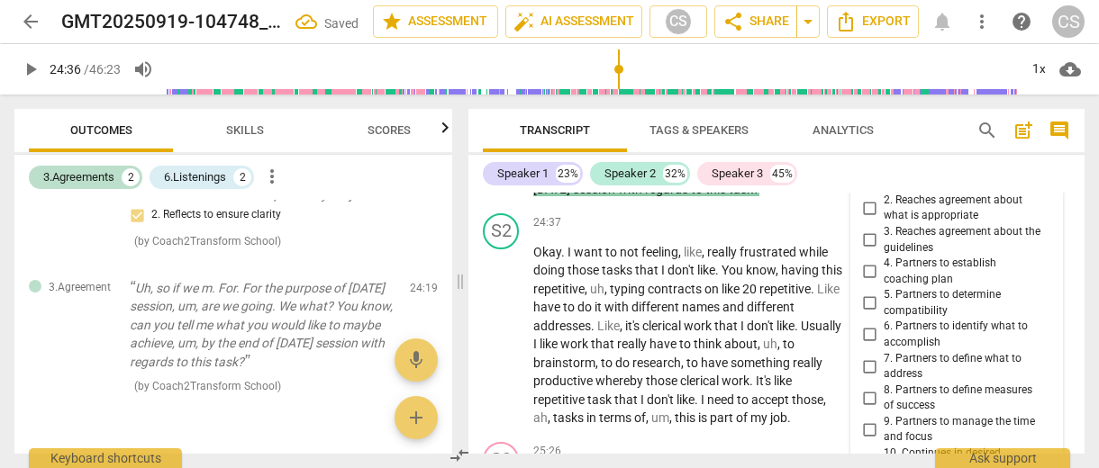
scroll to position [12618, 0]
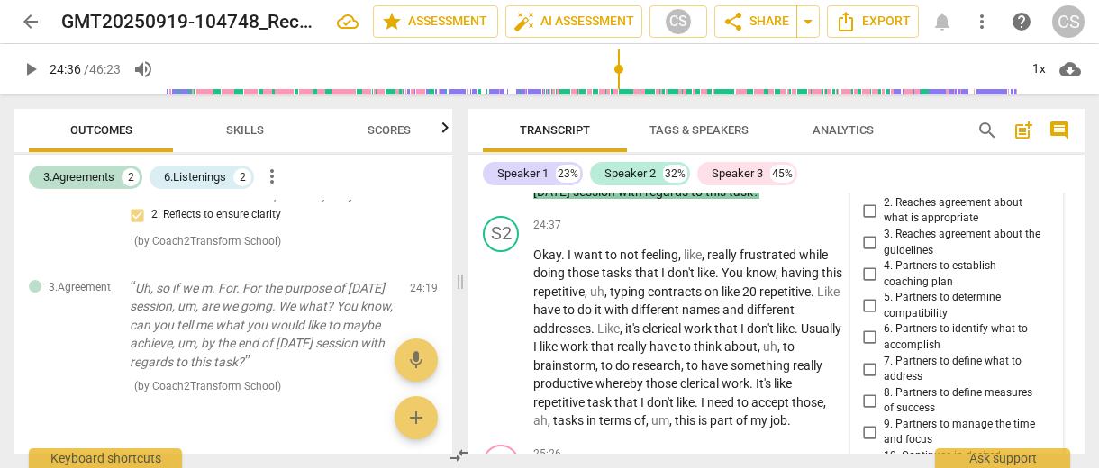
click at [867, 390] on input "8. Partners to define measures of success" at bounding box center [869, 401] width 29 height 22
checkbox input "true"
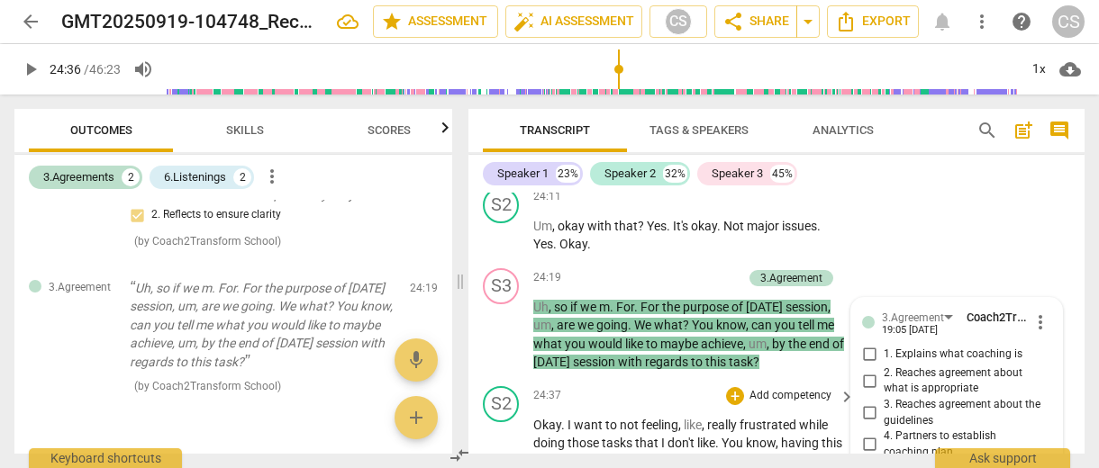
scroll to position [12434, 0]
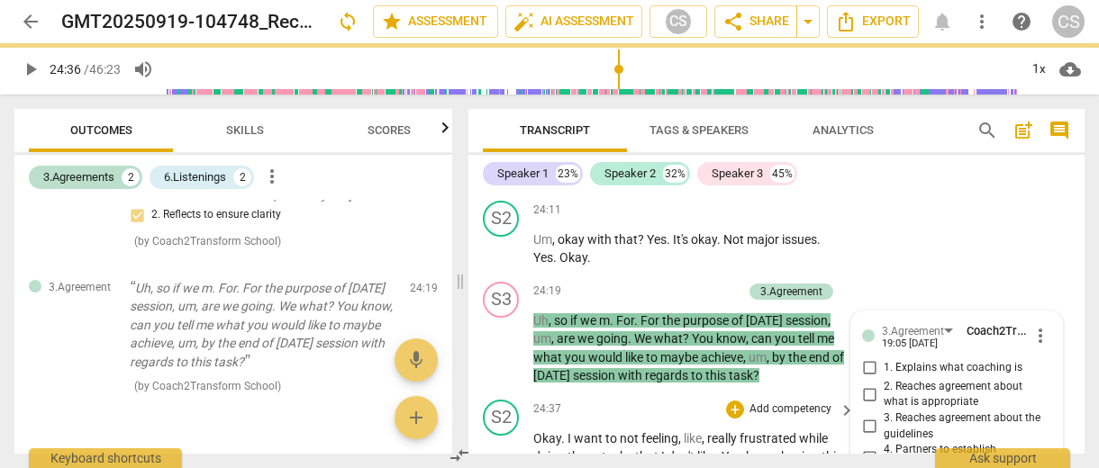
click at [543, 431] on span "Okay" at bounding box center [547, 438] width 28 height 14
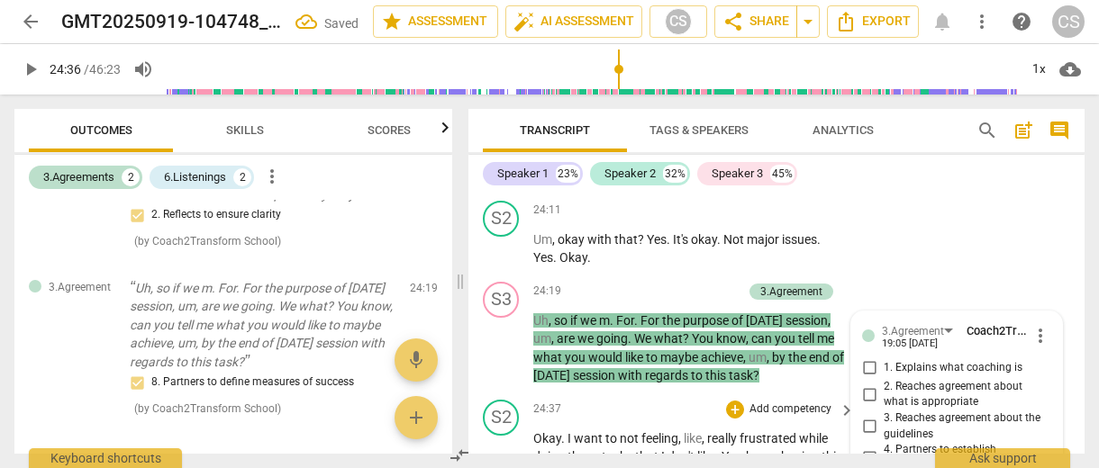
click at [543, 431] on span "Okay" at bounding box center [547, 438] width 28 height 14
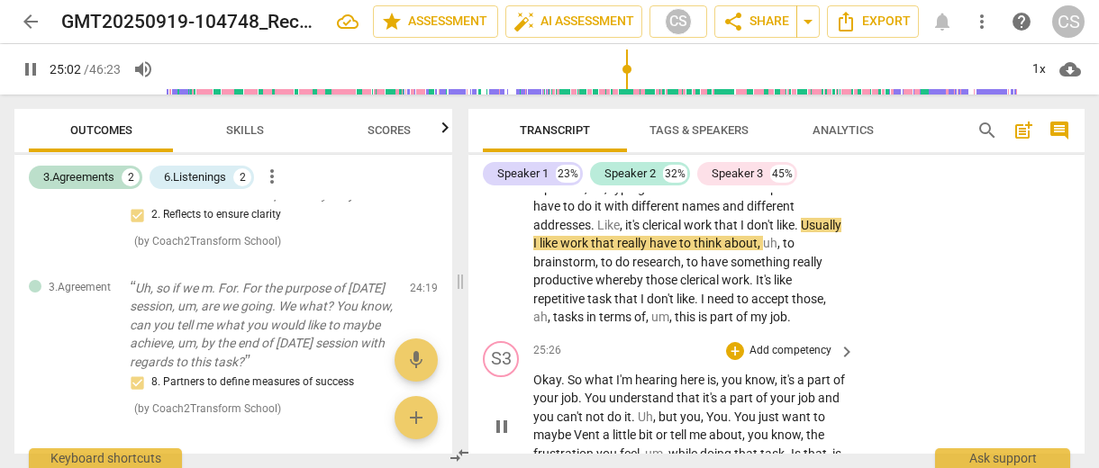
scroll to position [12719, 0]
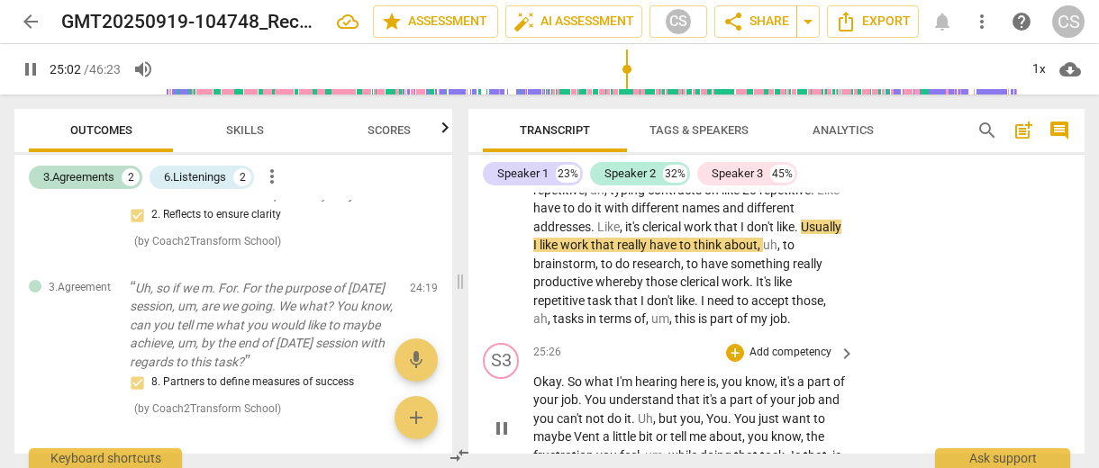
click at [792, 345] on p "Add competency" at bounding box center [791, 353] width 86 height 16
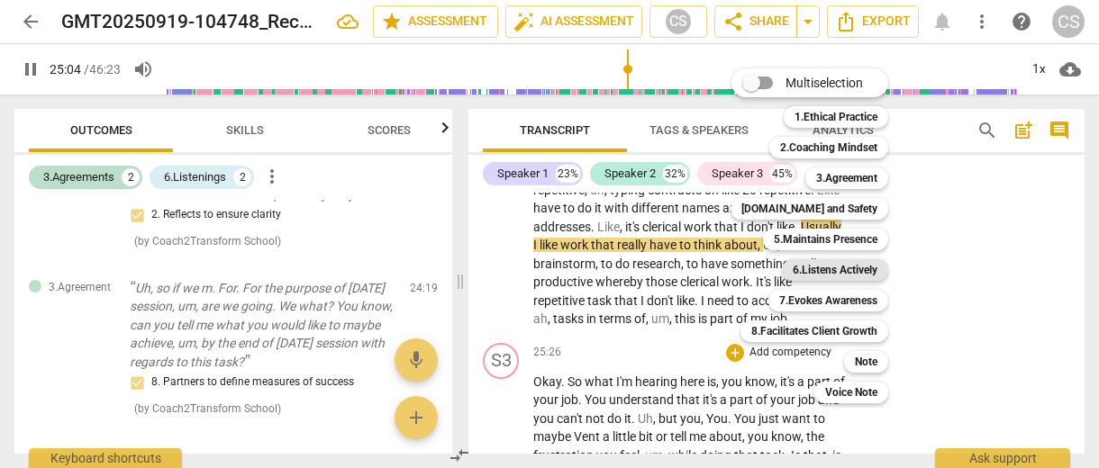
click at [828, 277] on b "6.Listens Actively" at bounding box center [835, 270] width 85 height 22
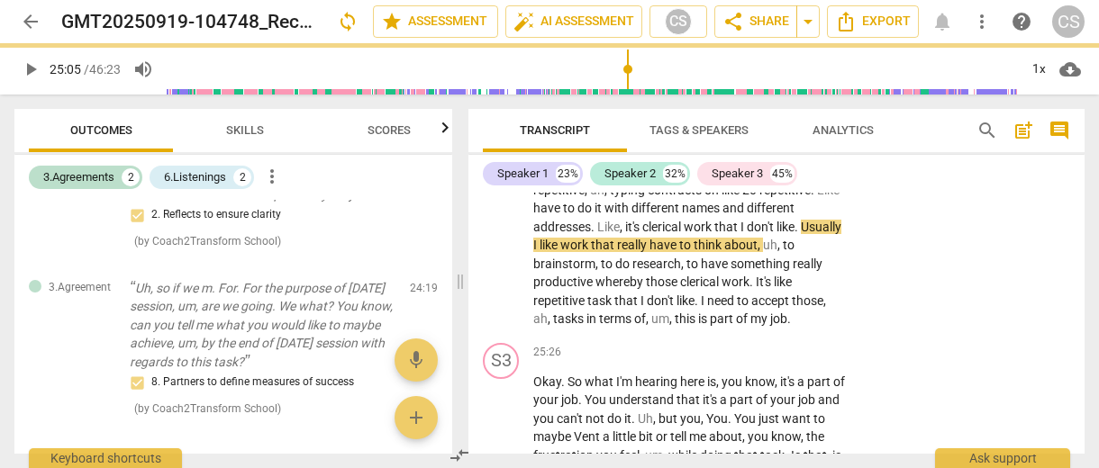
type input "1505"
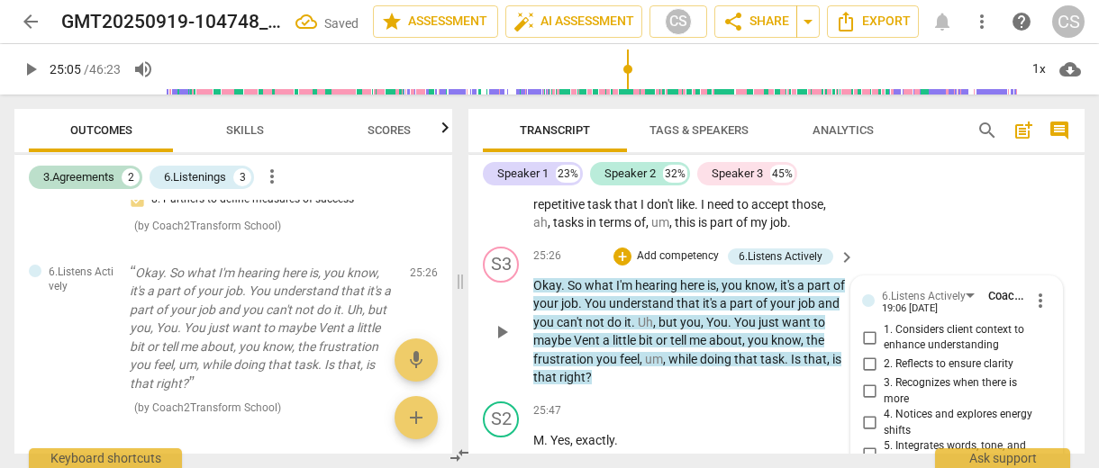
scroll to position [12814, 0]
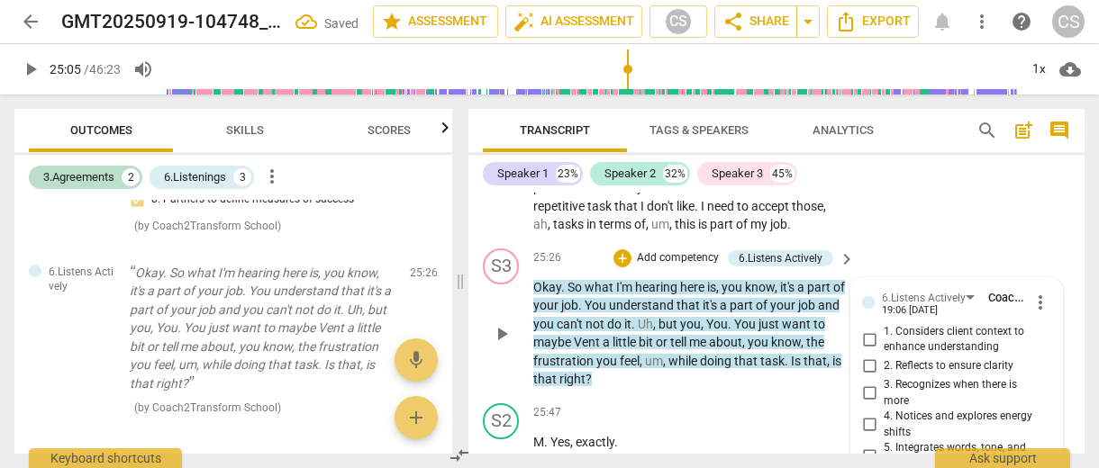
click at [868, 356] on input "2. Reflects to ensure clarity" at bounding box center [869, 367] width 29 height 22
checkbox input "true"
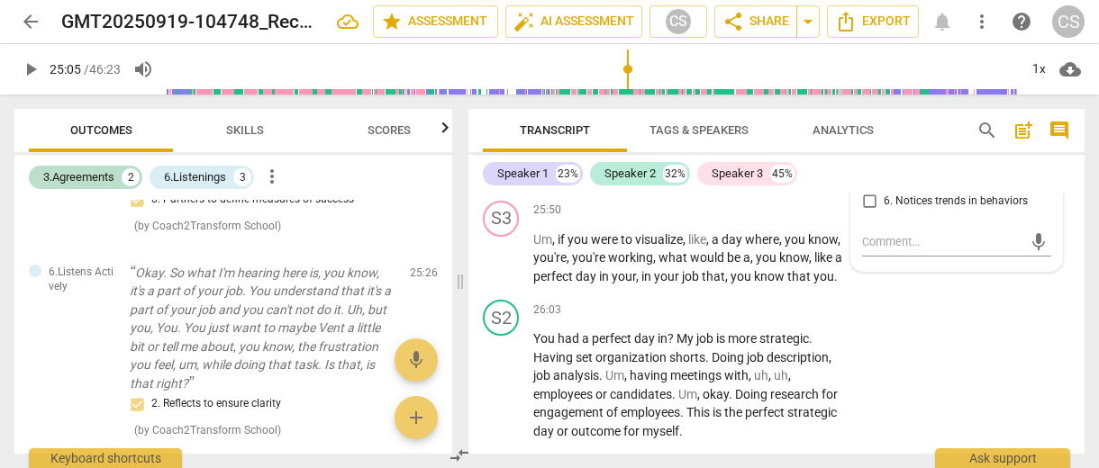
scroll to position [13100, 0]
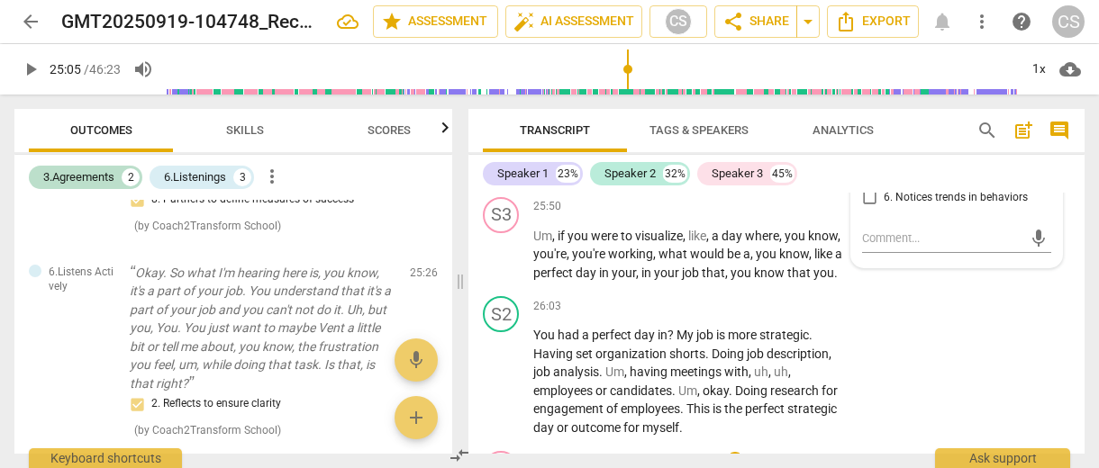
click at [806, 454] on p "Add competency" at bounding box center [791, 462] width 86 height 16
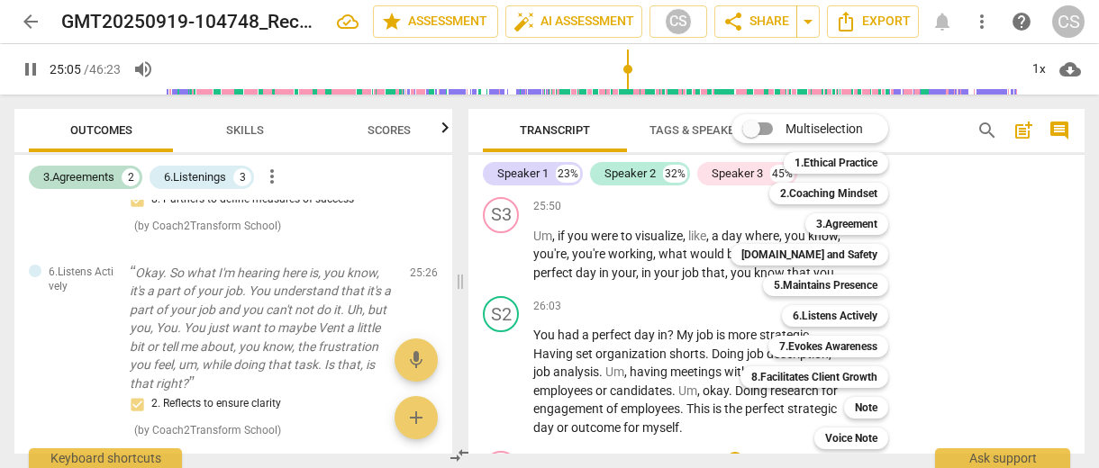
scroll to position [12650, 0]
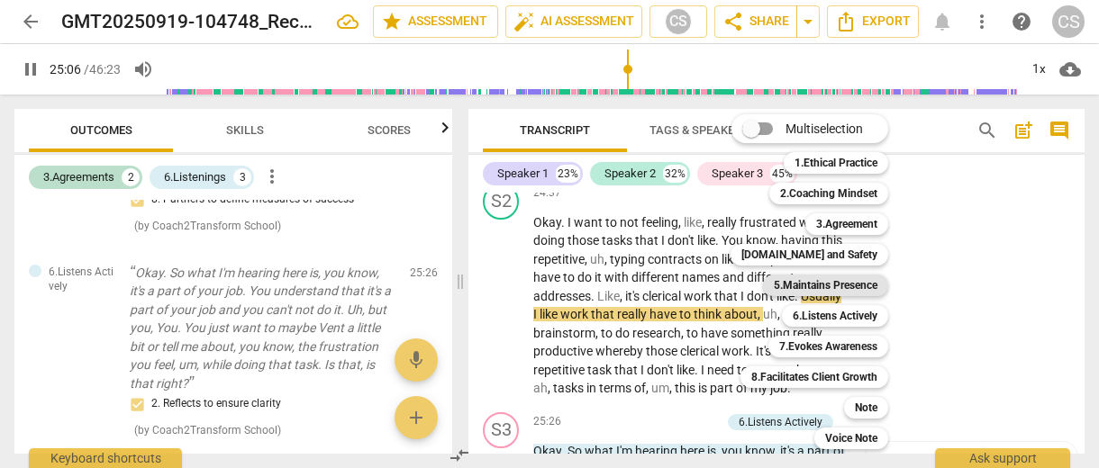
click at [835, 285] on b "5.Maintains Presence" at bounding box center [826, 286] width 104 height 22
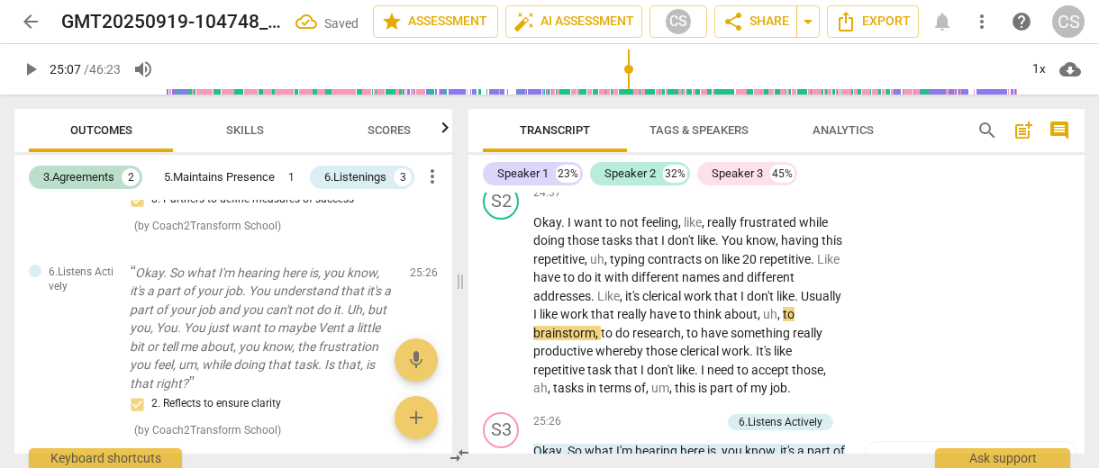
type input "1507"
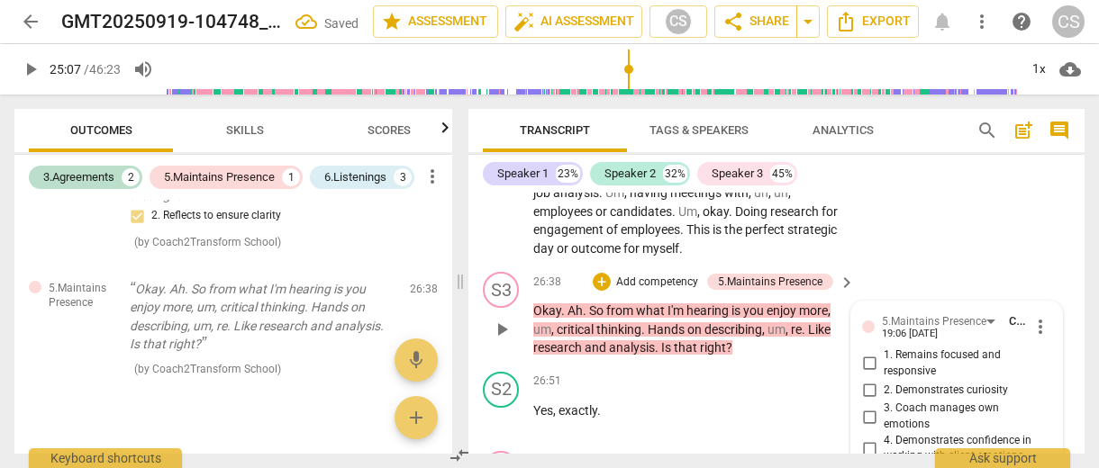
scroll to position [13270, 0]
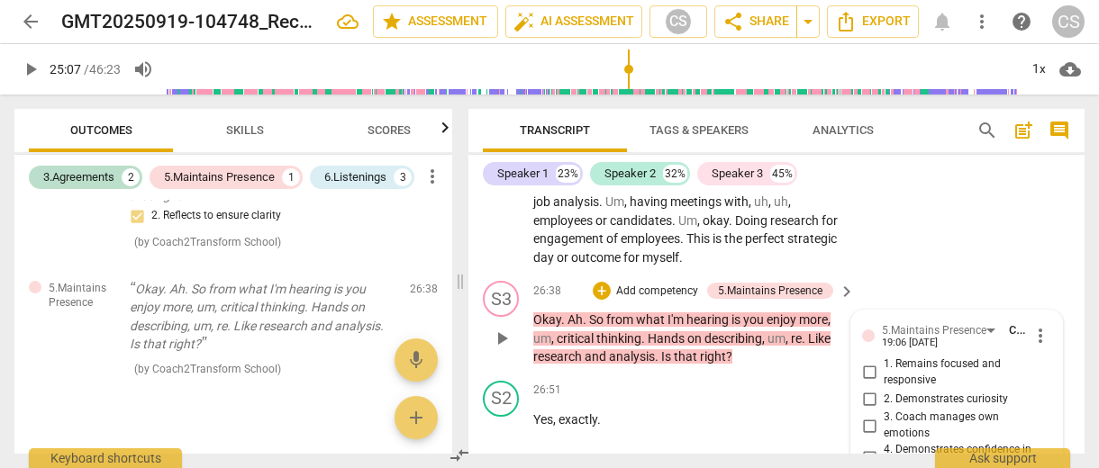
click at [862, 388] on input "2. Demonstrates curiosity" at bounding box center [869, 399] width 29 height 22
checkbox input "true"
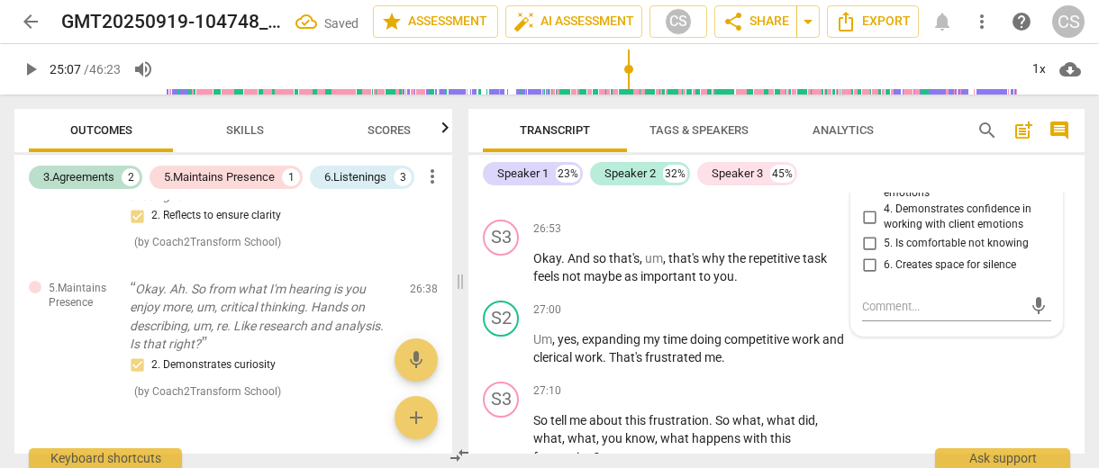
scroll to position [13518, 0]
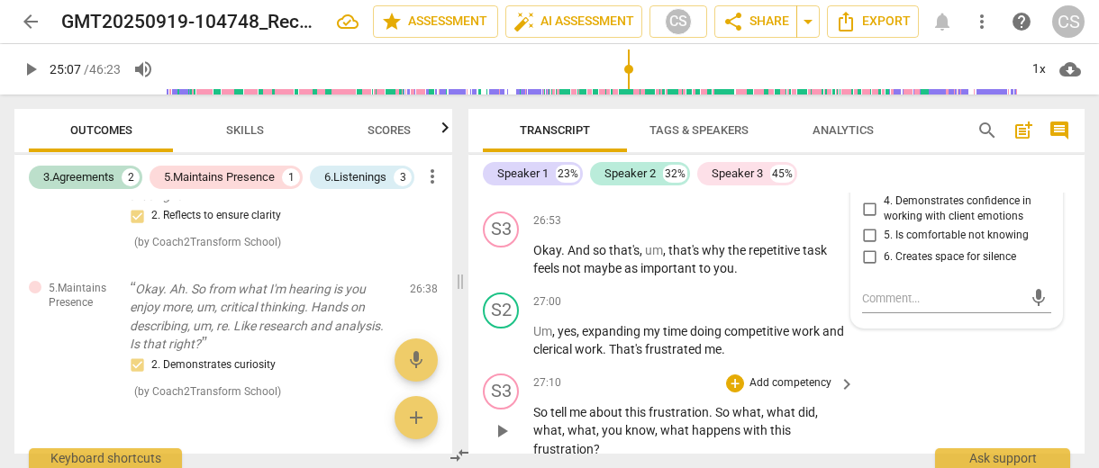
click at [781, 376] on p "Add competency" at bounding box center [791, 384] width 86 height 16
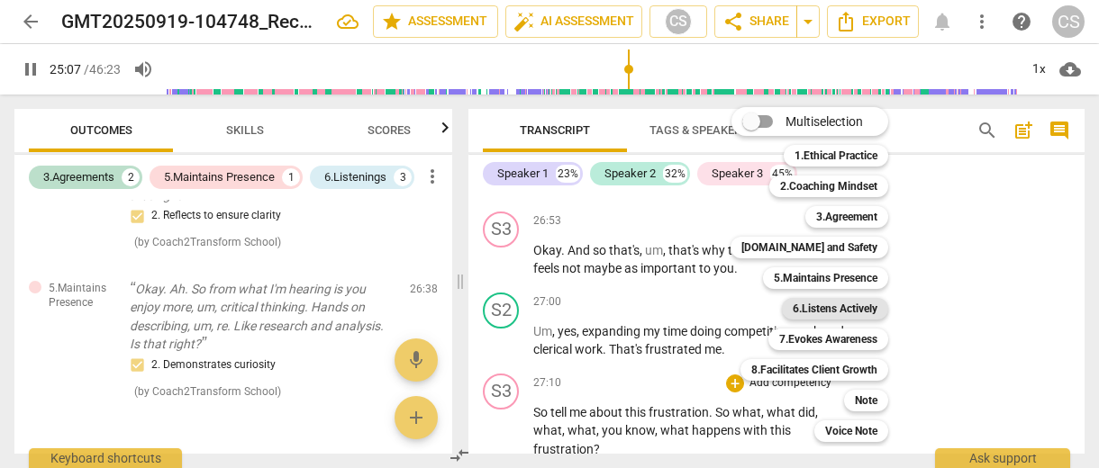
click at [806, 313] on b "6.Listens Actively" at bounding box center [835, 309] width 85 height 22
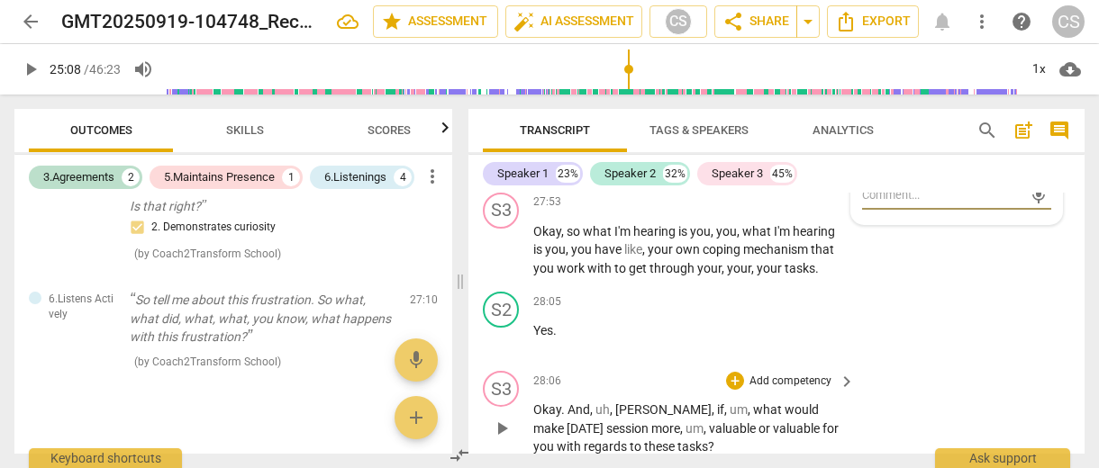
scroll to position [13973, 0]
click at [770, 373] on p "Add competency" at bounding box center [791, 381] width 86 height 16
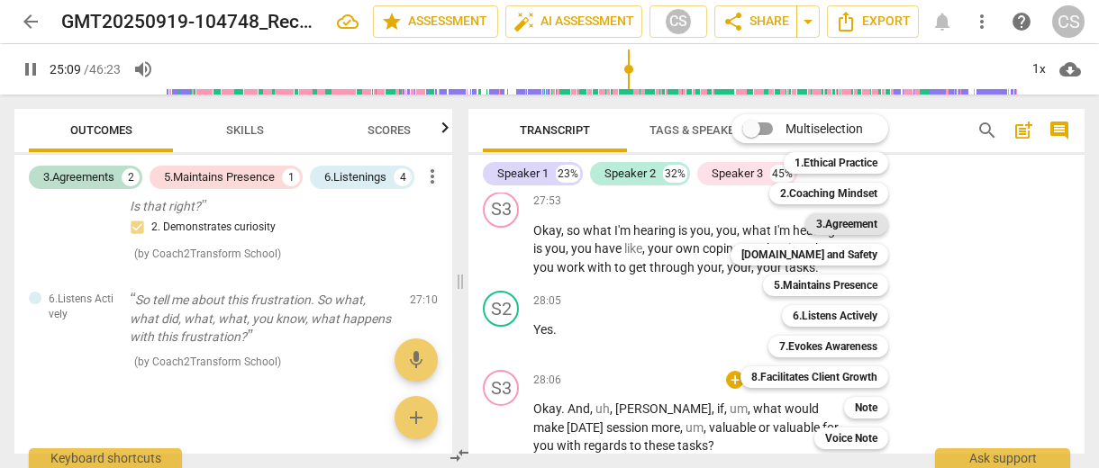
click at [817, 224] on b "3.Agreement" at bounding box center [846, 224] width 61 height 22
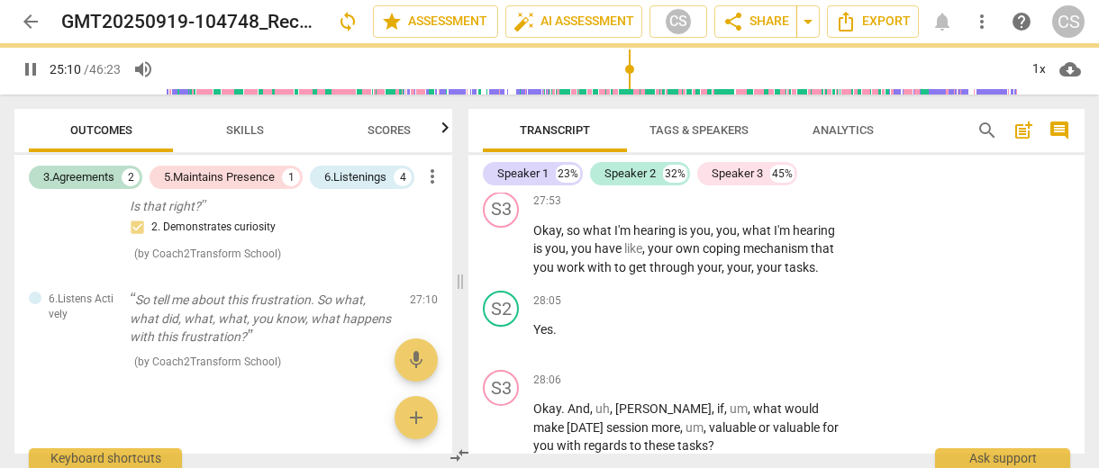
type input "1510"
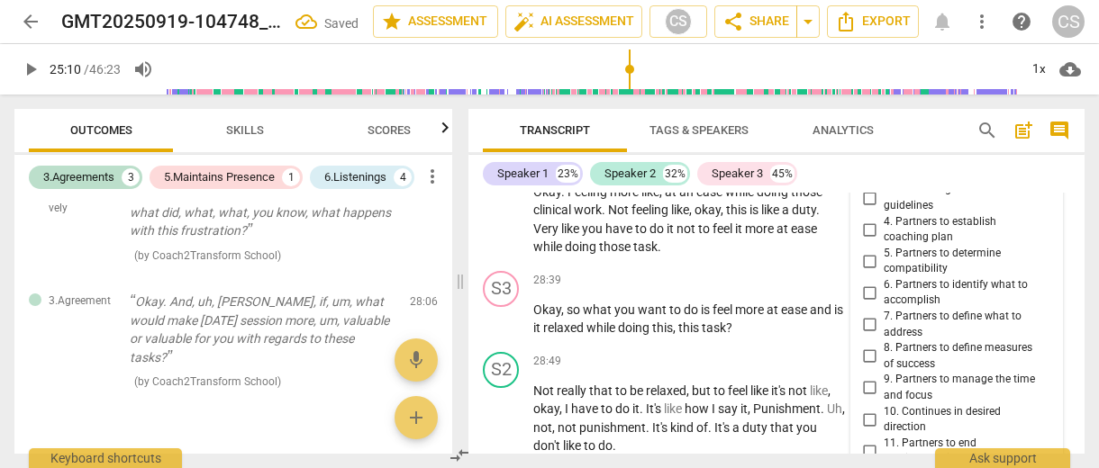
scroll to position [14285, 0]
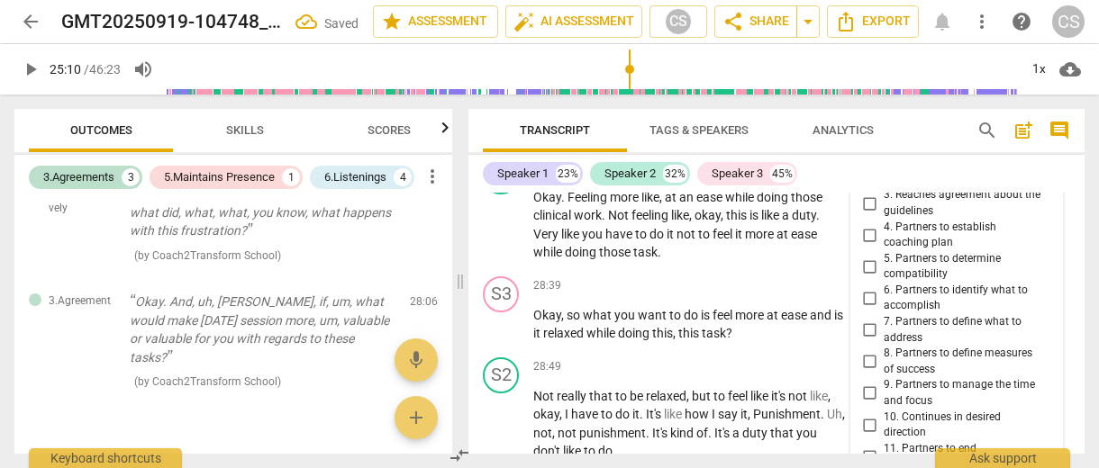
click at [874, 351] on input "8. Partners to define measures of success" at bounding box center [869, 362] width 29 height 22
checkbox input "true"
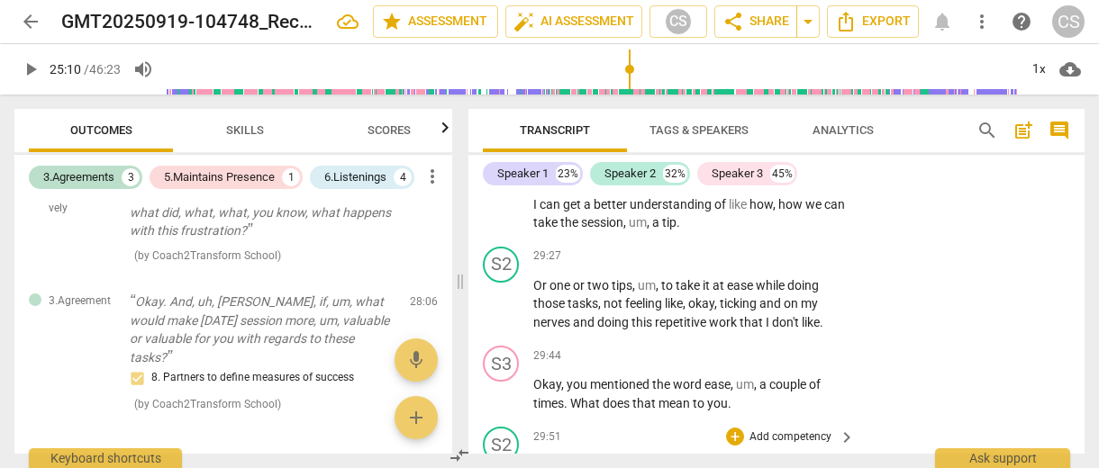
scroll to position [14662, 0]
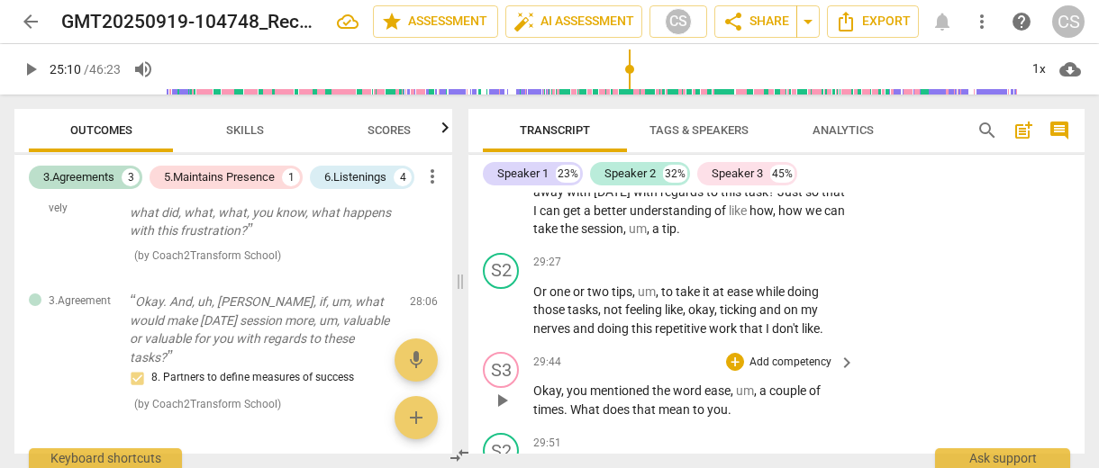
click at [776, 355] on p "Add competency" at bounding box center [791, 363] width 86 height 16
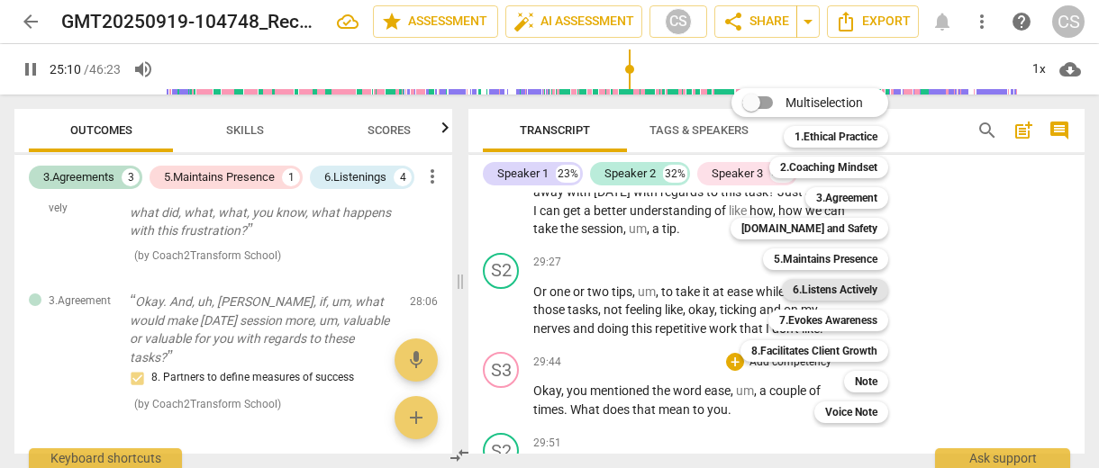
click at [814, 293] on b "6.Listens Actively" at bounding box center [835, 290] width 85 height 22
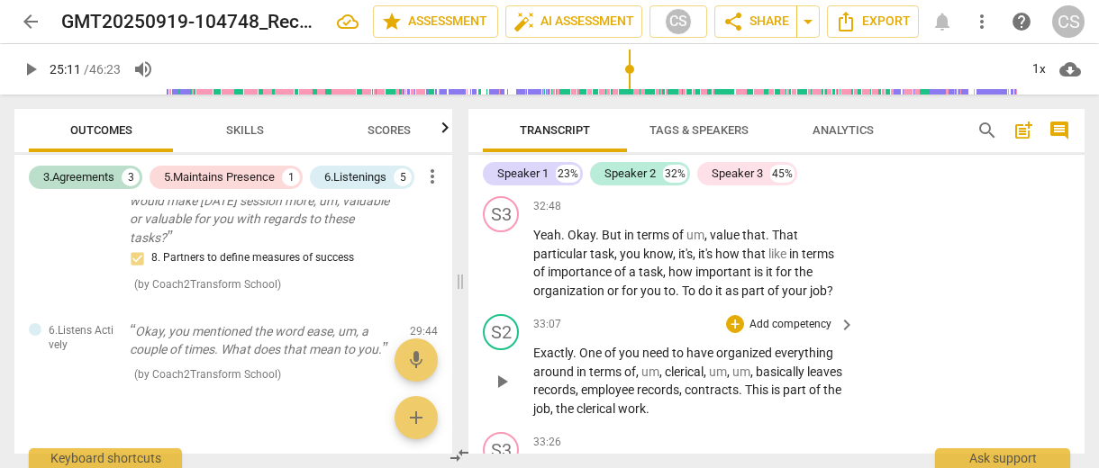
scroll to position [15948, 0]
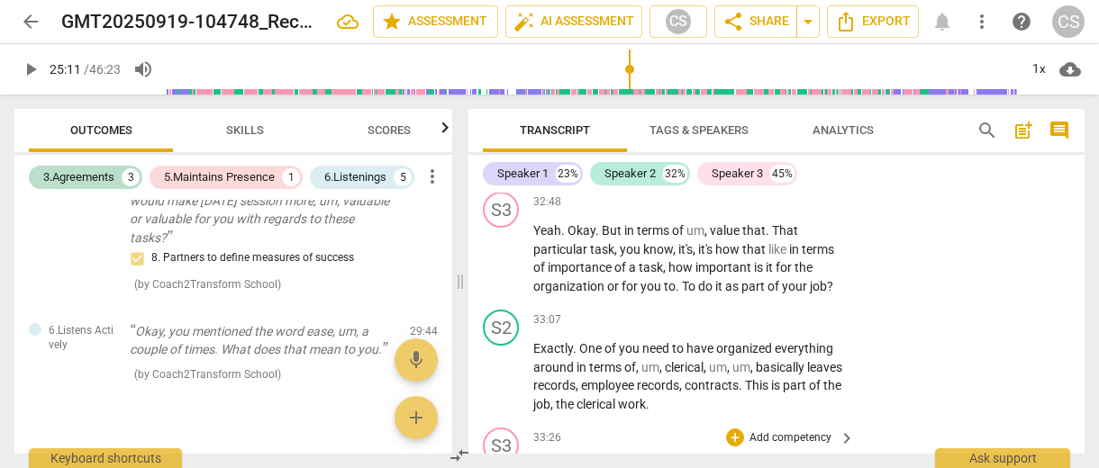
click at [793, 429] on div "+ Add competency" at bounding box center [779, 438] width 107 height 18
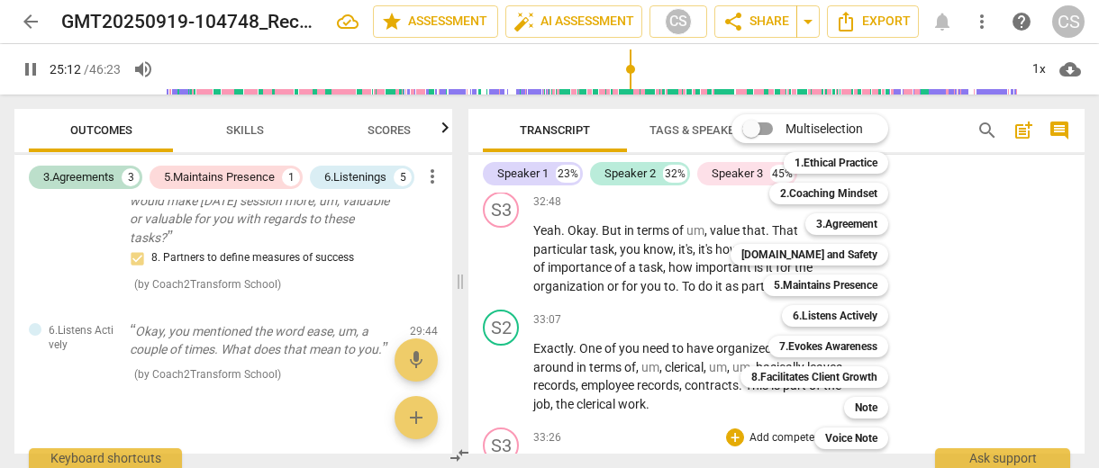
click at [790, 327] on div "6.Listens Actively 6" at bounding box center [845, 316] width 141 height 31
click at [801, 283] on b "5.Maintains Presence" at bounding box center [826, 286] width 104 height 22
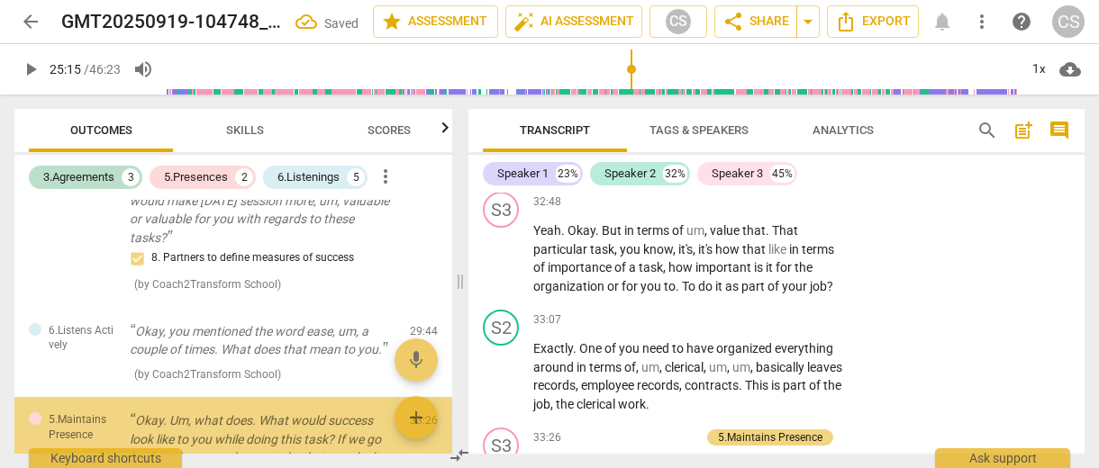
scroll to position [16205, 0]
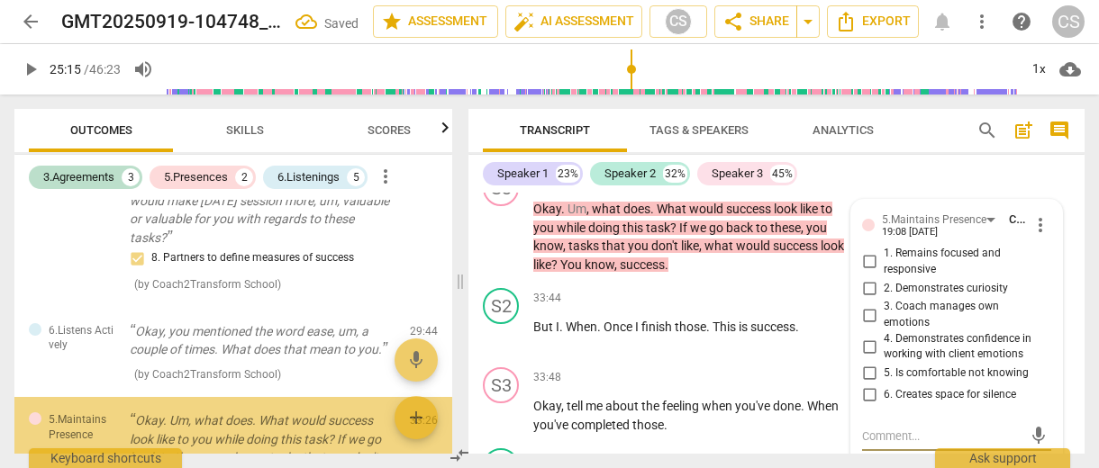
type input "1516"
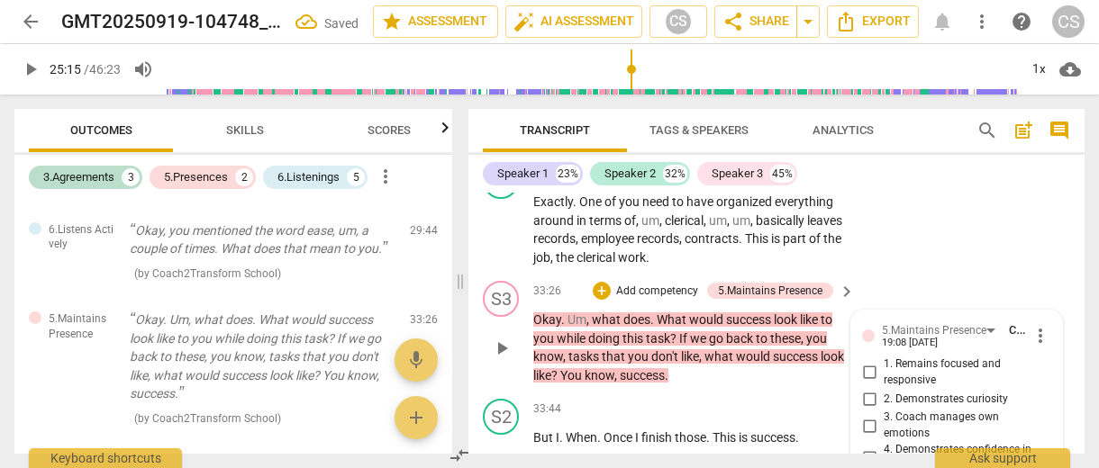
scroll to position [16088, 0]
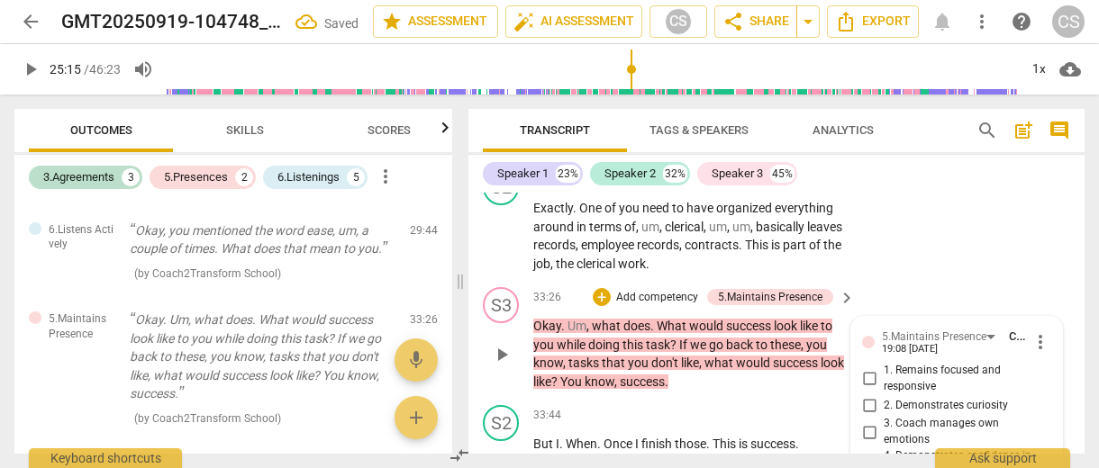
click at [873, 395] on input "2. Demonstrates curiosity" at bounding box center [869, 406] width 29 height 22
checkbox input "true"
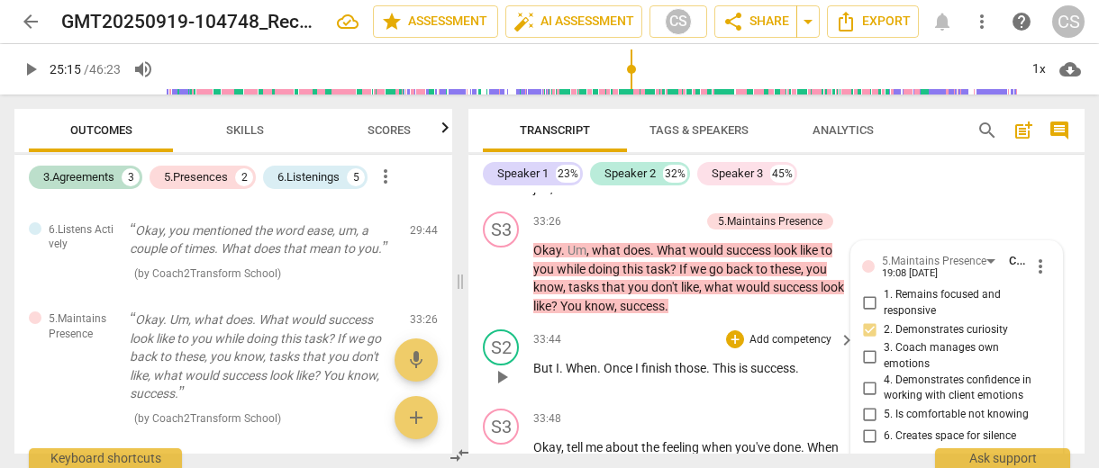
scroll to position [16189, 0]
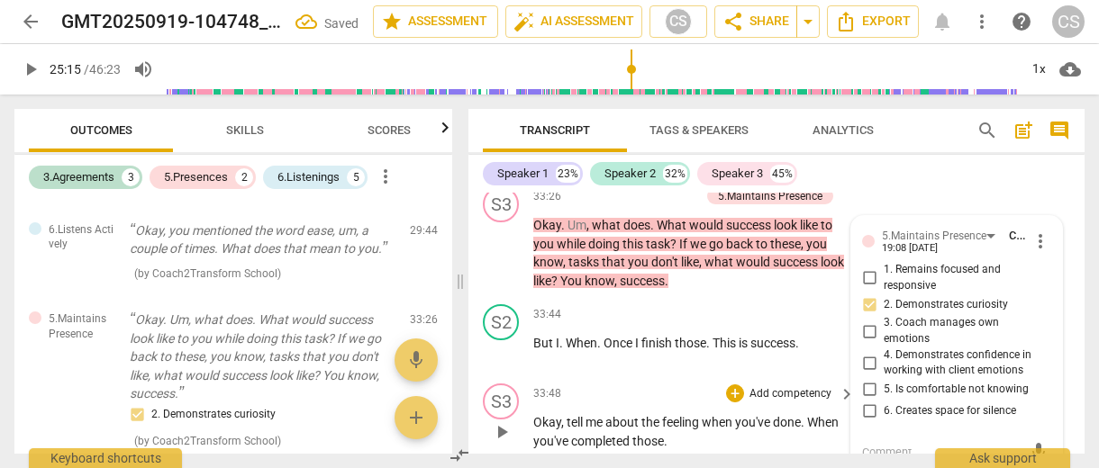
click at [732, 413] on p "Okay , tell me about the feeling when you've done . When you've completed those…" at bounding box center [689, 431] width 313 height 37
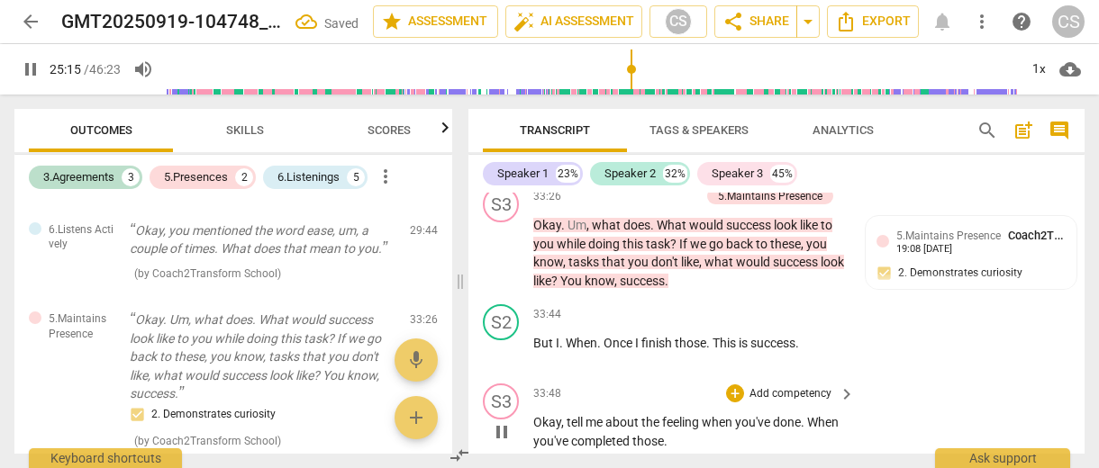
scroll to position [16235, 0]
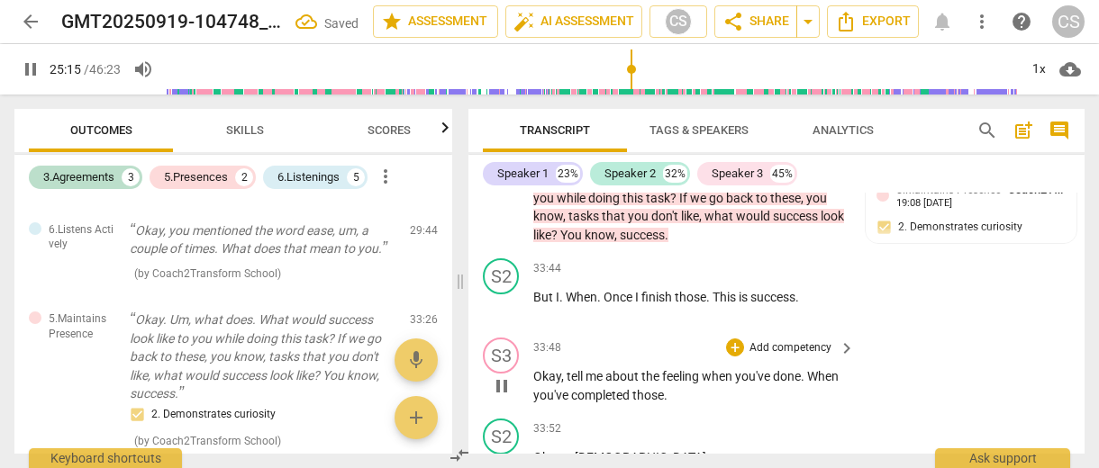
click at [755, 340] on p "Add competency" at bounding box center [791, 348] width 86 height 16
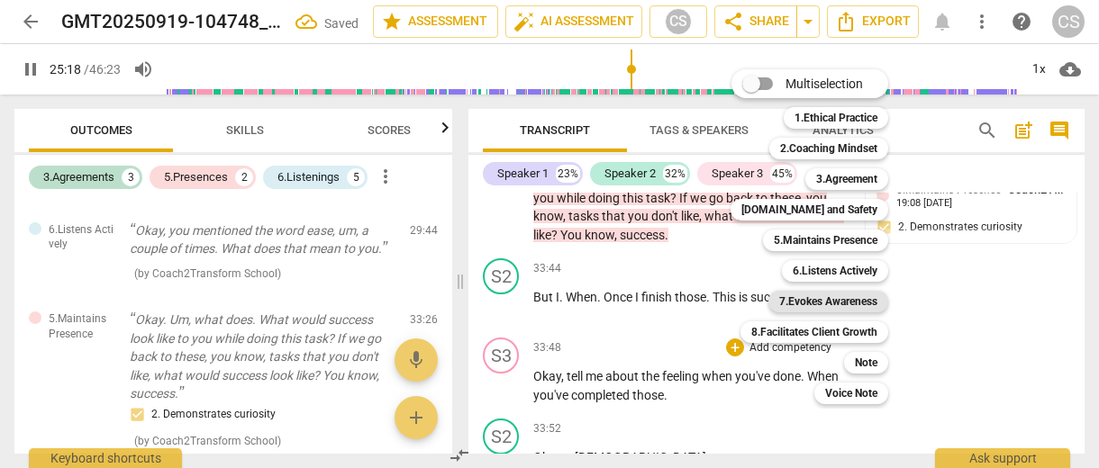
click at [812, 295] on b "7.Evokes Awareness" at bounding box center [828, 302] width 98 height 22
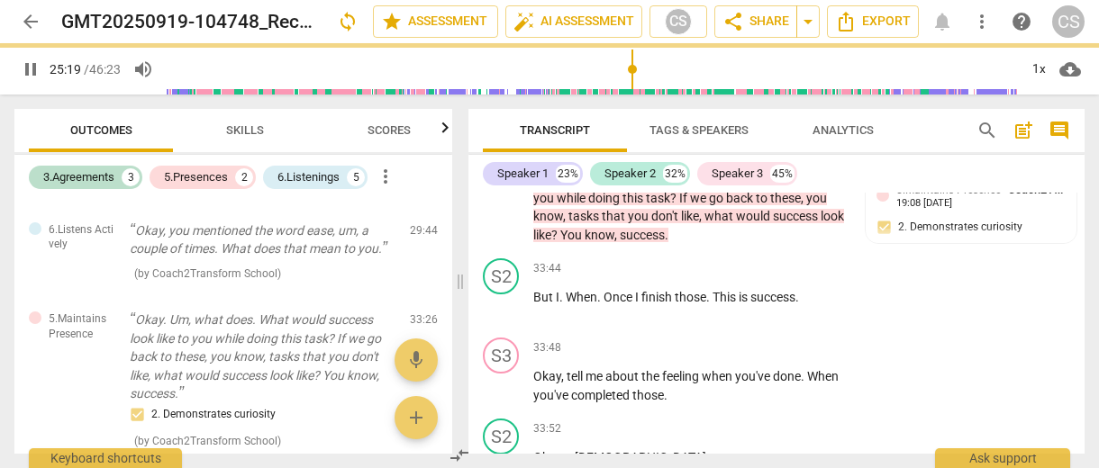
type input "1520"
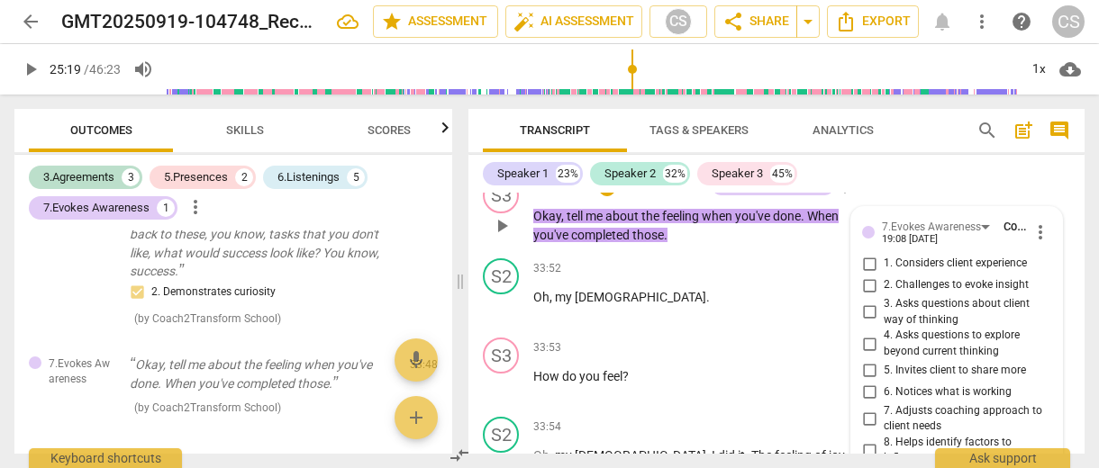
scroll to position [16393, 0]
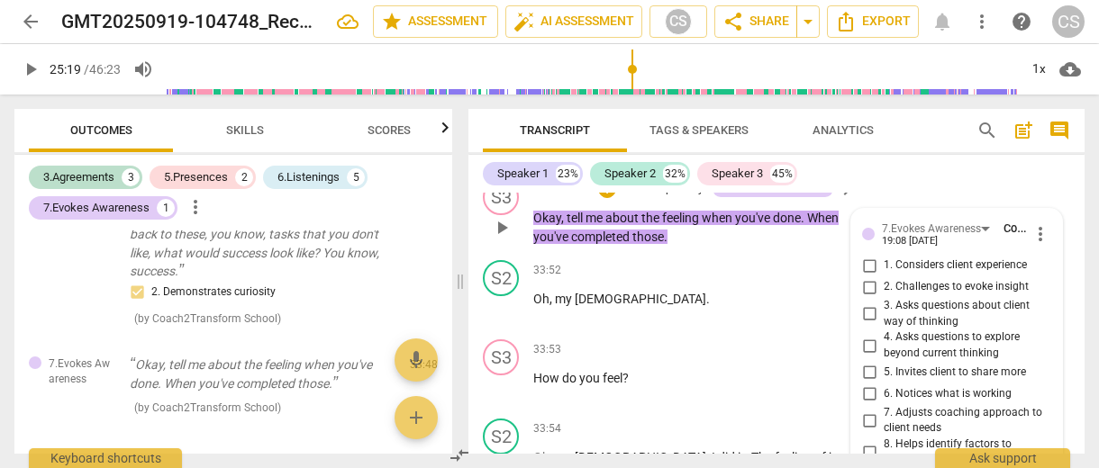
click at [867, 362] on input "5. Invites client to share more" at bounding box center [869, 373] width 29 height 22
checkbox input "true"
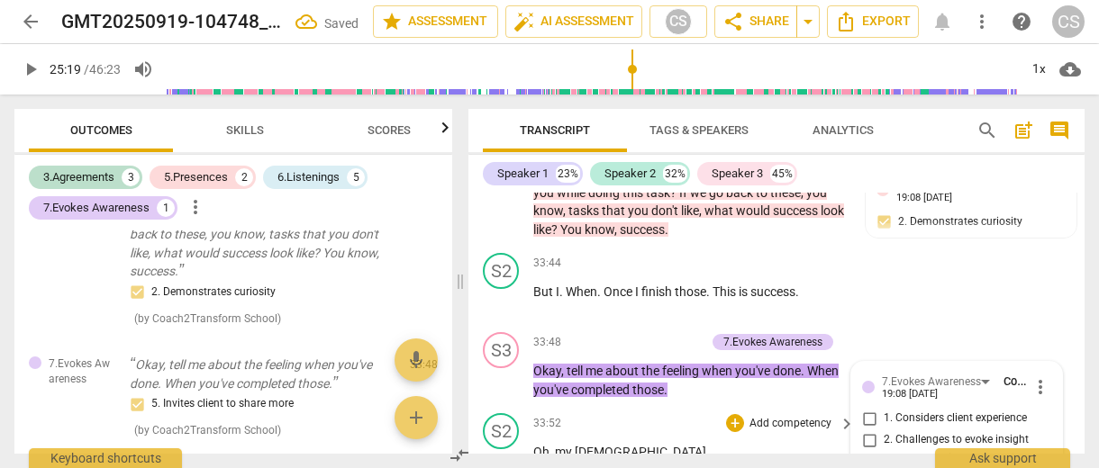
scroll to position [16238, 0]
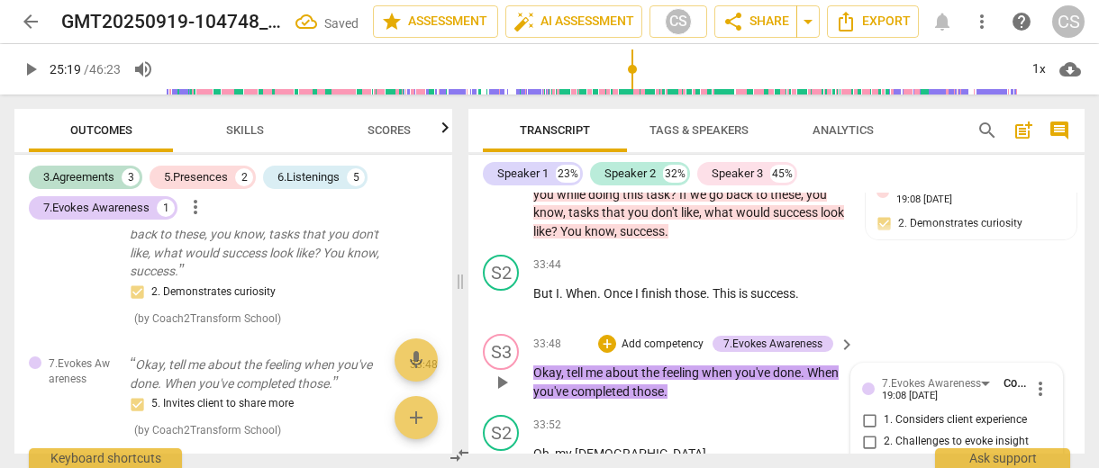
click at [674, 337] on p "Add competency" at bounding box center [663, 345] width 86 height 16
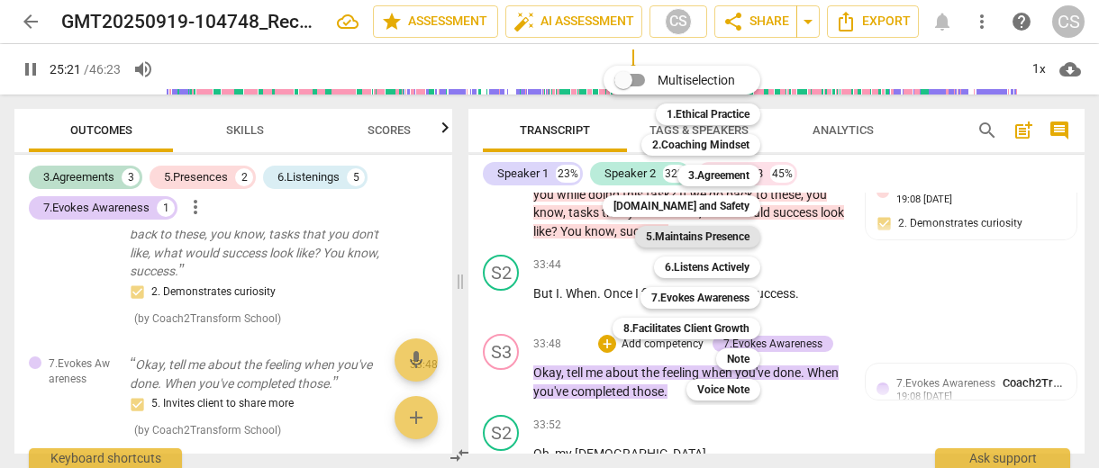
click at [697, 237] on b "5.Maintains Presence" at bounding box center [698, 237] width 104 height 22
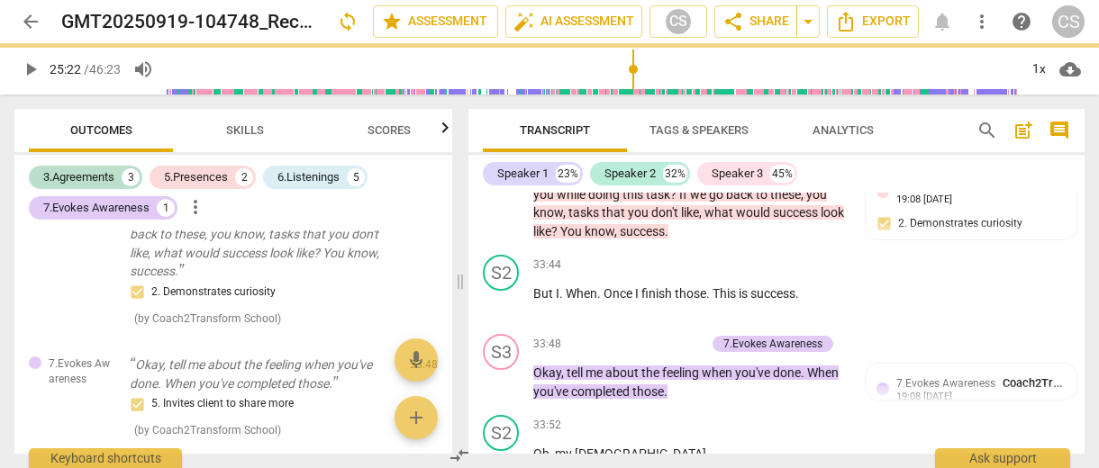
type input "1523"
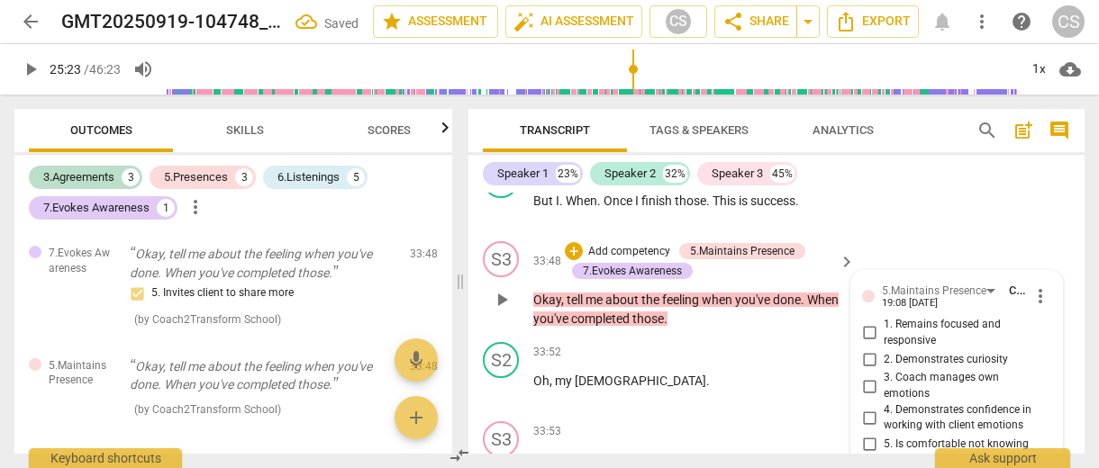
scroll to position [16329, 0]
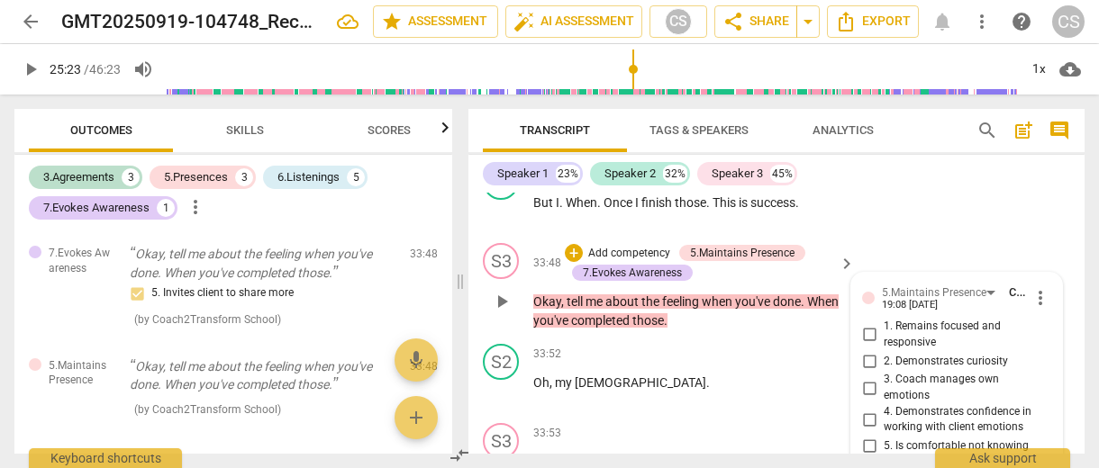
click at [870, 350] on input "2. Demonstrates curiosity" at bounding box center [869, 361] width 29 height 22
checkbox input "true"
click at [624, 313] on span "completed" at bounding box center [601, 320] width 61 height 14
click at [502, 380] on div "play_arrow pause" at bounding box center [510, 391] width 46 height 23
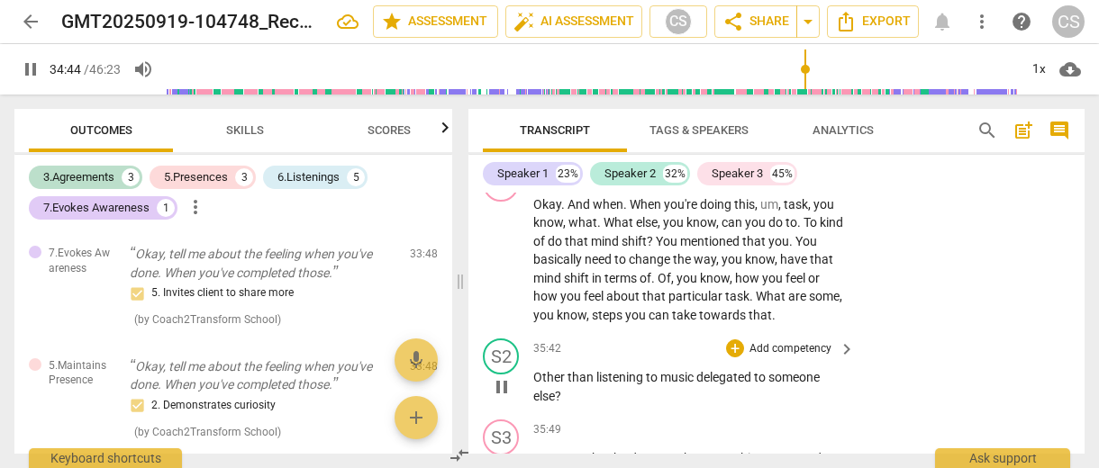
scroll to position [17265, 0]
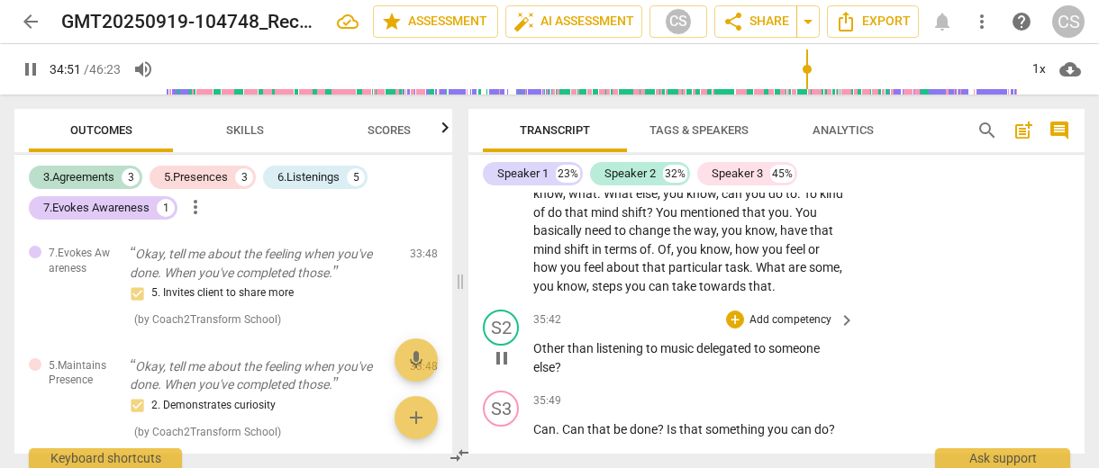
click at [539, 341] on span "Other" at bounding box center [550, 348] width 34 height 14
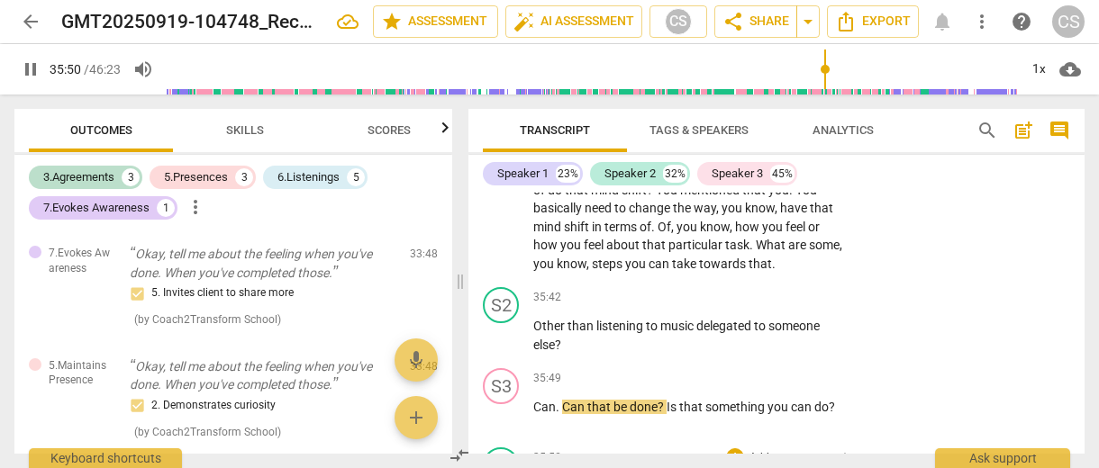
scroll to position [17315, 0]
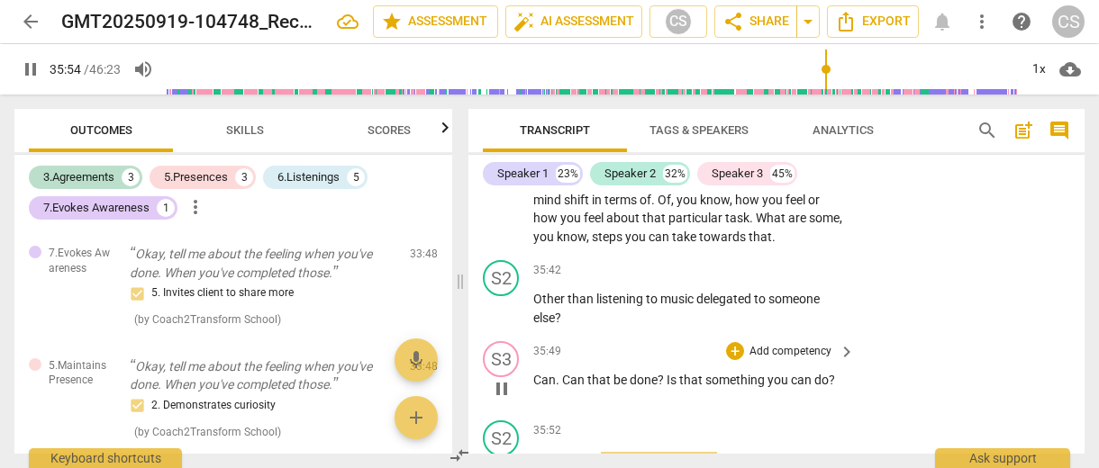
click at [771, 344] on p "Add competency" at bounding box center [791, 352] width 86 height 16
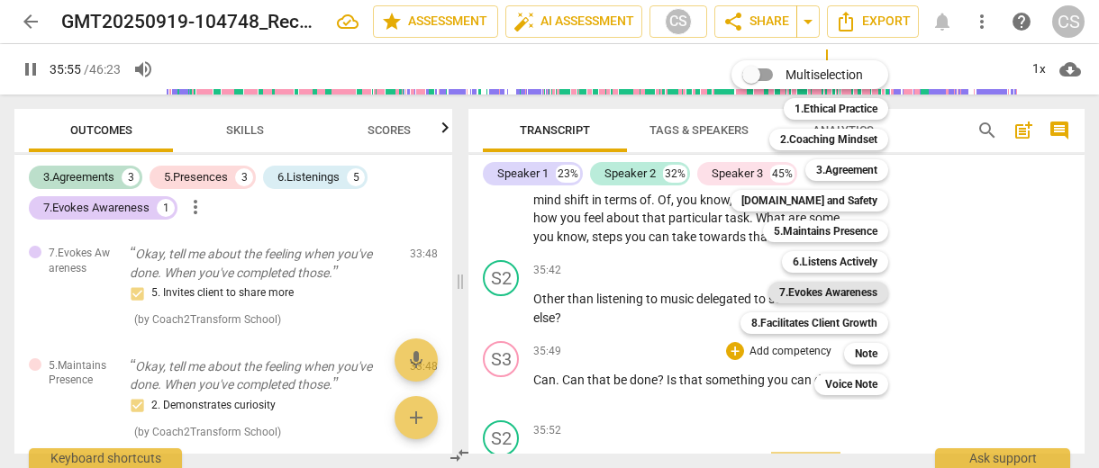
click at [823, 285] on b "7.Evokes Awareness" at bounding box center [828, 293] width 98 height 22
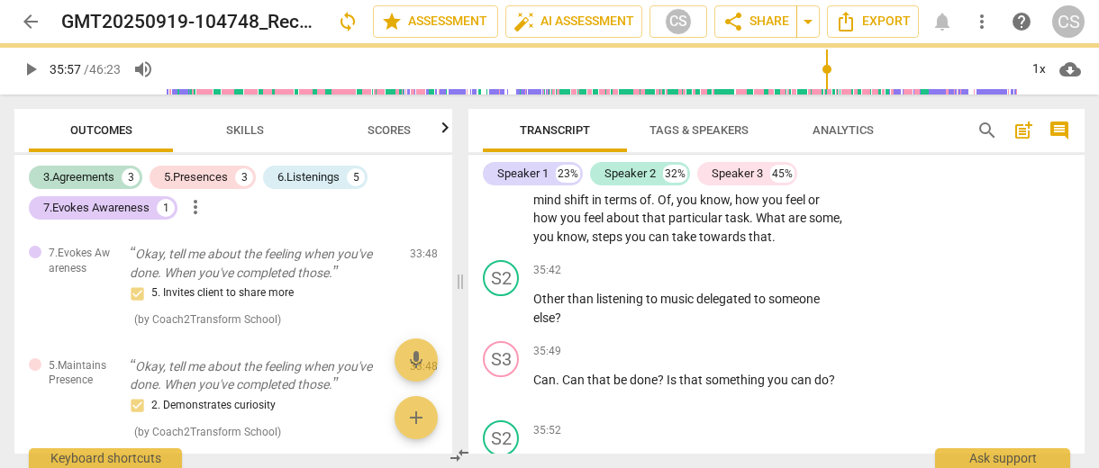
type input "2157"
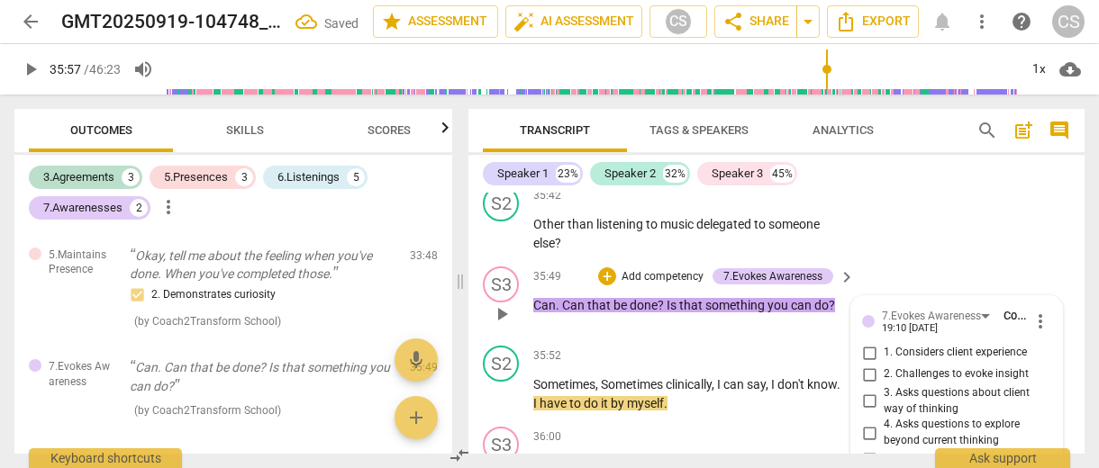
scroll to position [17382, 0]
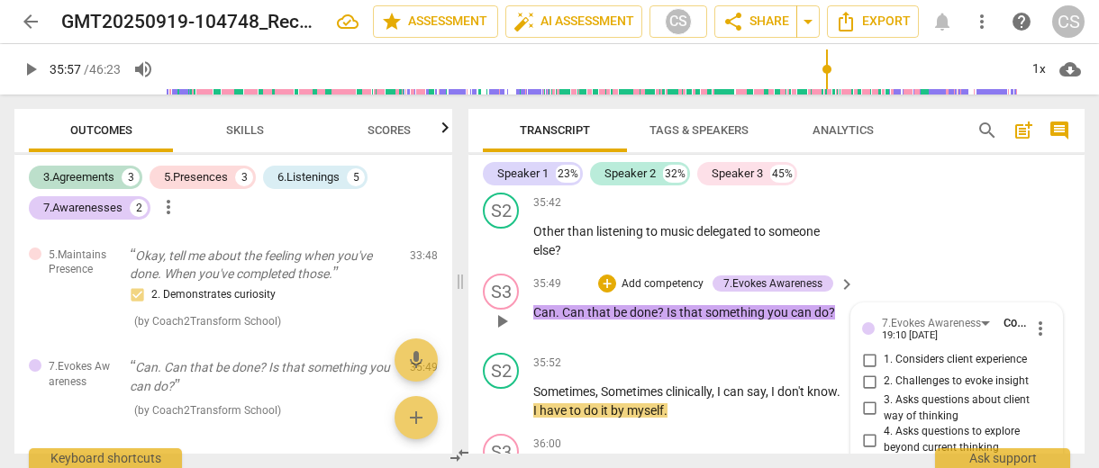
click at [865, 371] on input "2. Challenges to evoke insight" at bounding box center [869, 382] width 29 height 22
checkbox input "true"
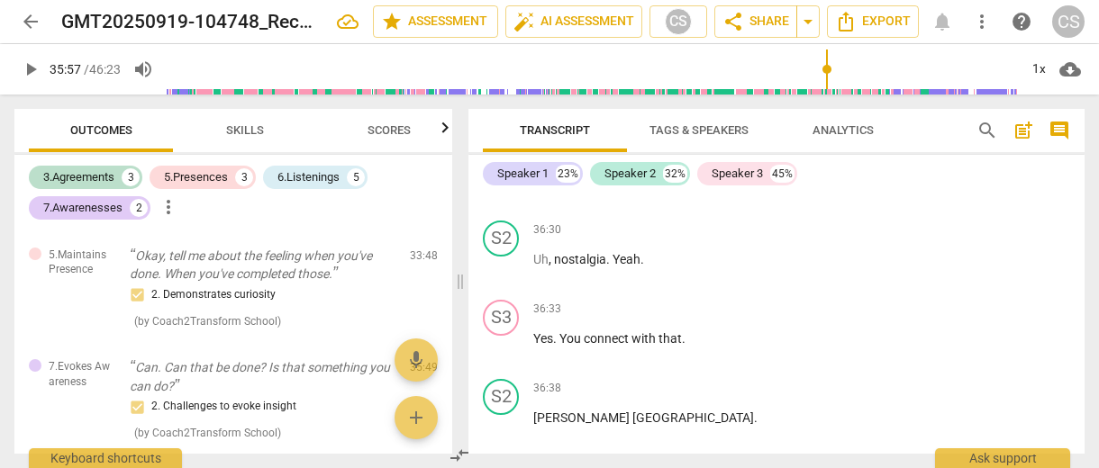
scroll to position [17899, 0]
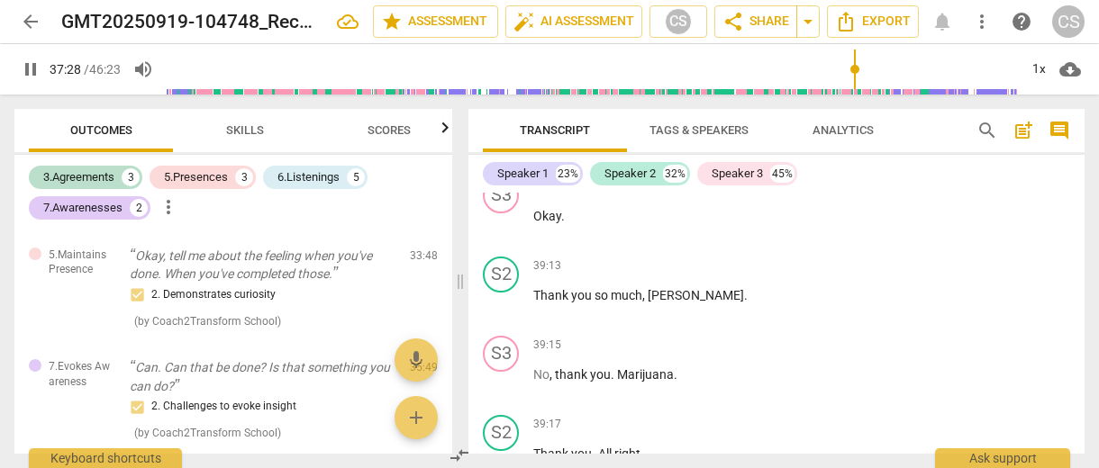
scroll to position [19388, 0]
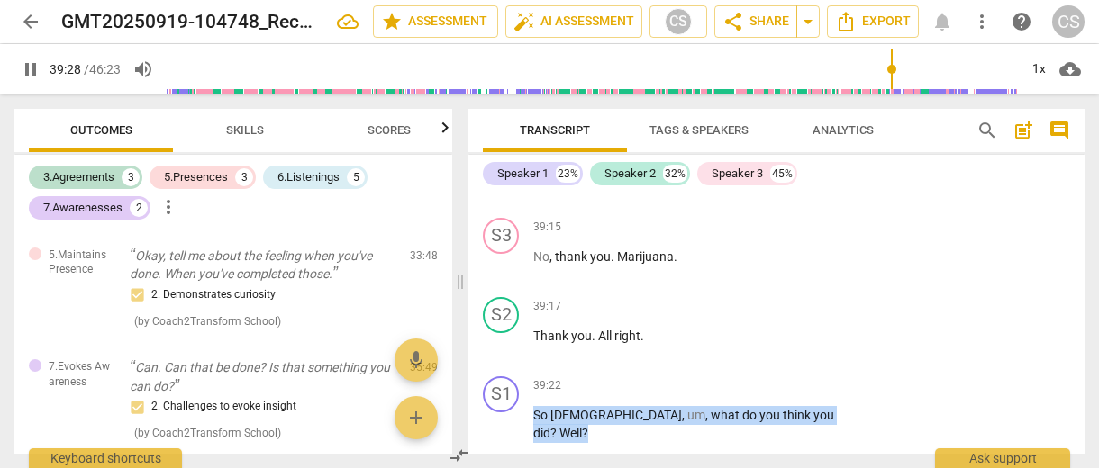
scroll to position [19522, 0]
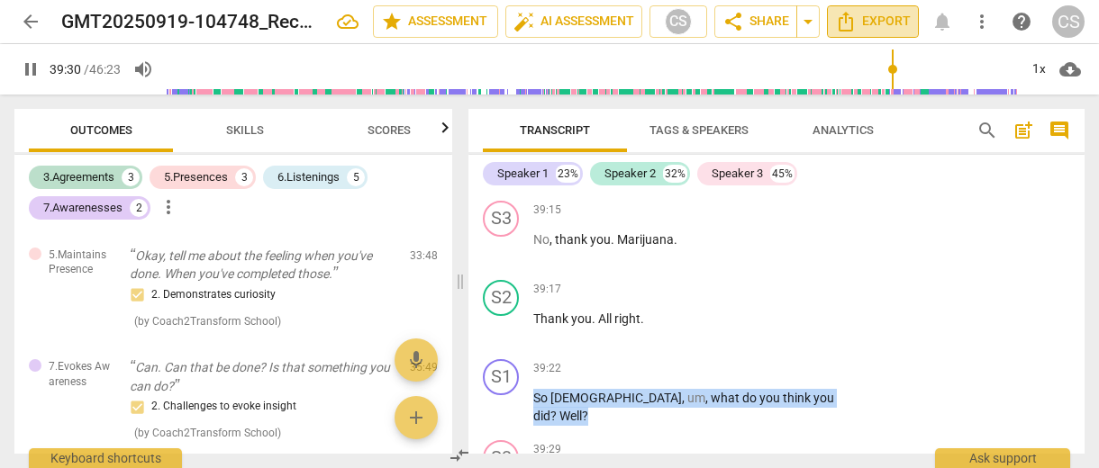
click at [861, 19] on span "Export" at bounding box center [873, 22] width 76 height 22
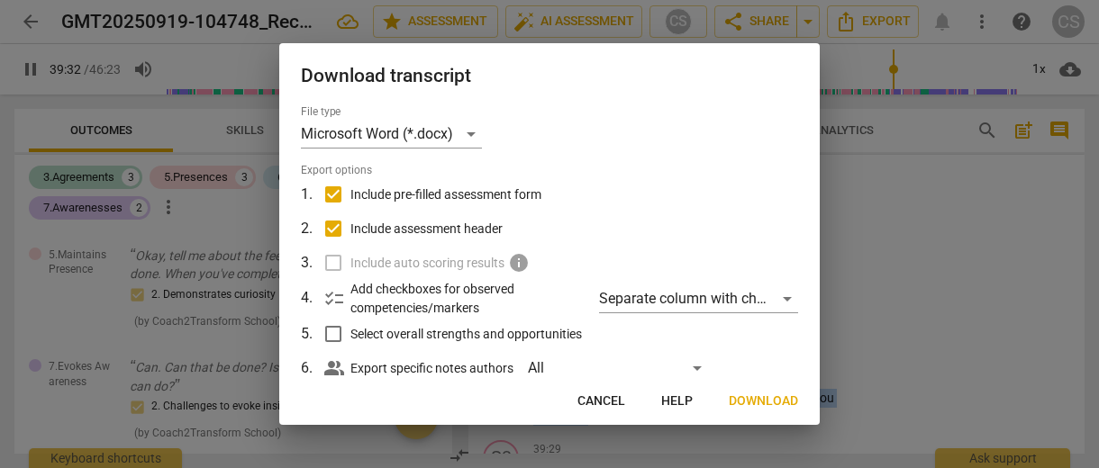
click at [748, 399] on span "Download" at bounding box center [763, 402] width 69 height 18
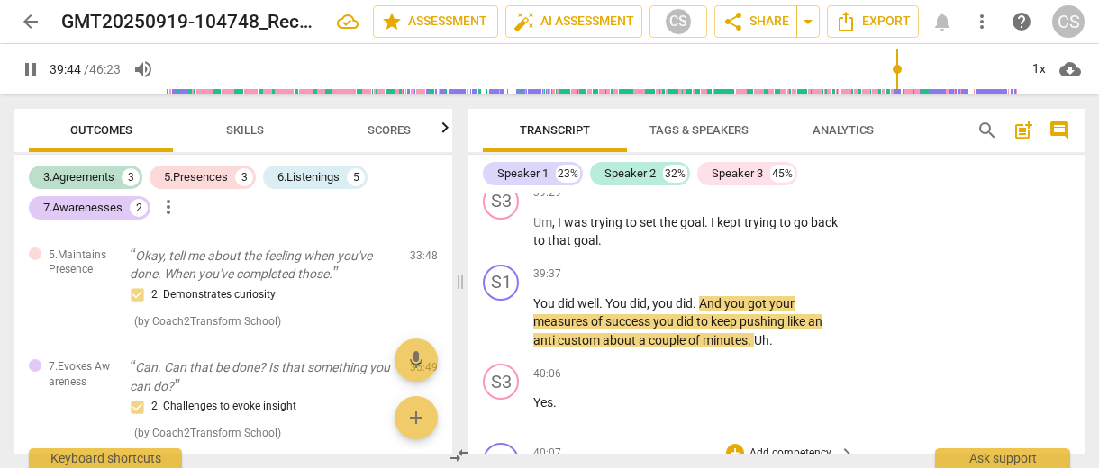
scroll to position [19837, 0]
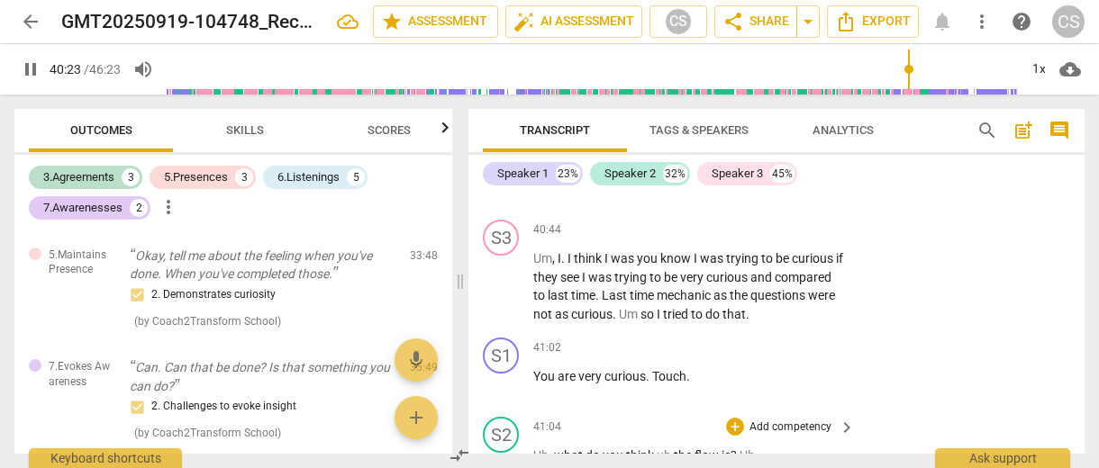
scroll to position [20324, 0]
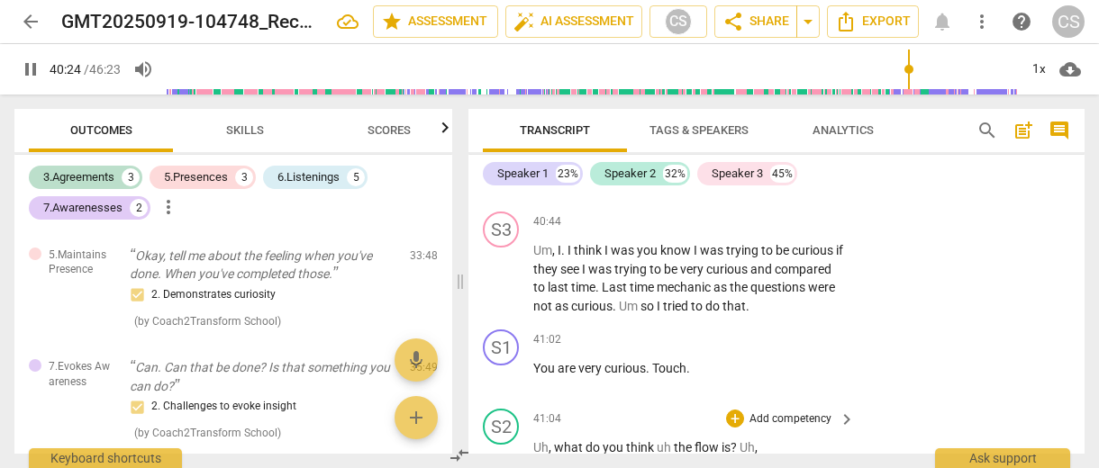
click at [749, 459] on span "tackled" at bounding box center [770, 466] width 43 height 14
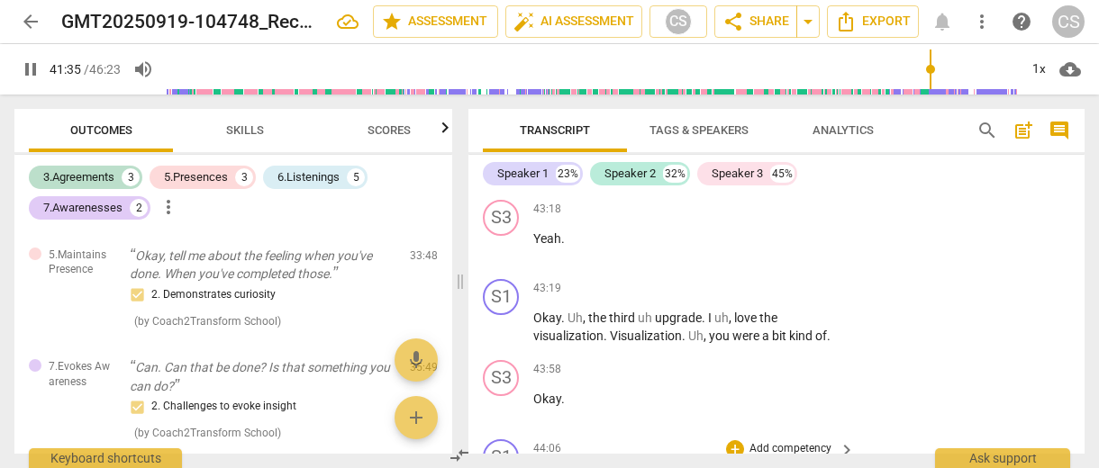
scroll to position [20535, 0]
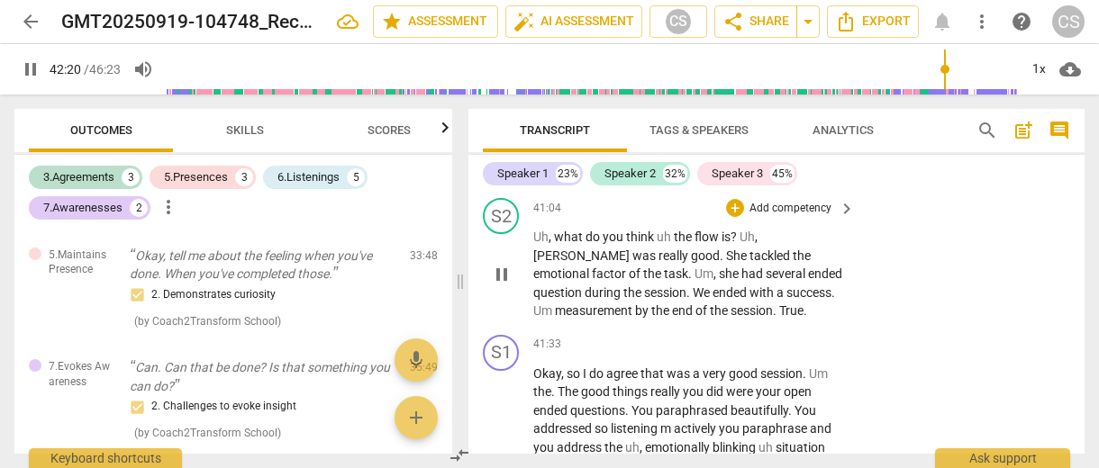
click at [16, 0] on div "arrow_back GMT20250919-104748_Recording edit star Assessment auto_fix_high AI A…" at bounding box center [549, 21] width 1070 height 43
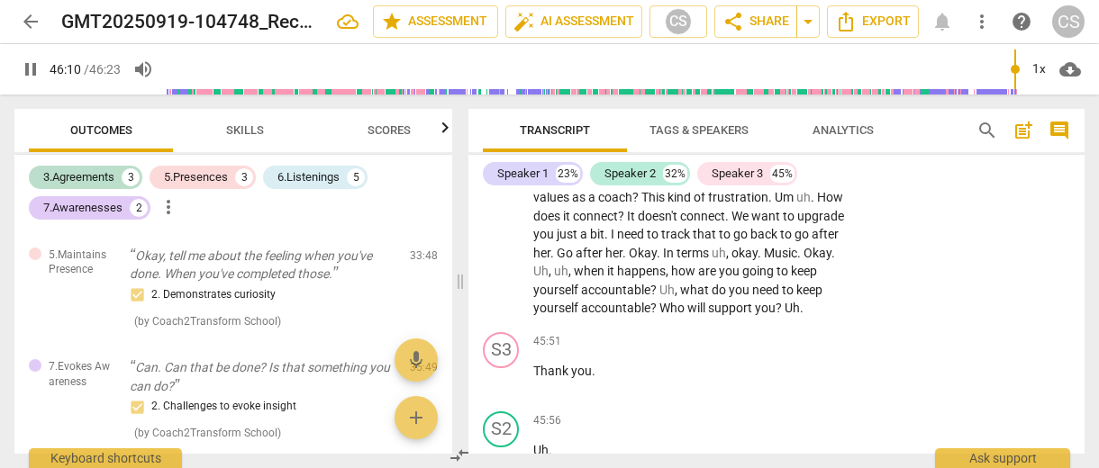
scroll to position [22641, 0]
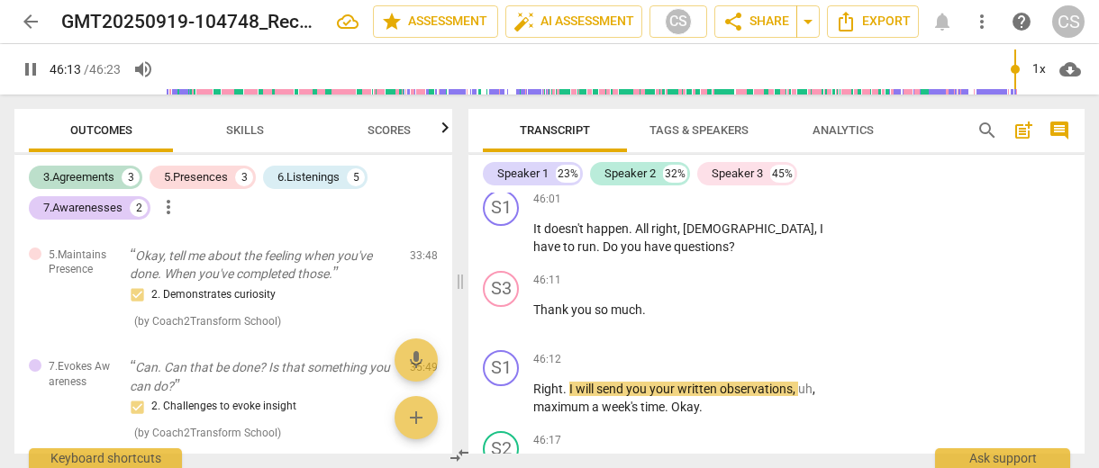
type input "2774"
